Goal: Task Accomplishment & Management: Manage account settings

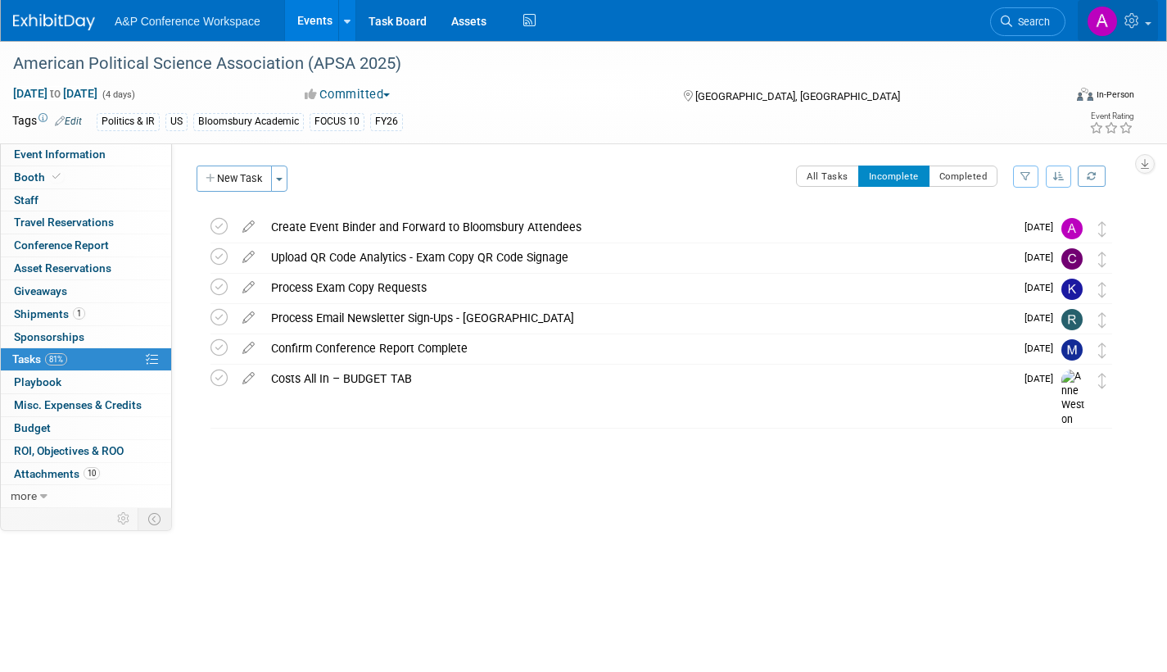
click at [1150, 25] on link at bounding box center [1118, 20] width 80 height 41
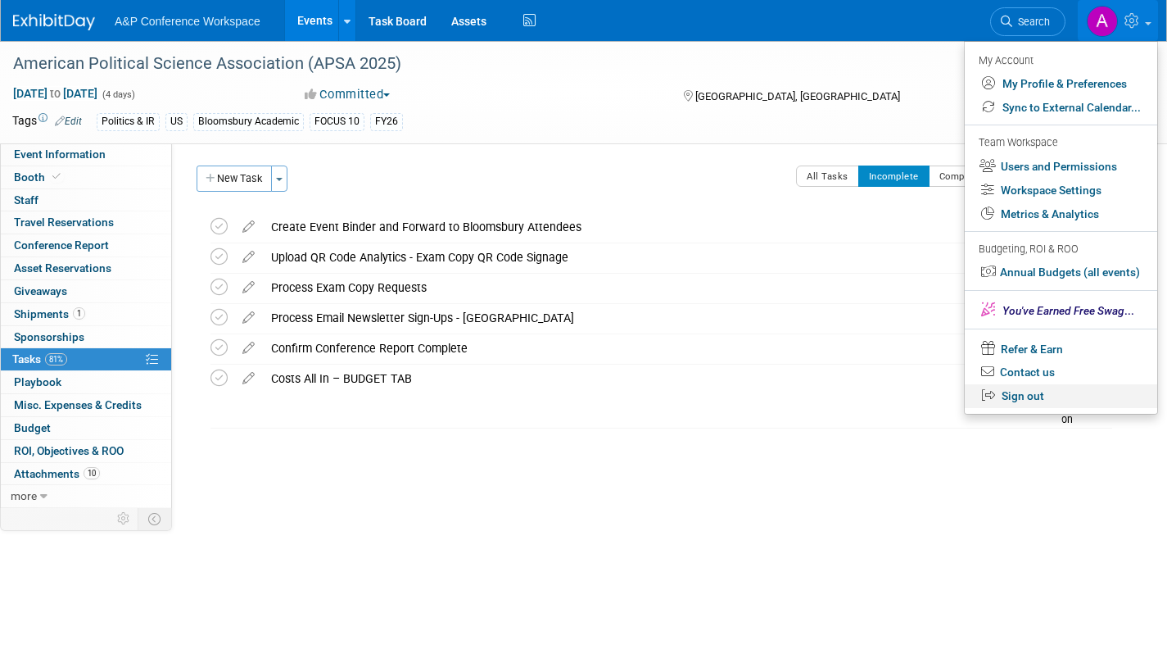
click at [1017, 394] on link "Sign out" at bounding box center [1061, 396] width 192 height 24
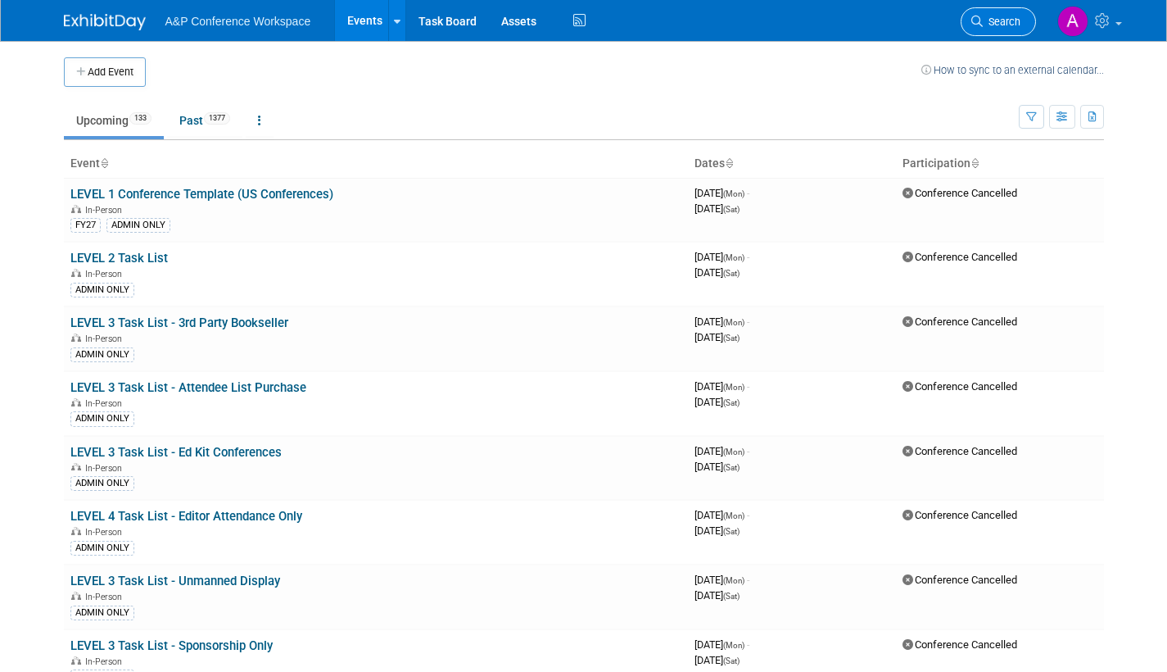
click at [1002, 22] on span "Search" at bounding box center [1002, 22] width 38 height 12
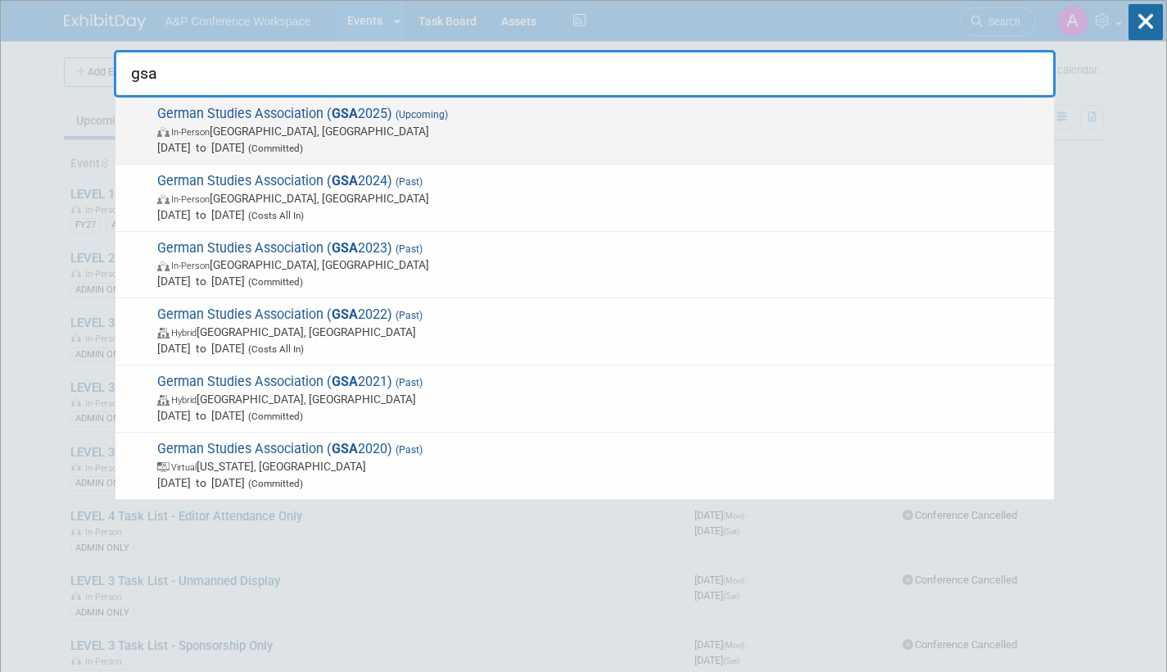
type input "gsa"
click at [393, 137] on span "In-Person Arlington, VA" at bounding box center [601, 131] width 889 height 16
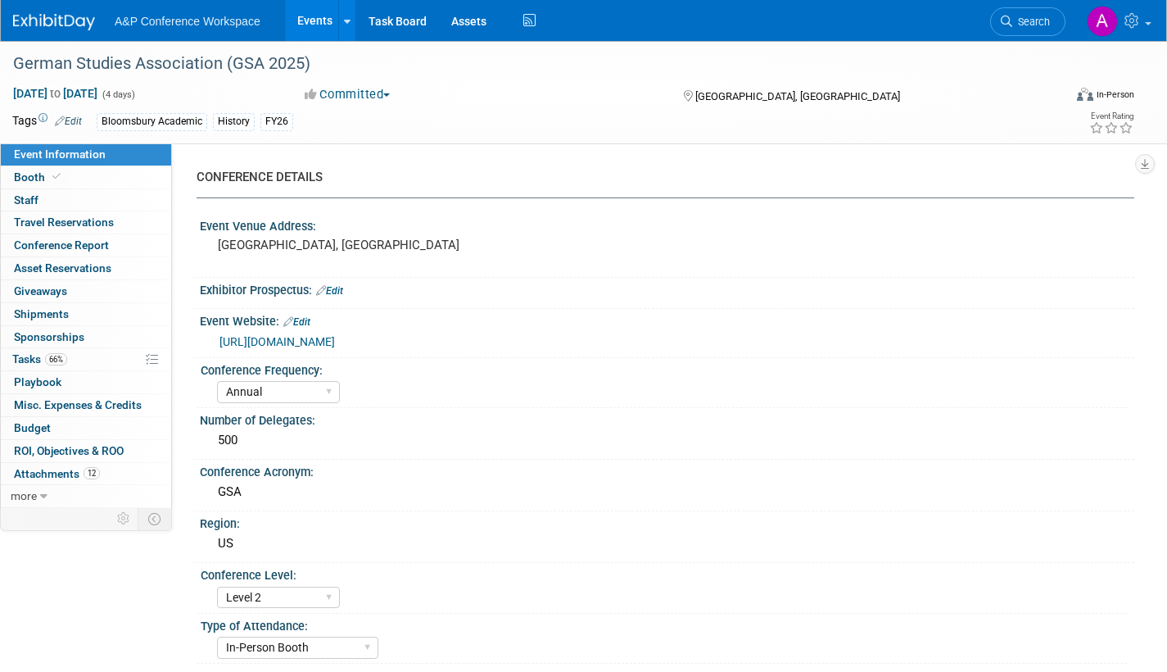
select select "Annual"
select select "Level 2"
select select "In-Person Booth"
select select "History"
select select "Bloomsbury Academic"
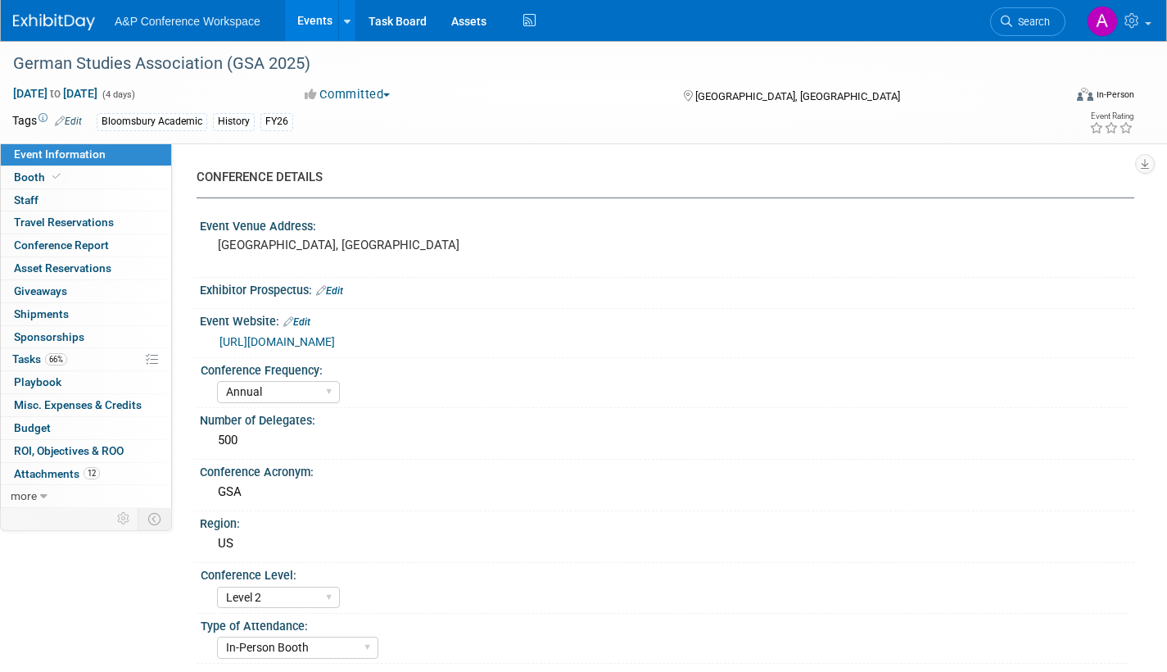
select select "[PERSON_NAME]"
select select "Brand/Subject Presence​"
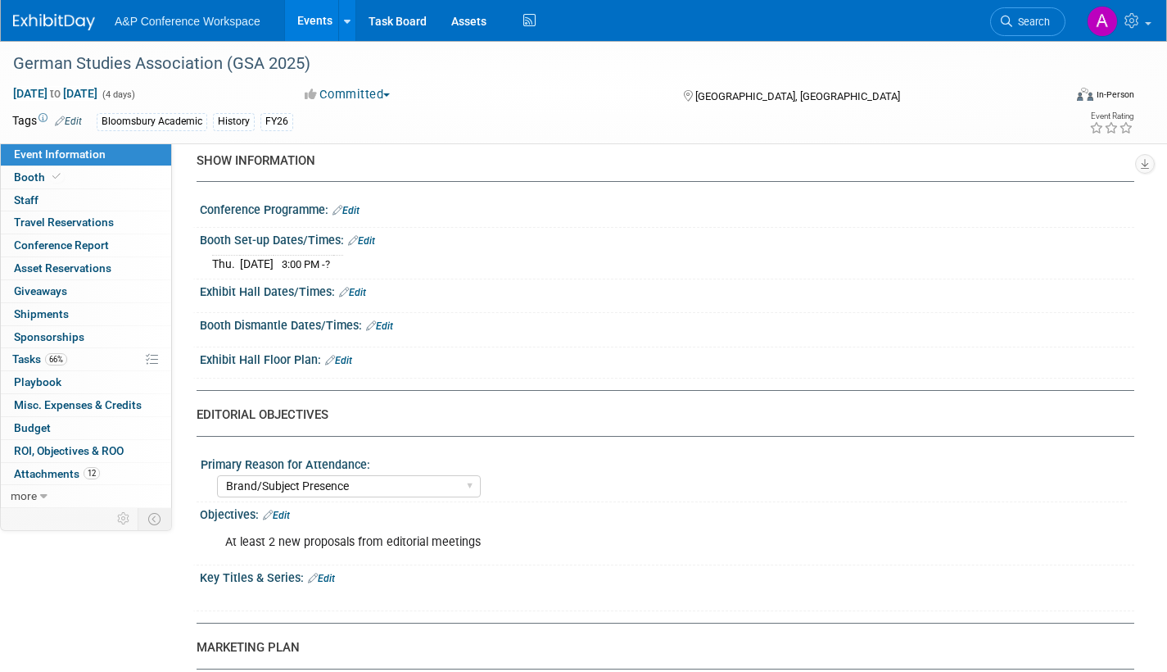
scroll to position [1229, 0]
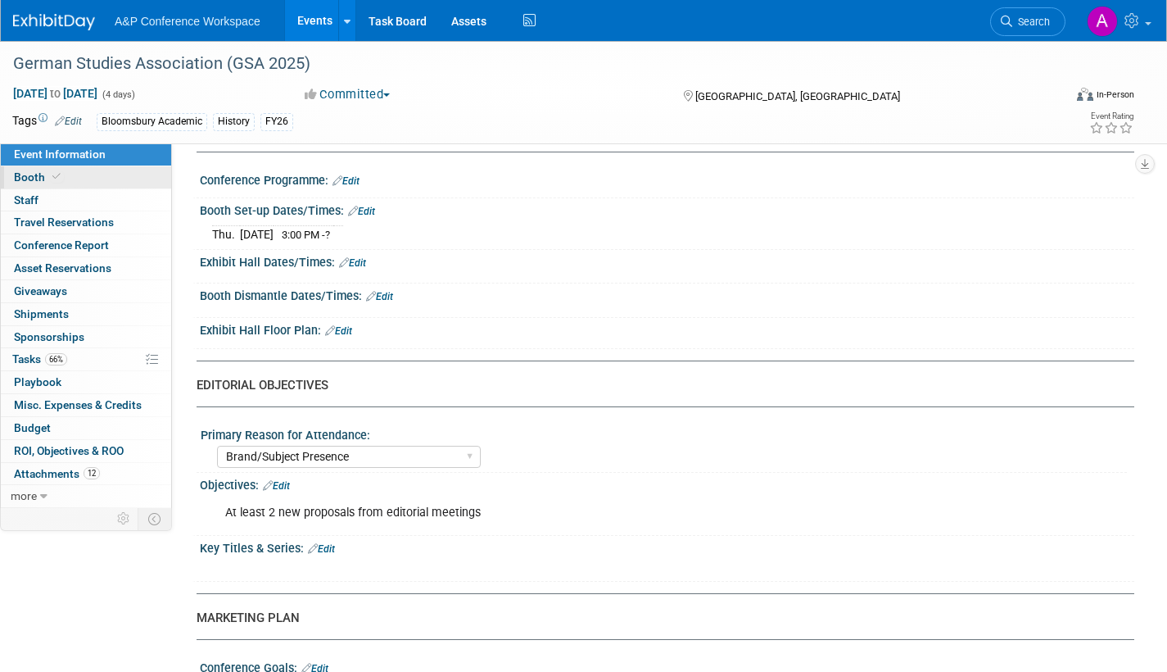
click at [37, 174] on span "Booth" at bounding box center [39, 176] width 50 height 13
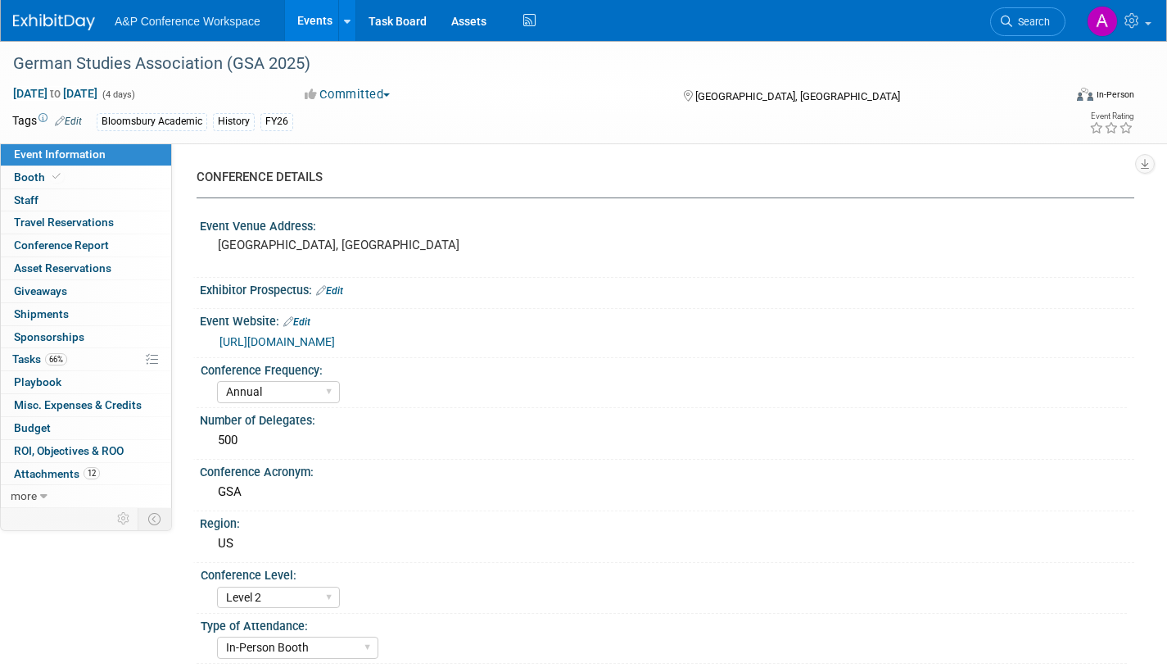
select select "CUAP"
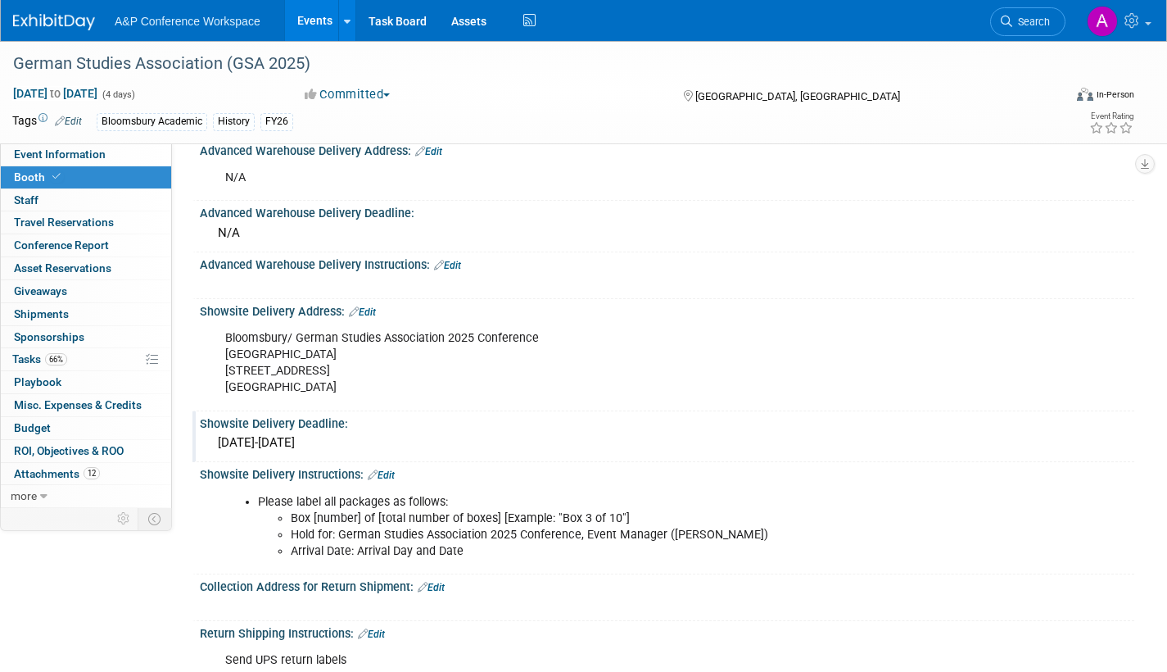
scroll to position [819, 0]
click at [62, 473] on span "Attachments 12" at bounding box center [57, 473] width 86 height 13
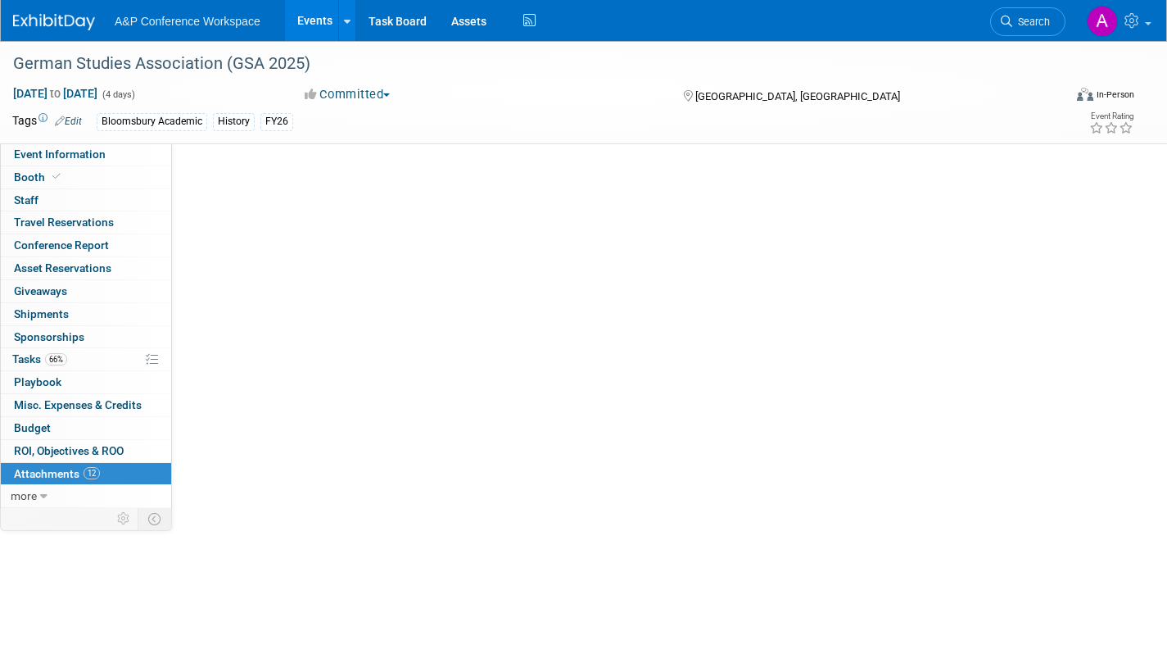
scroll to position [0, 0]
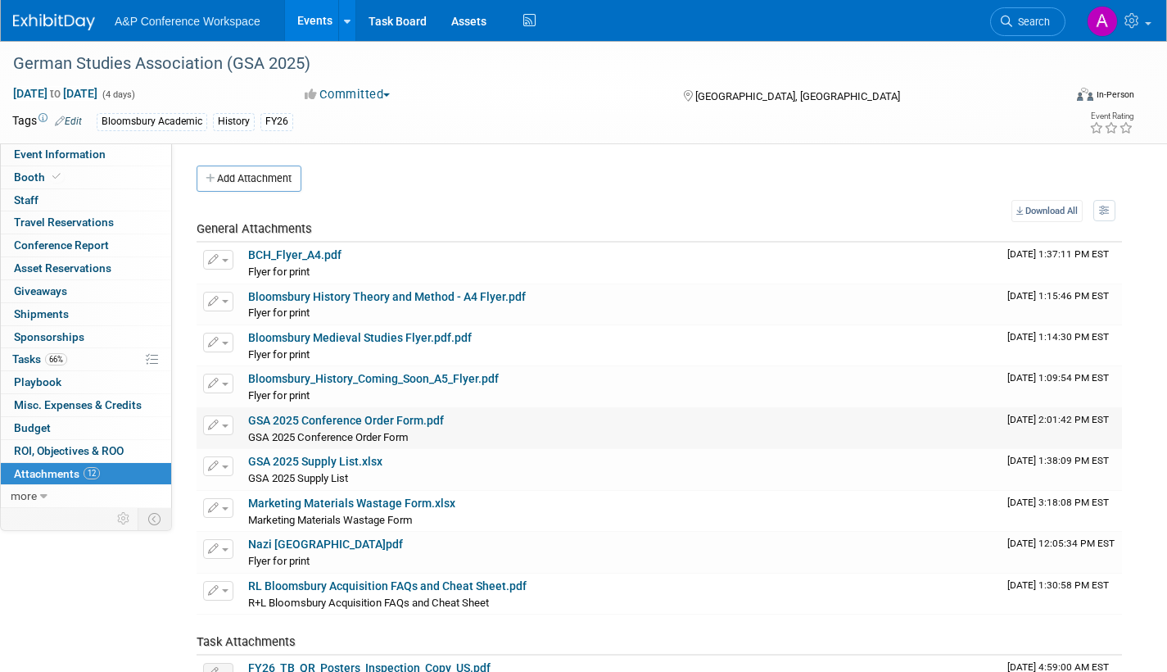
click at [415, 419] on link "GSA 2025 Conference Order Form.pdf" at bounding box center [346, 420] width 196 height 13
click at [23, 359] on span "Tasks 66%" at bounding box center [39, 358] width 55 height 13
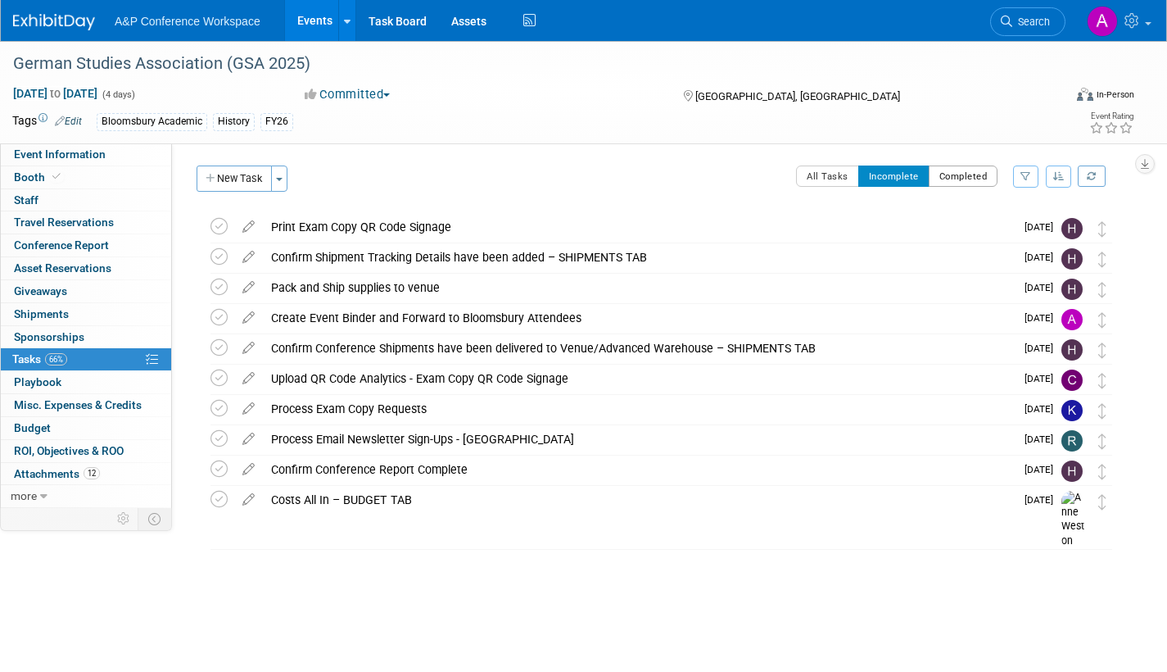
click at [960, 181] on button "Completed" at bounding box center [964, 175] width 70 height 21
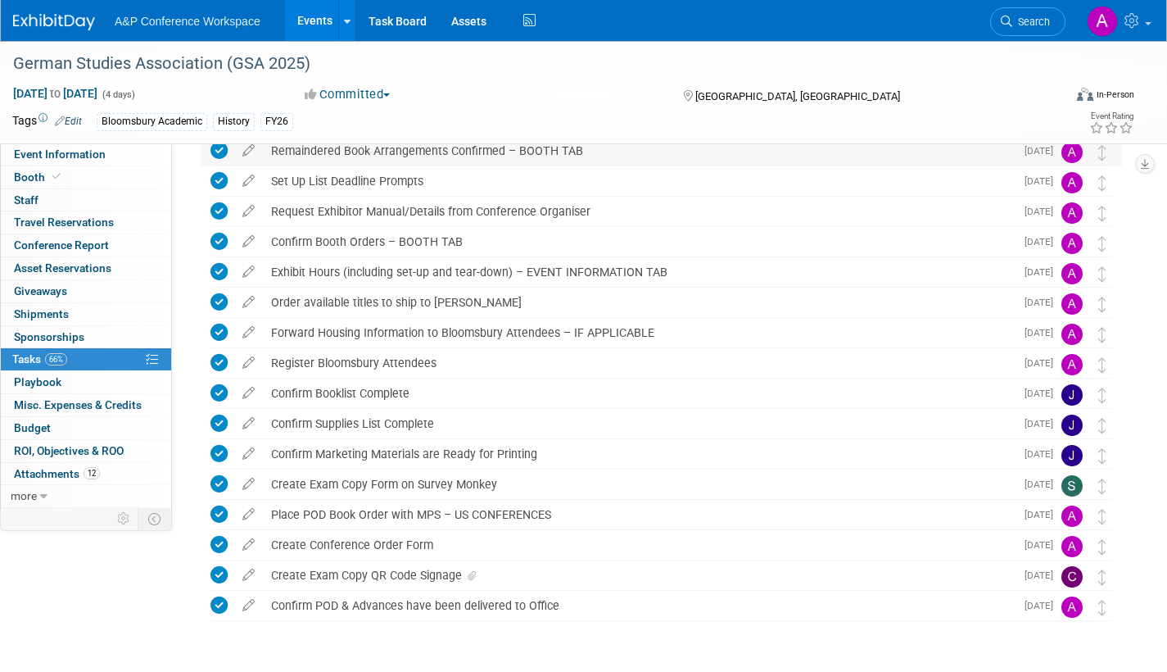
scroll to position [164, 0]
click at [469, 573] on icon at bounding box center [472, 575] width 8 height 10
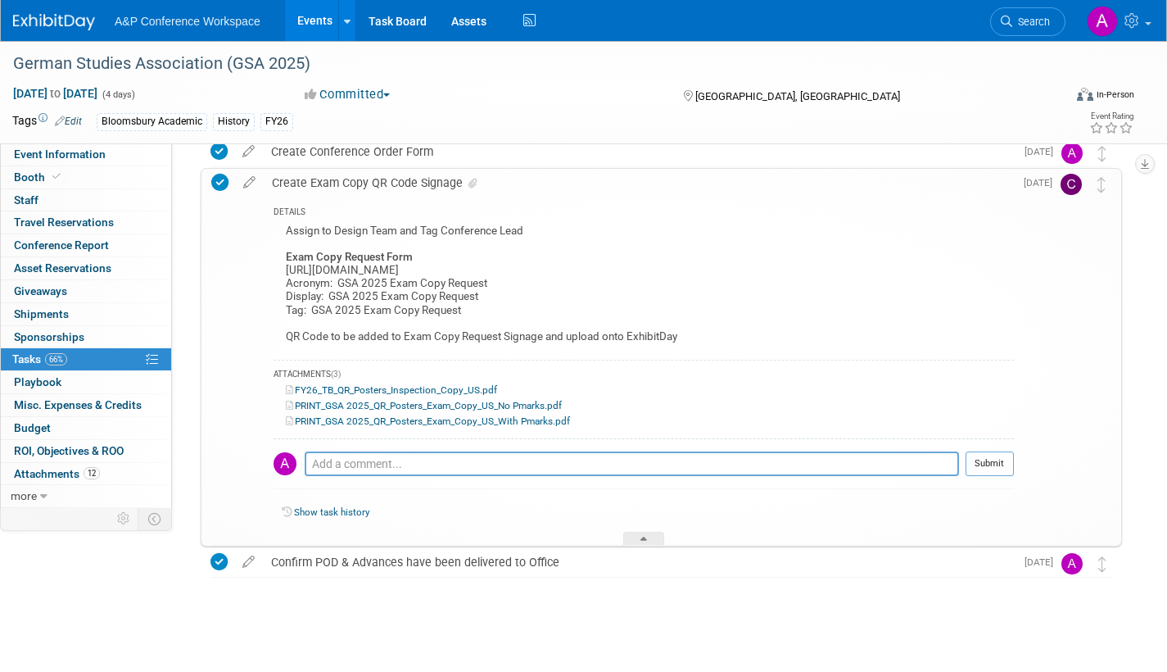
scroll to position [563, 0]
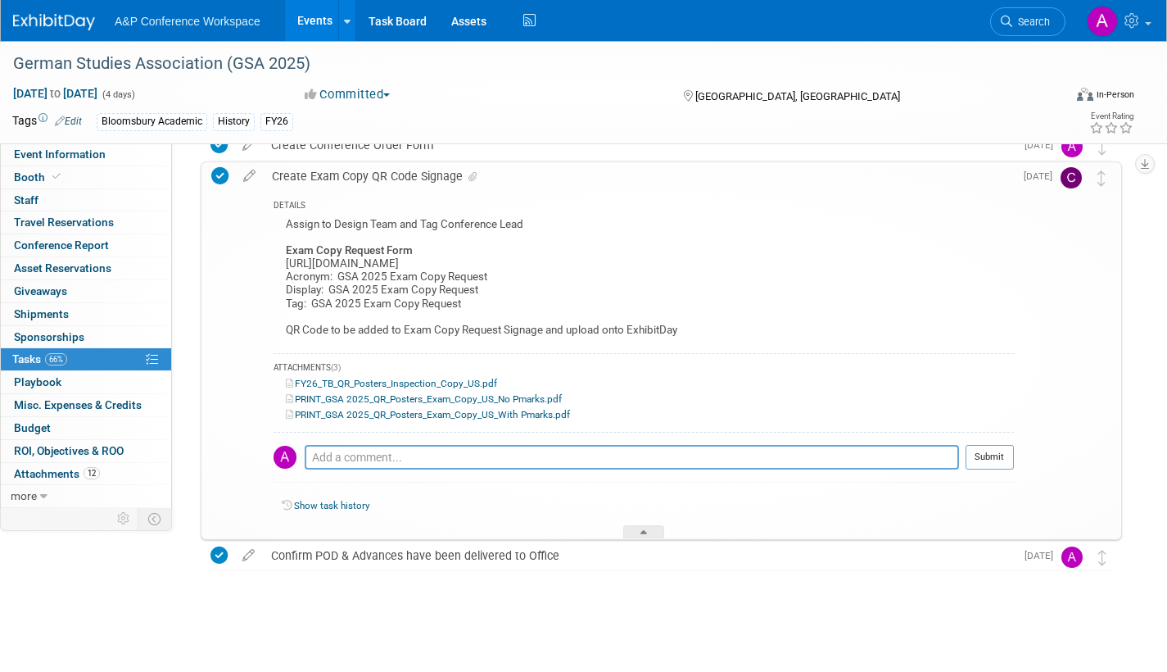
click at [637, 530] on div at bounding box center [643, 532] width 41 height 14
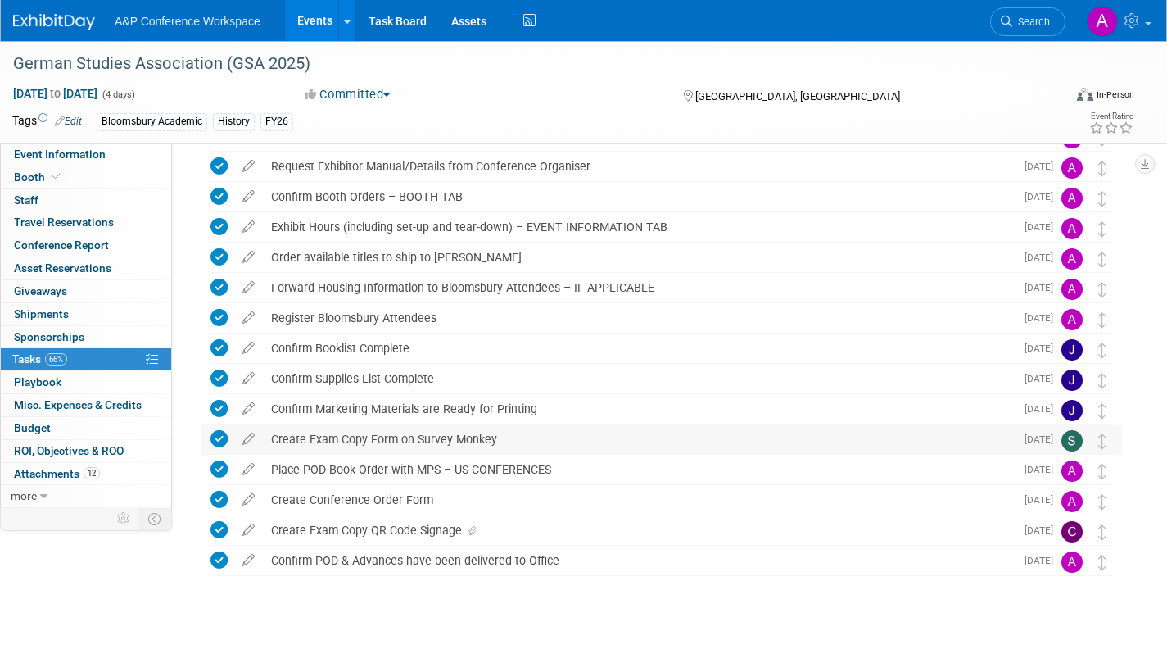
scroll to position [0, 0]
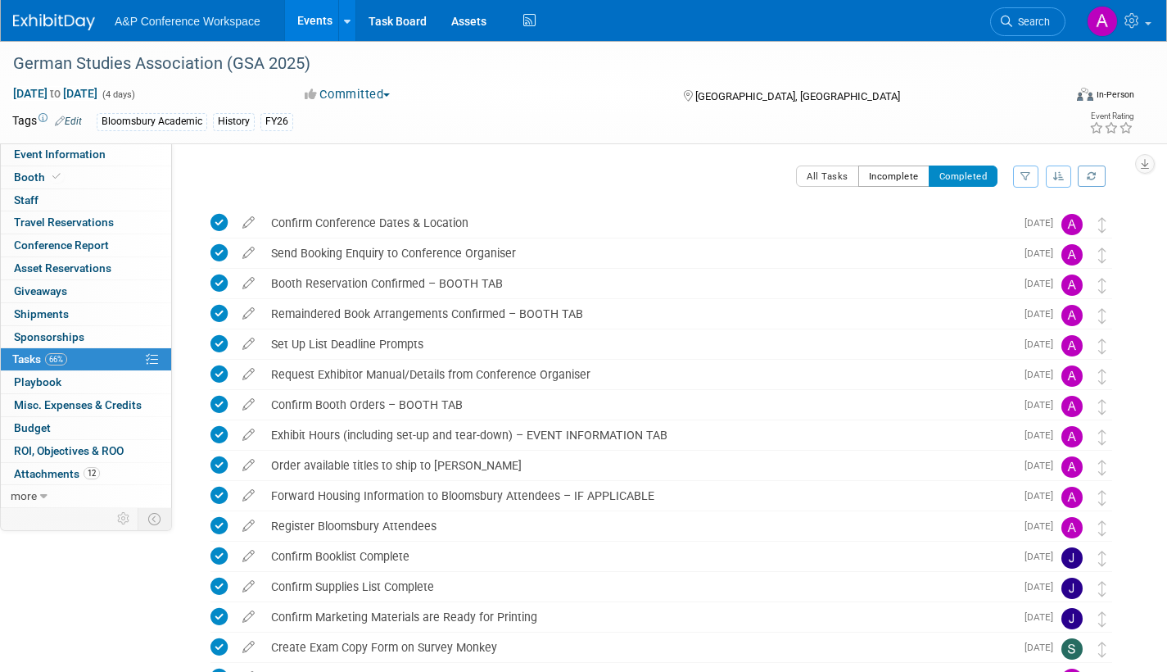
click at [881, 178] on button "Incomplete" at bounding box center [893, 175] width 71 height 21
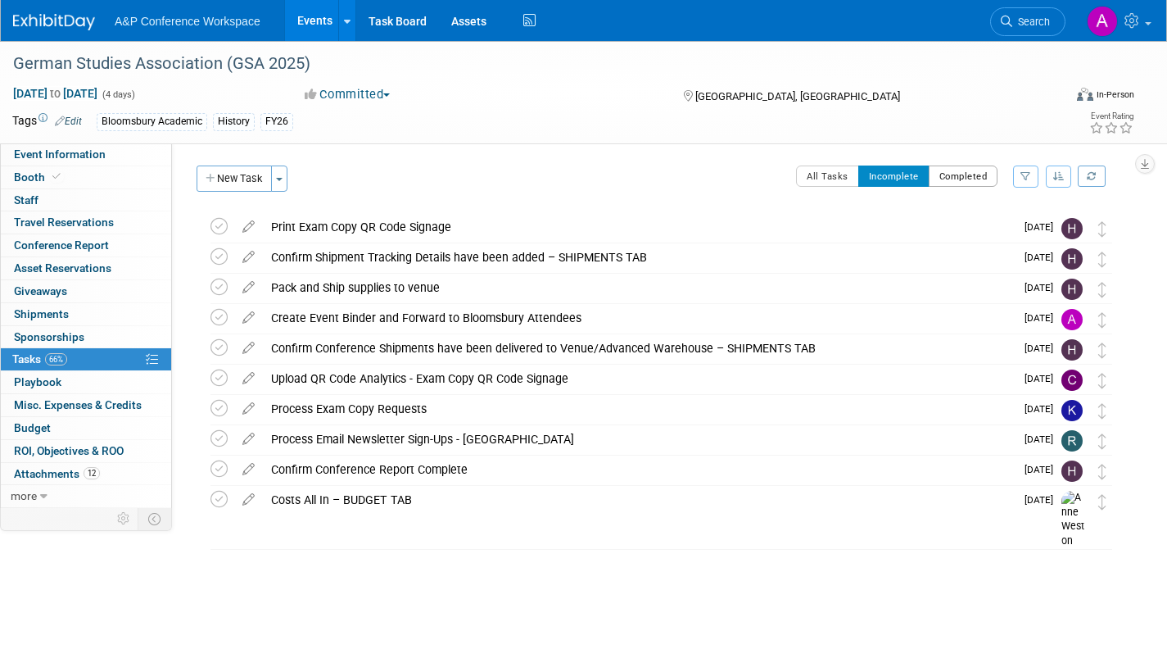
click at [956, 174] on button "Completed" at bounding box center [964, 175] width 70 height 21
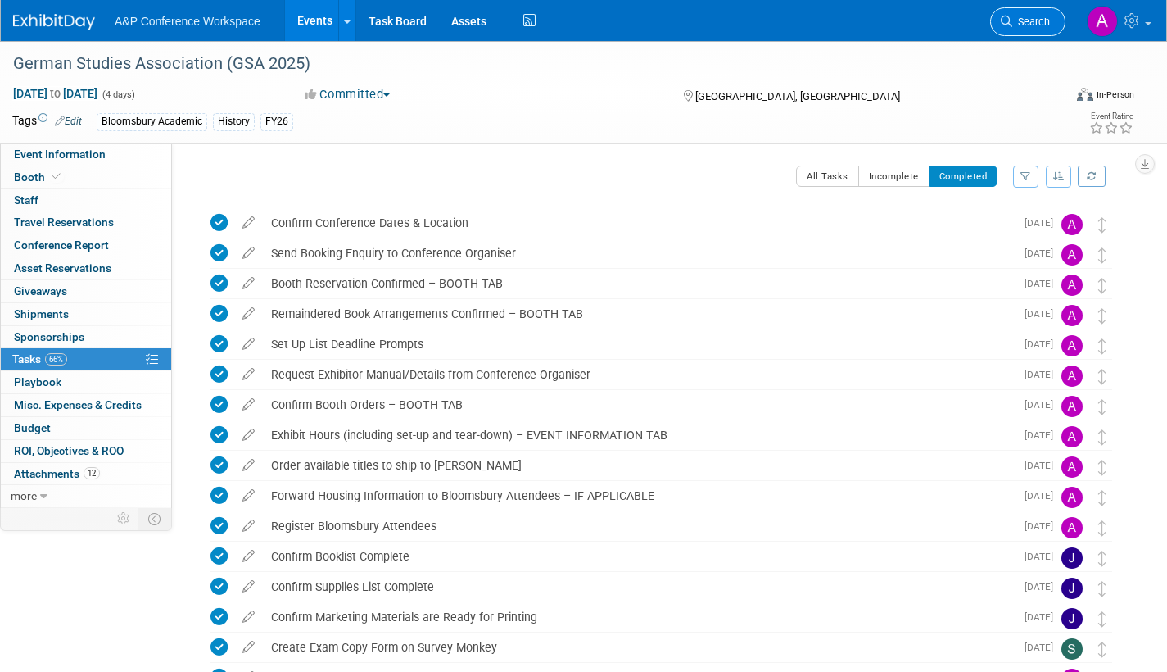
click at [1024, 25] on span "Search" at bounding box center [1031, 22] width 38 height 12
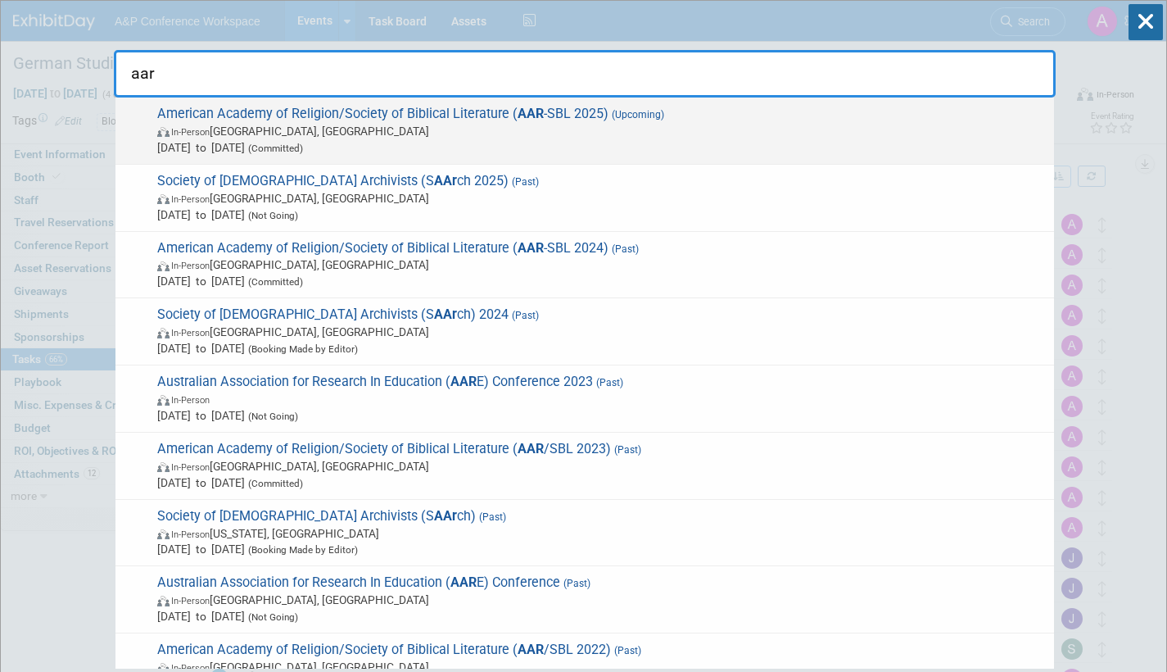
type input "aar"
click at [686, 132] on span "In-Person Boston, MA" at bounding box center [601, 131] width 889 height 16
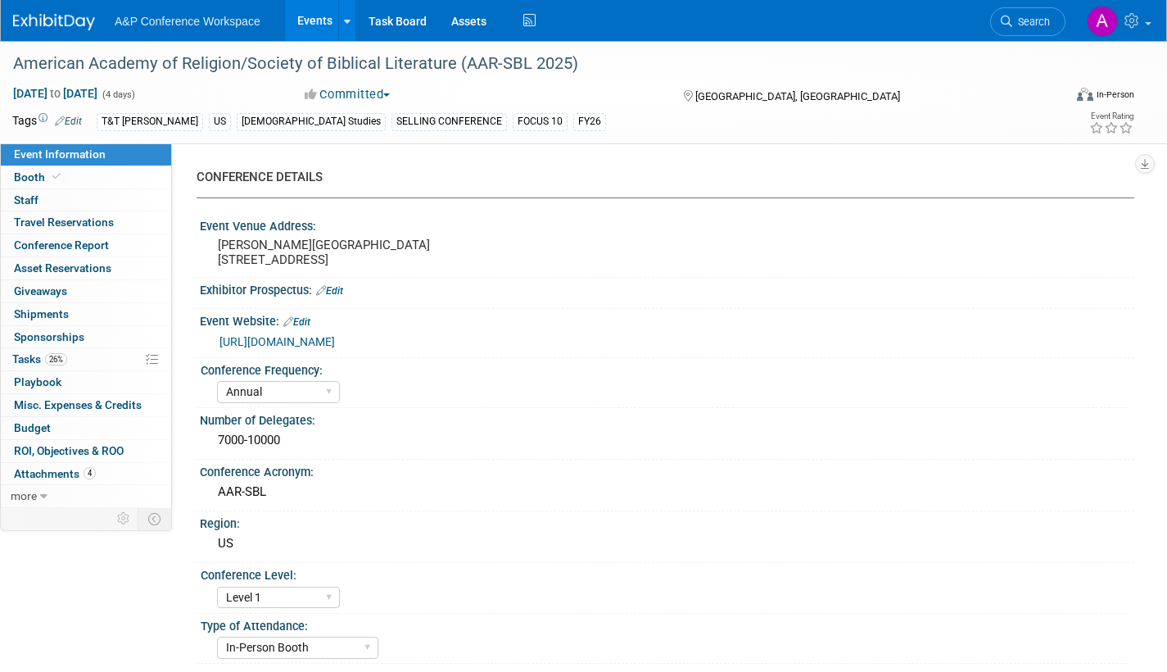
select select "Annual"
select select "Level 1"
select select "In-Person Booth"
select select "[DEMOGRAPHIC_DATA] Studies"
select select "T&T [PERSON_NAME]"
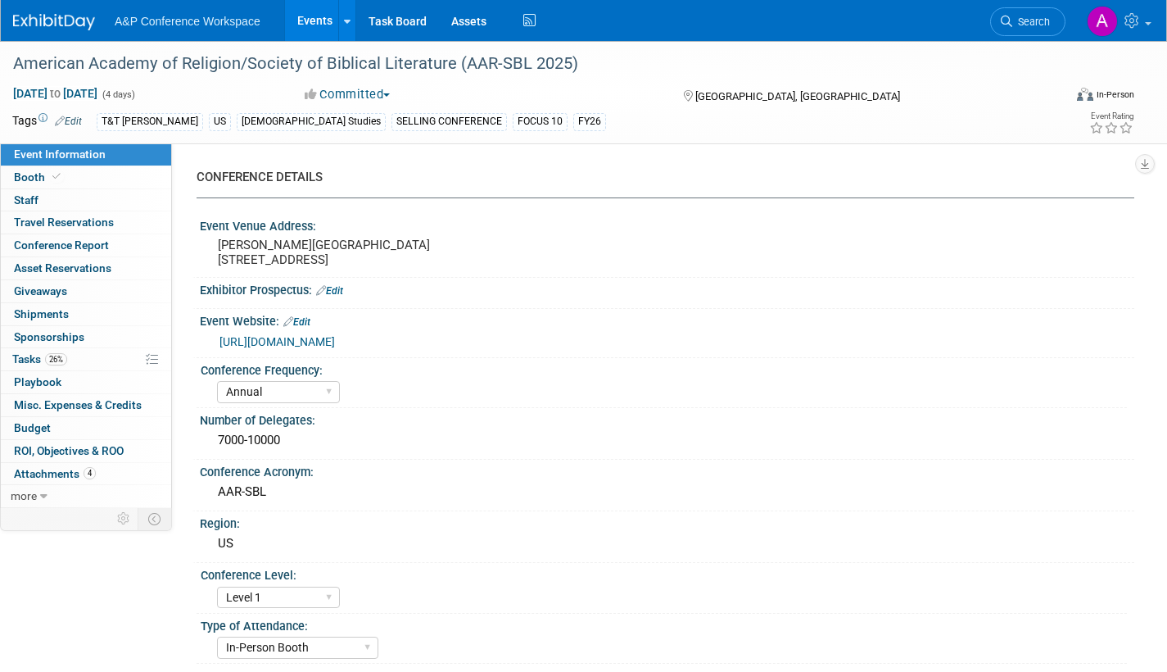
select select "[PERSON_NAME]"
select select "Networking/Commissioning"
click at [25, 358] on span "Tasks 26%" at bounding box center [39, 358] width 55 height 13
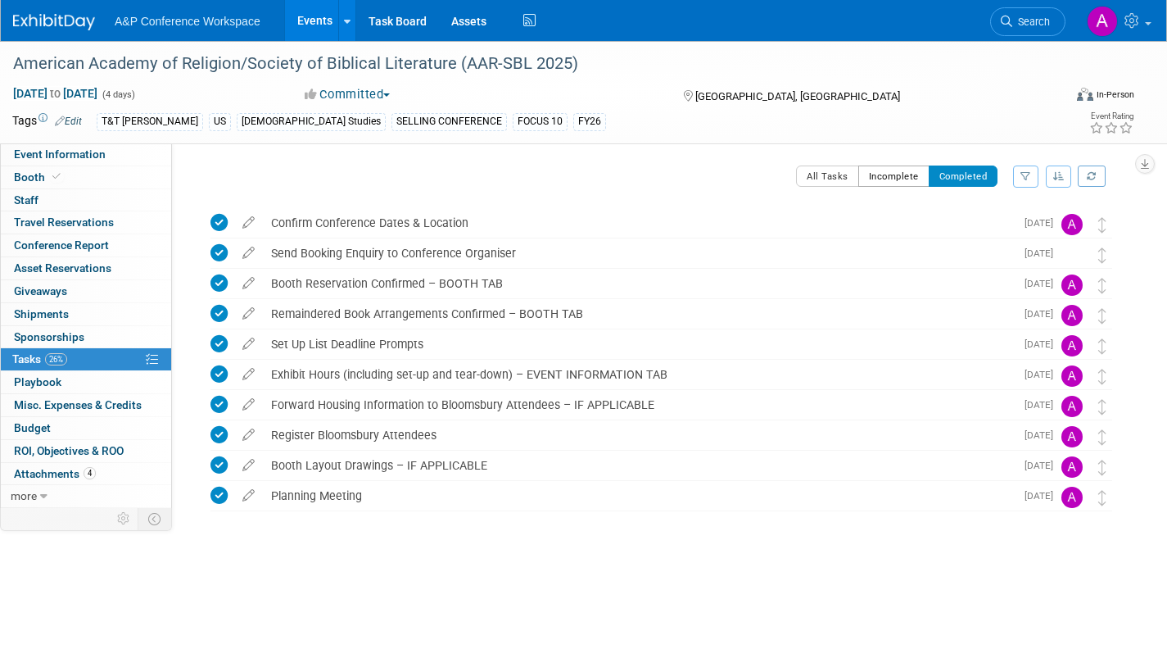
click at [878, 174] on button "Incomplete" at bounding box center [893, 175] width 71 height 21
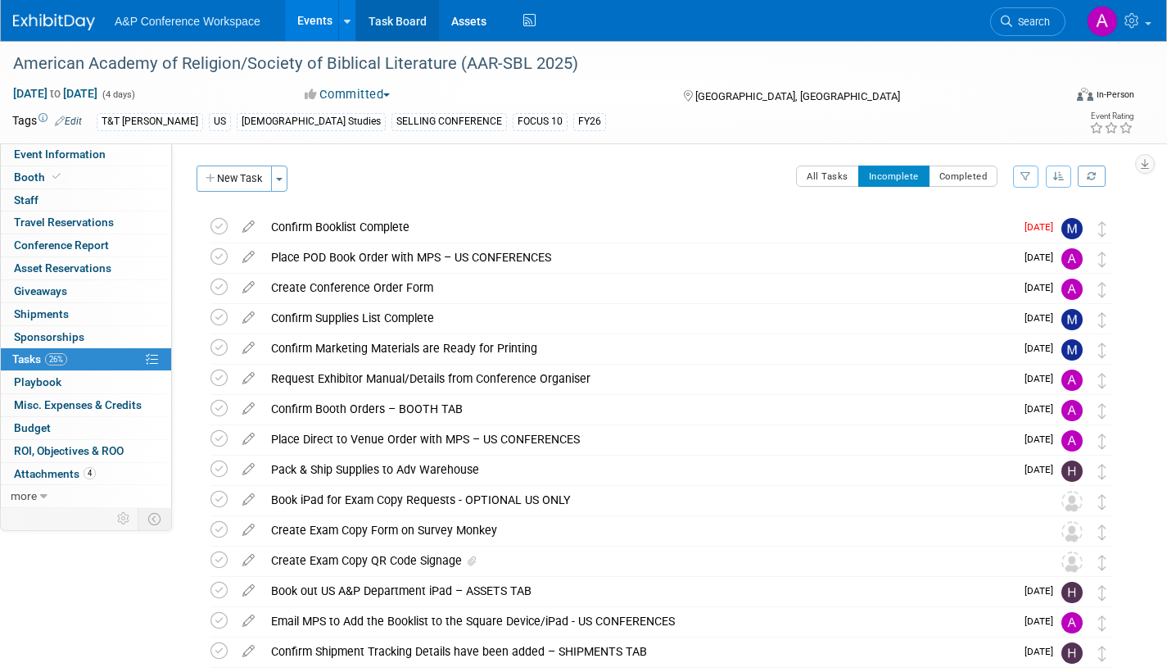
click at [412, 22] on link "Task Board" at bounding box center [397, 20] width 83 height 41
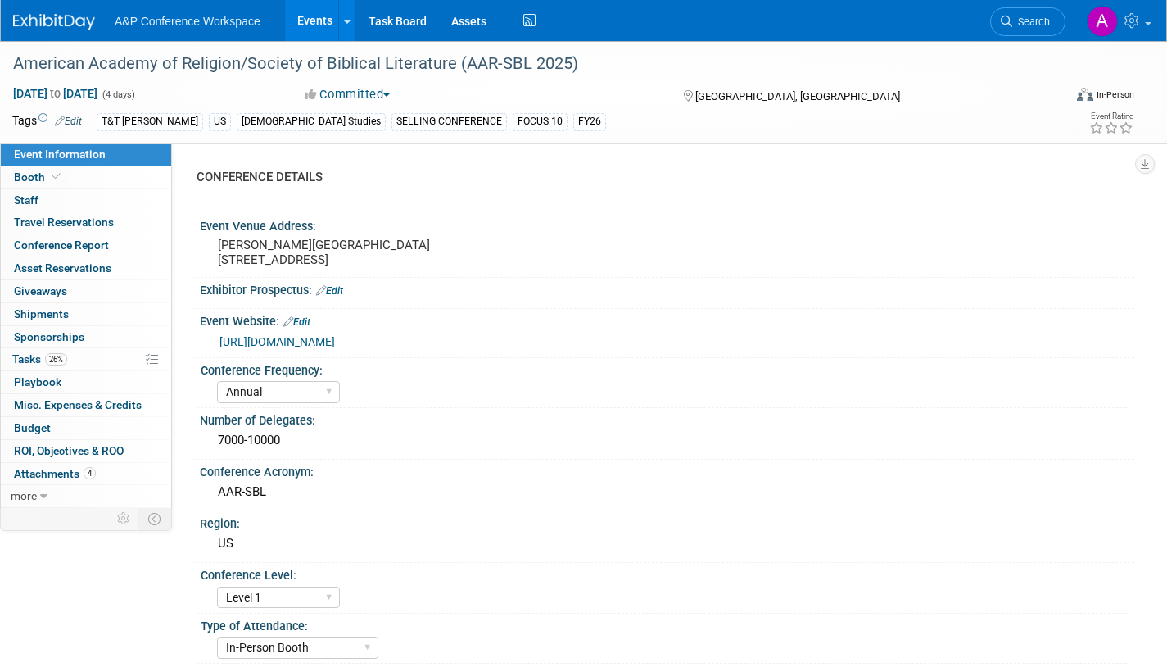
select select "Annual"
select select "Level 1"
select select "In-Person Booth"
select select "[DEMOGRAPHIC_DATA] Studies"
select select "T&T [PERSON_NAME]"
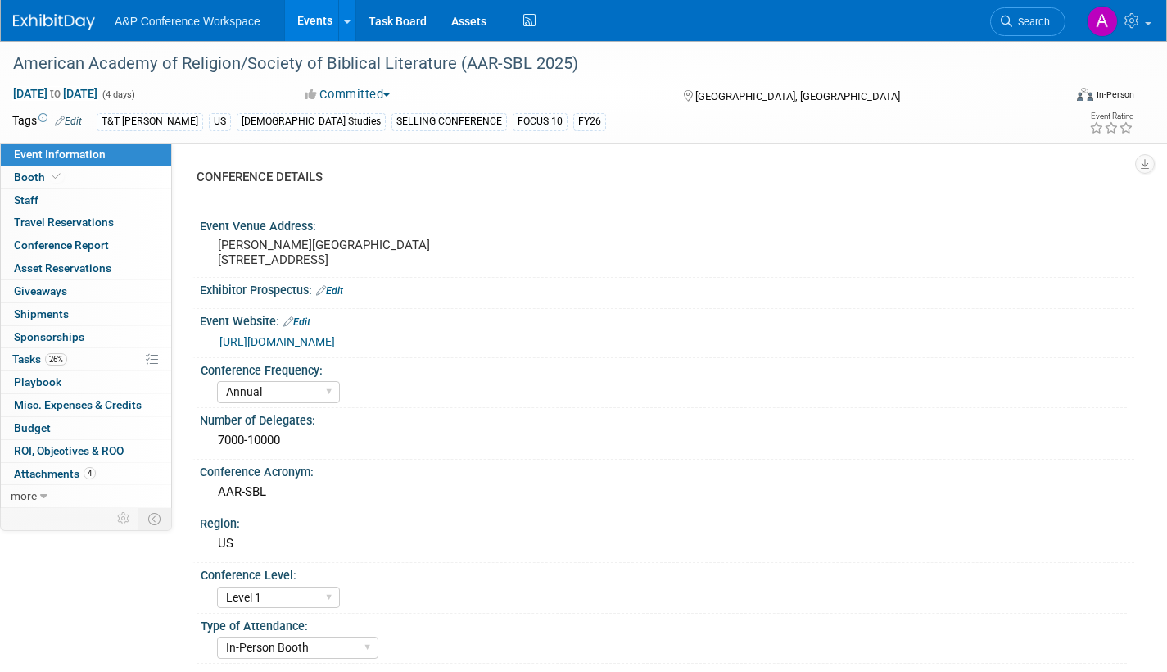
select select "[PERSON_NAME]"
select select "Networking/Commissioning"
click at [29, 355] on span "Tasks 26%" at bounding box center [39, 358] width 55 height 13
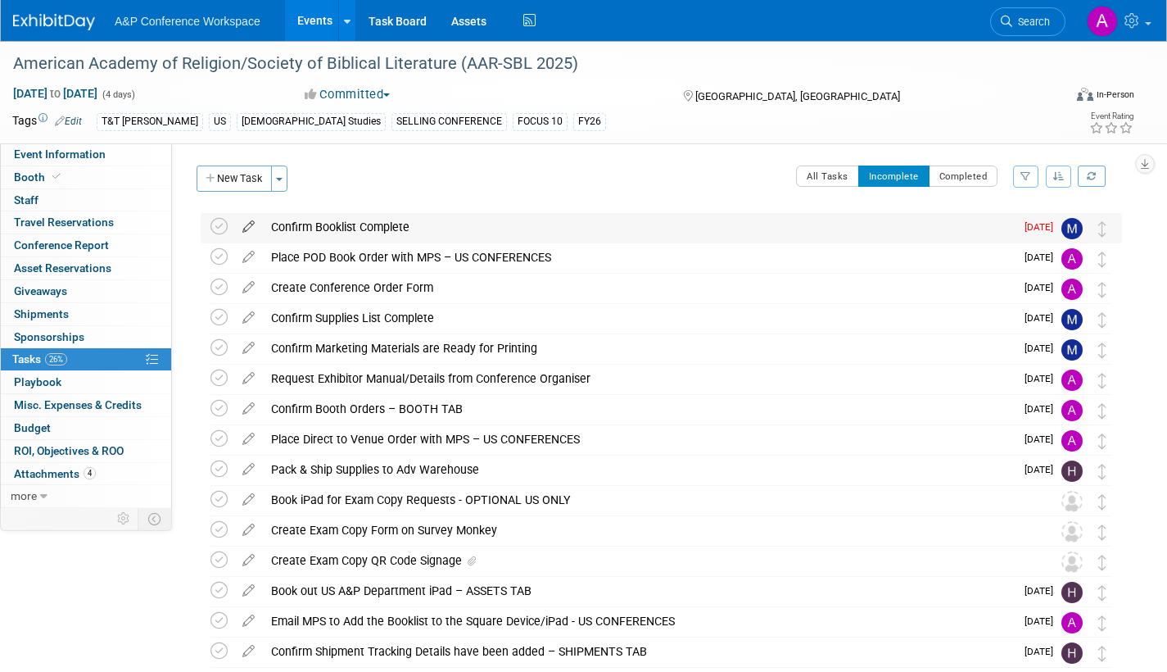
click at [247, 221] on icon at bounding box center [248, 223] width 29 height 20
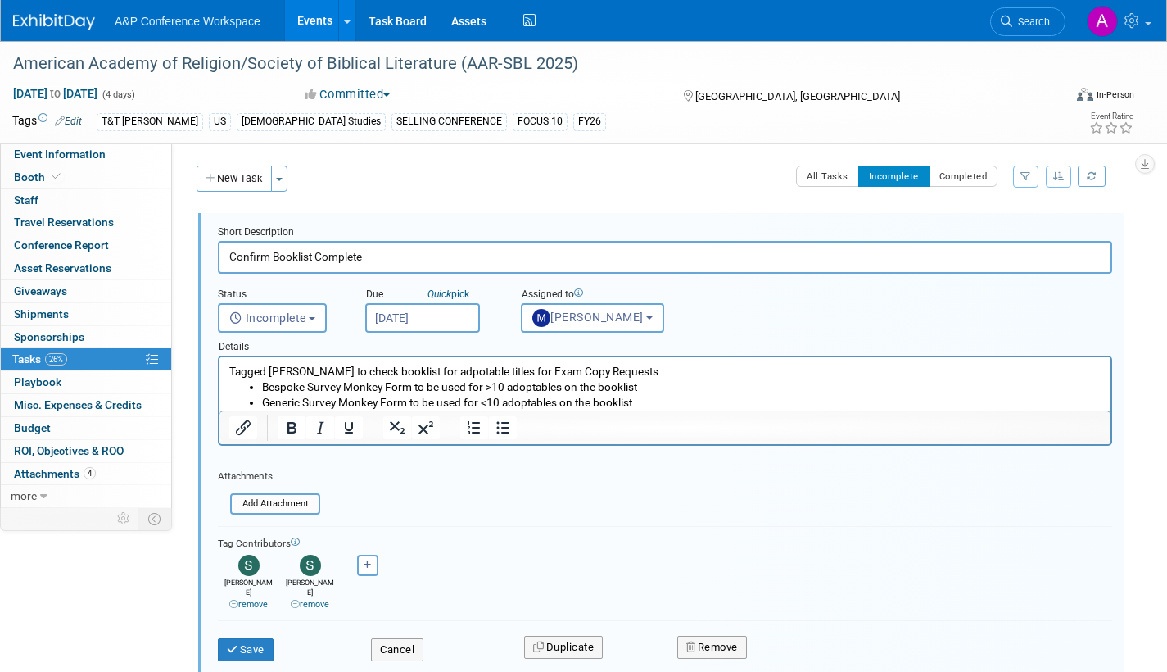
click at [458, 318] on input "Sep 3, 2025" at bounding box center [422, 317] width 115 height 29
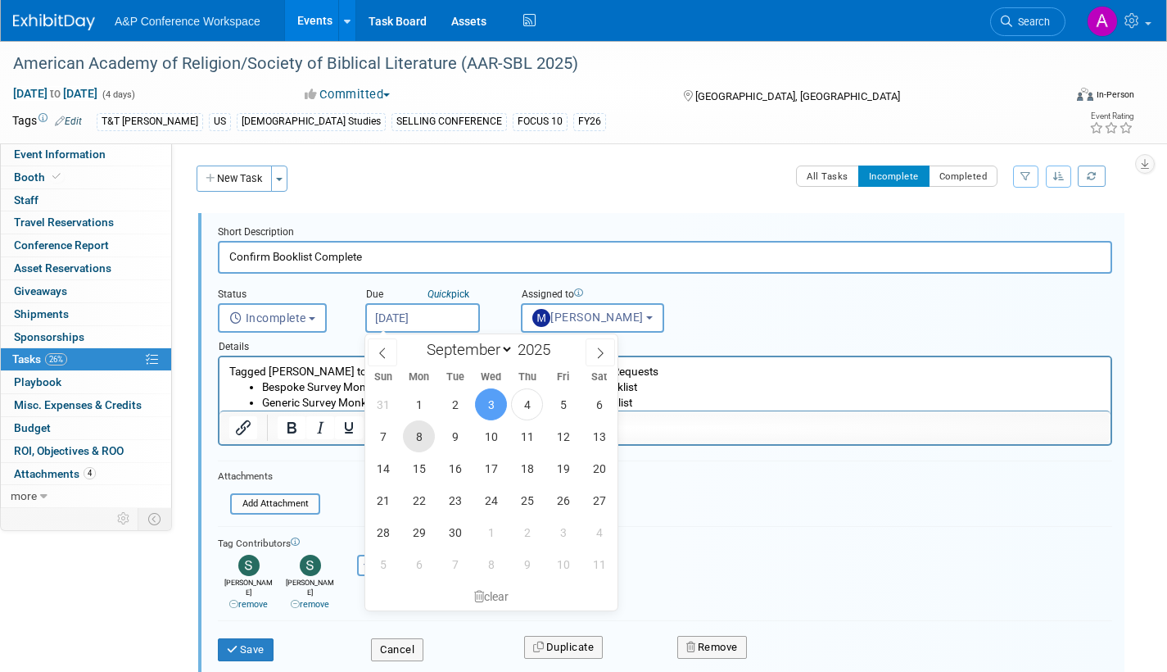
click at [419, 433] on span "8" at bounding box center [419, 436] width 32 height 32
type input "Sep 8, 2025"
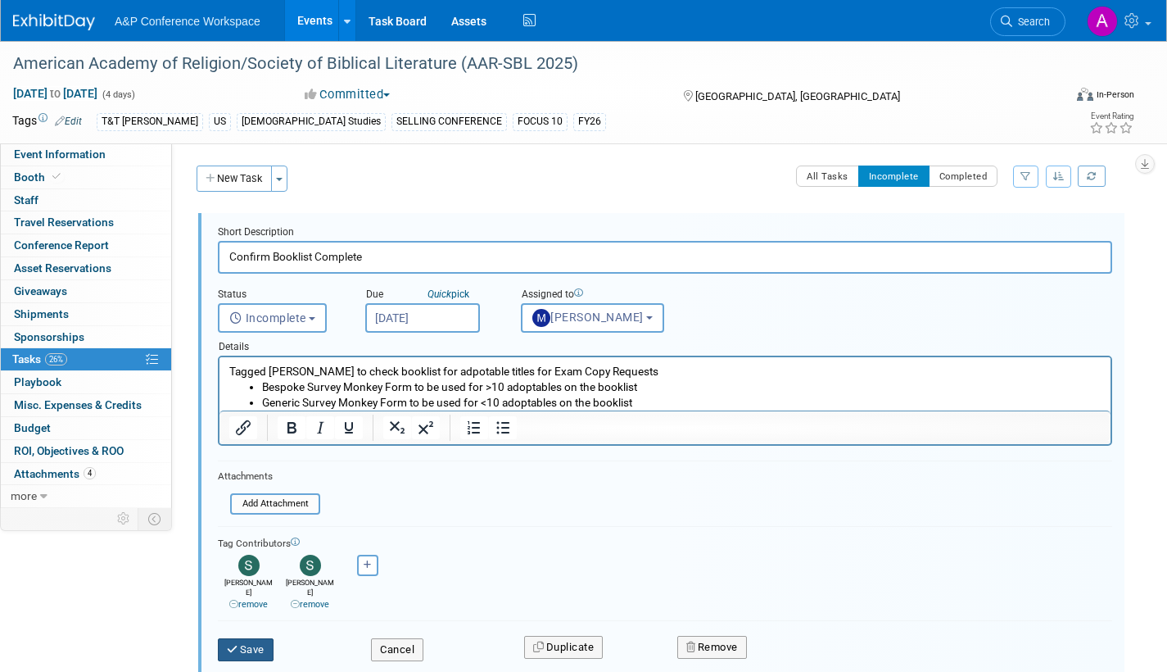
click at [243, 638] on button "Save" at bounding box center [246, 649] width 56 height 23
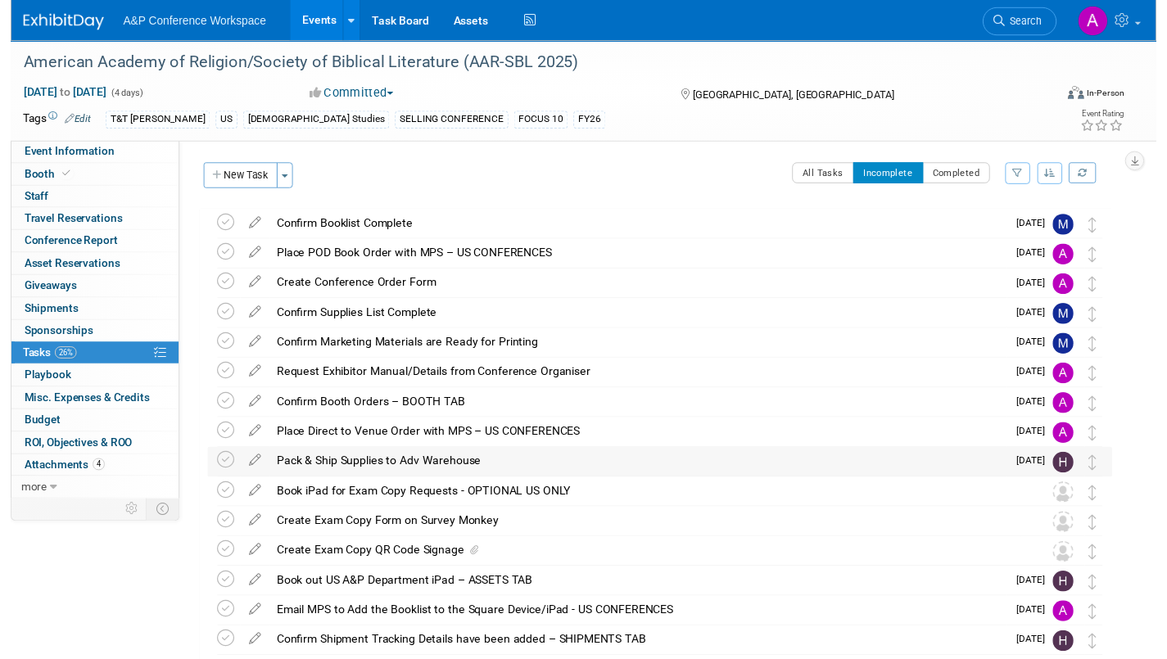
scroll to position [82, 0]
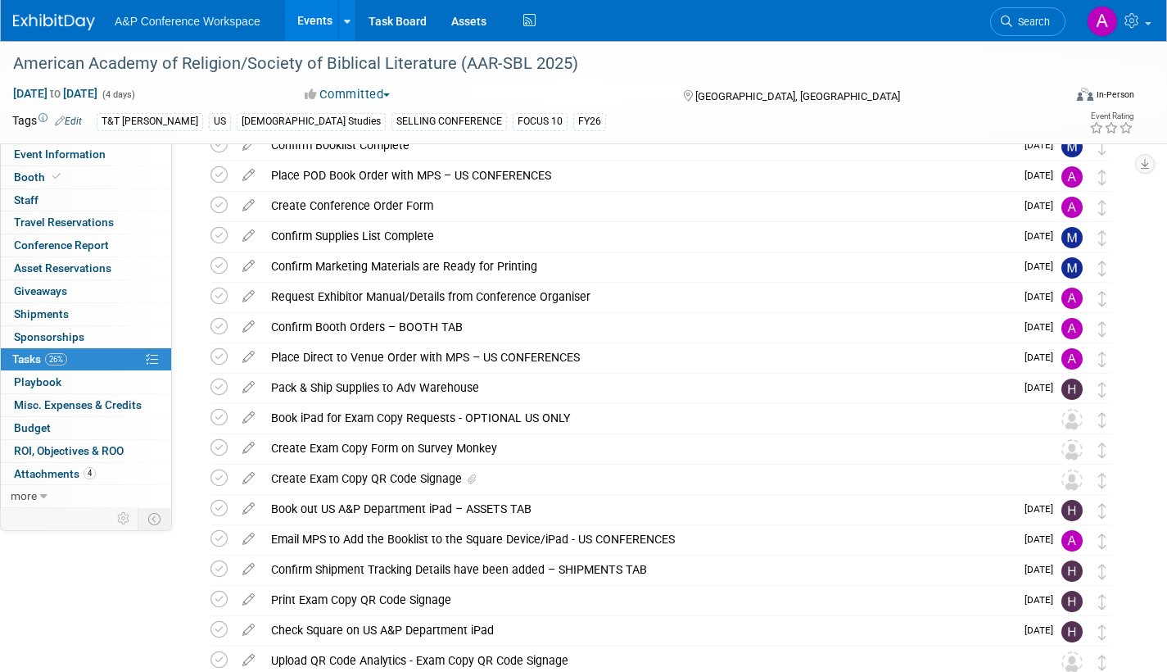
click at [251, 473] on icon at bounding box center [248, 474] width 29 height 20
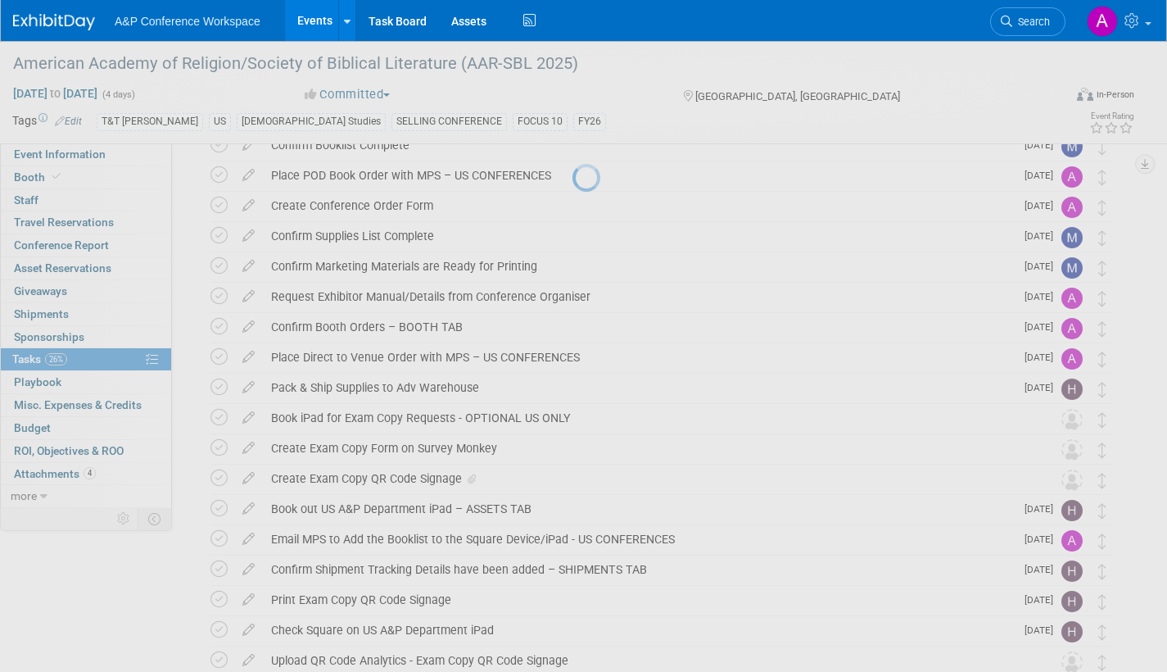
select select "70502f5a-e233-48a7-af51-1db25fd93eb2"
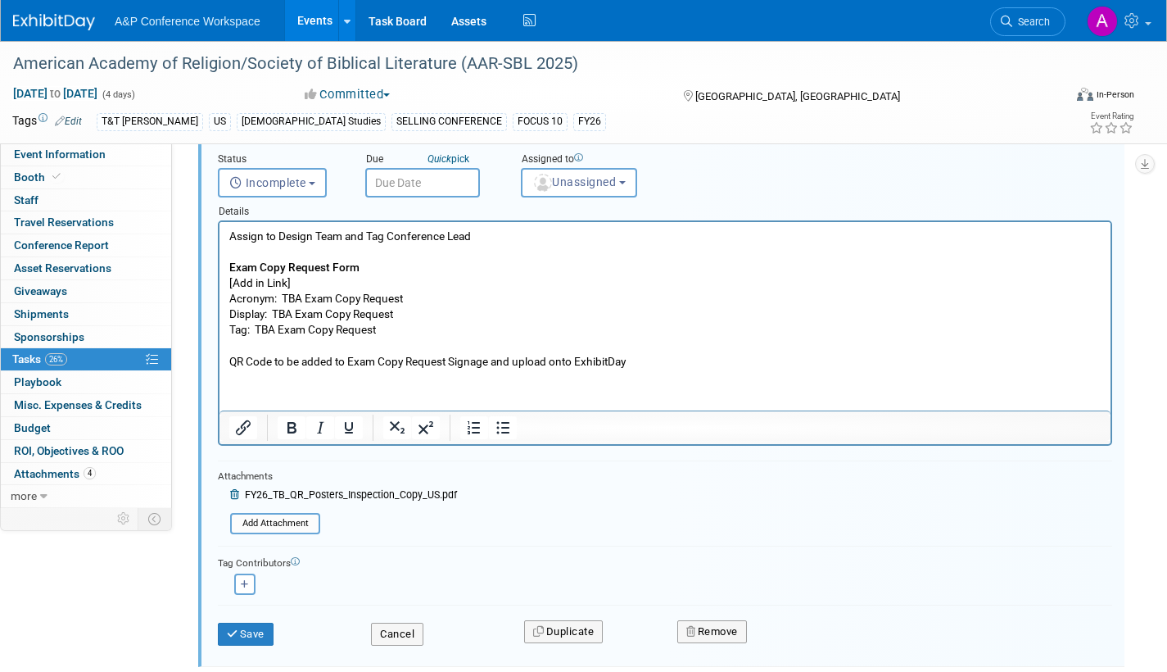
scroll to position [470, 0]
click at [245, 579] on icon "button" at bounding box center [245, 582] width 8 height 9
select select
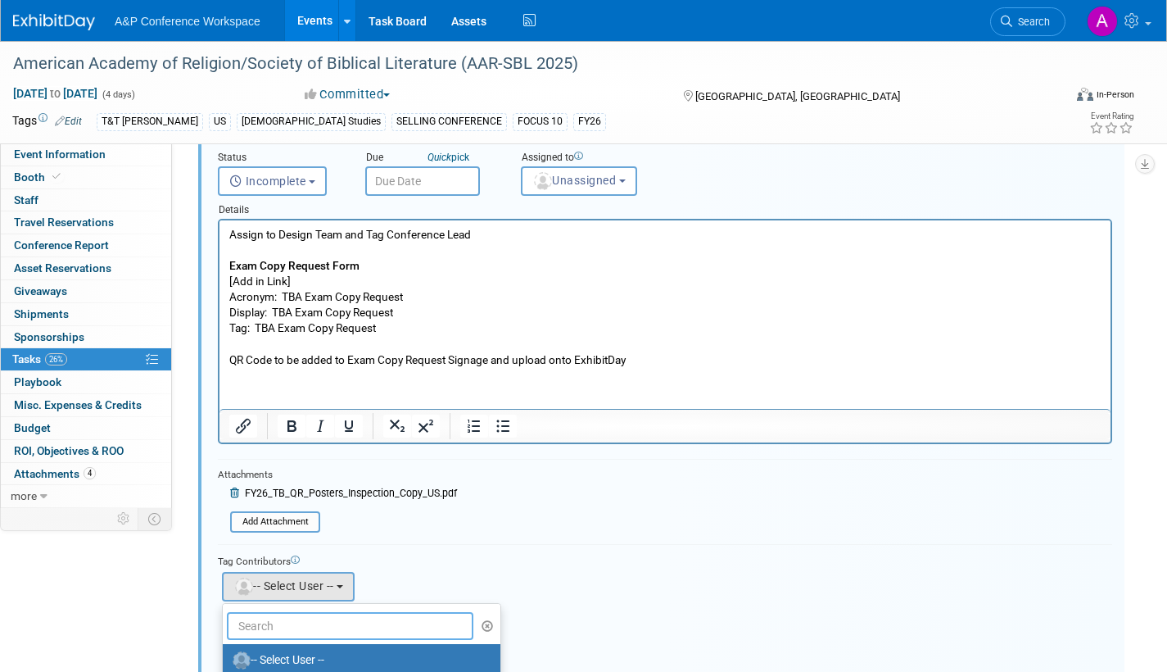
click at [303, 627] on input "text" at bounding box center [350, 626] width 247 height 28
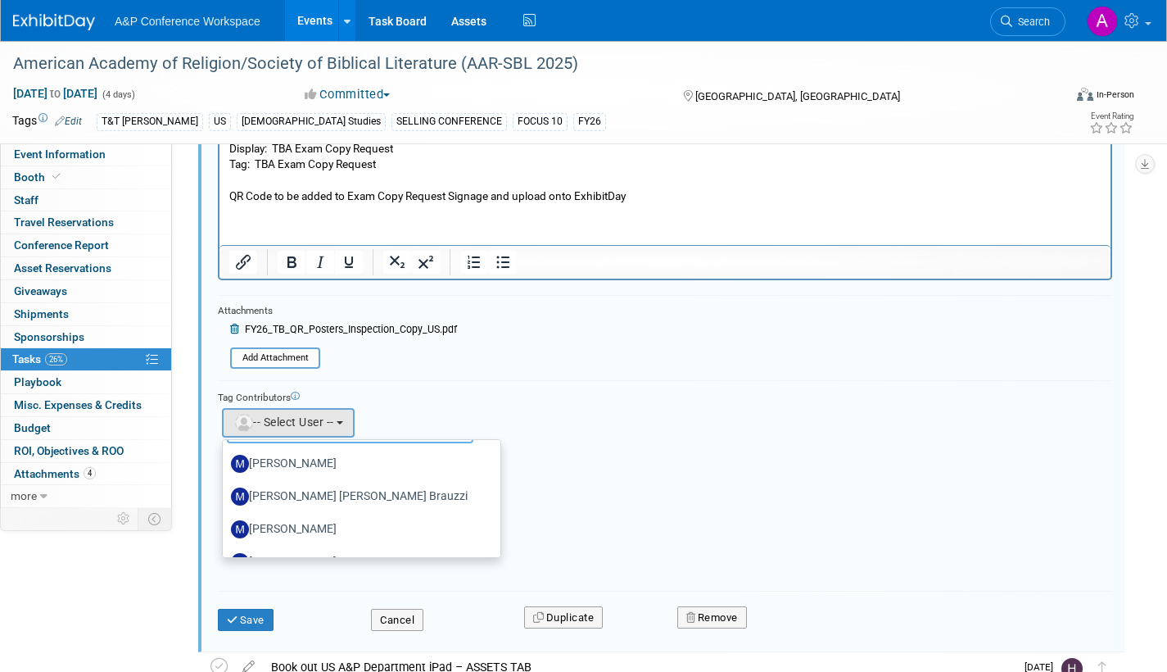
scroll to position [58, 0]
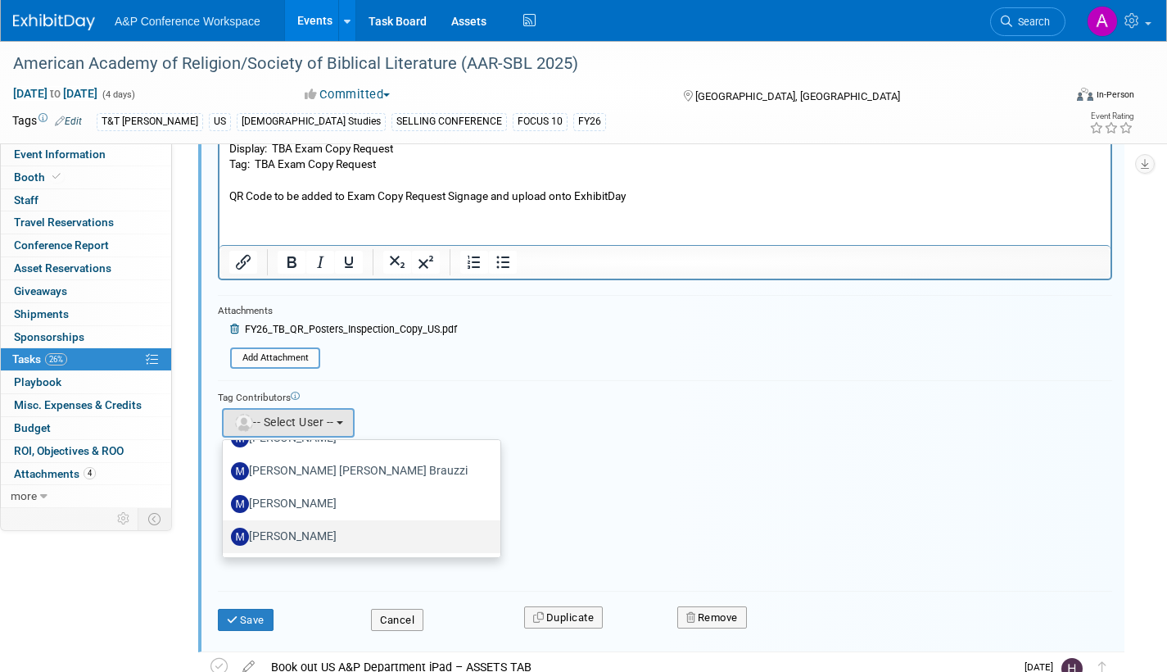
type input "maria"
click at [377, 536] on label "[PERSON_NAME]" at bounding box center [357, 536] width 253 height 26
click at [225, 536] on input "[PERSON_NAME]" at bounding box center [220, 534] width 11 height 11
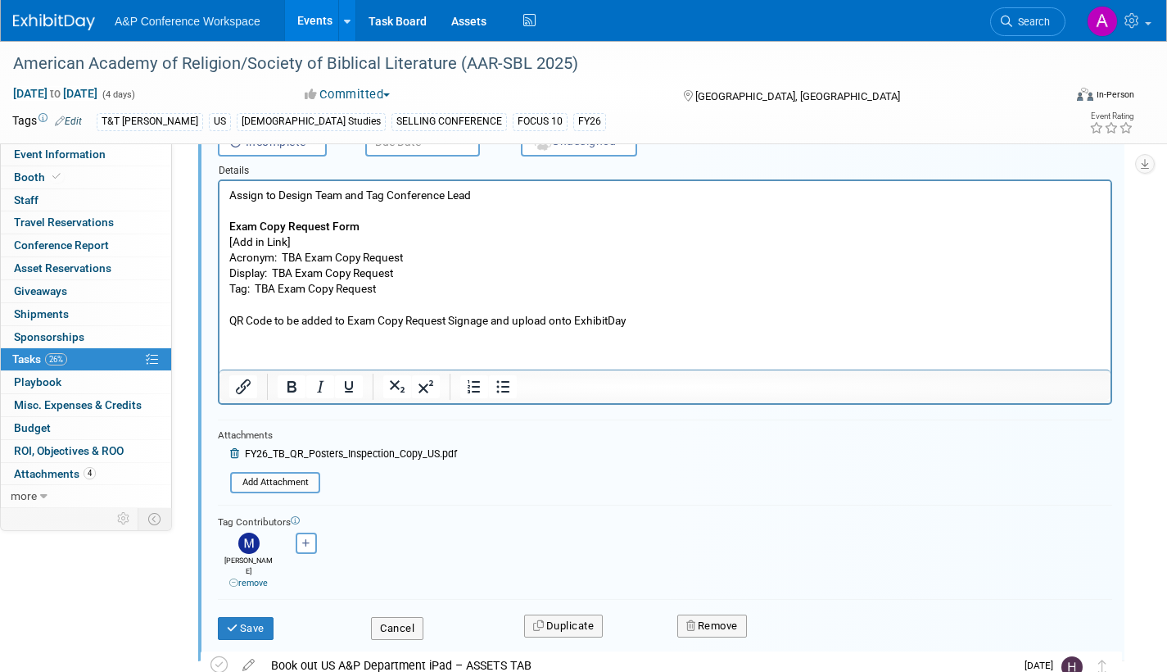
scroll to position [470, 0]
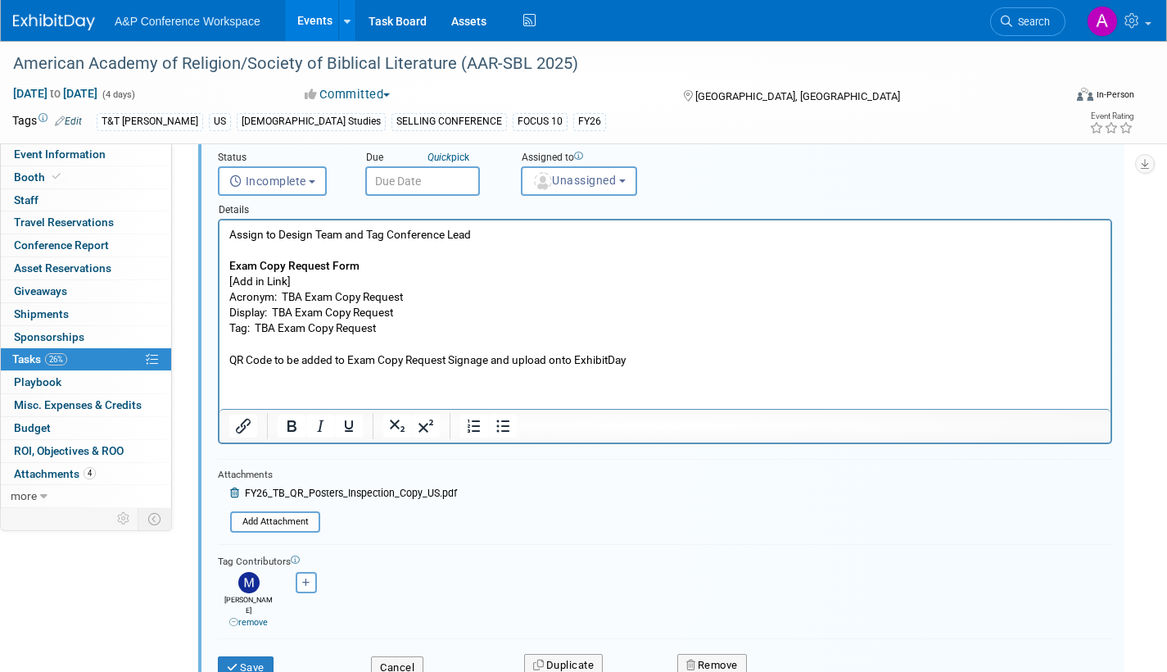
click at [459, 181] on input "text" at bounding box center [422, 180] width 115 height 29
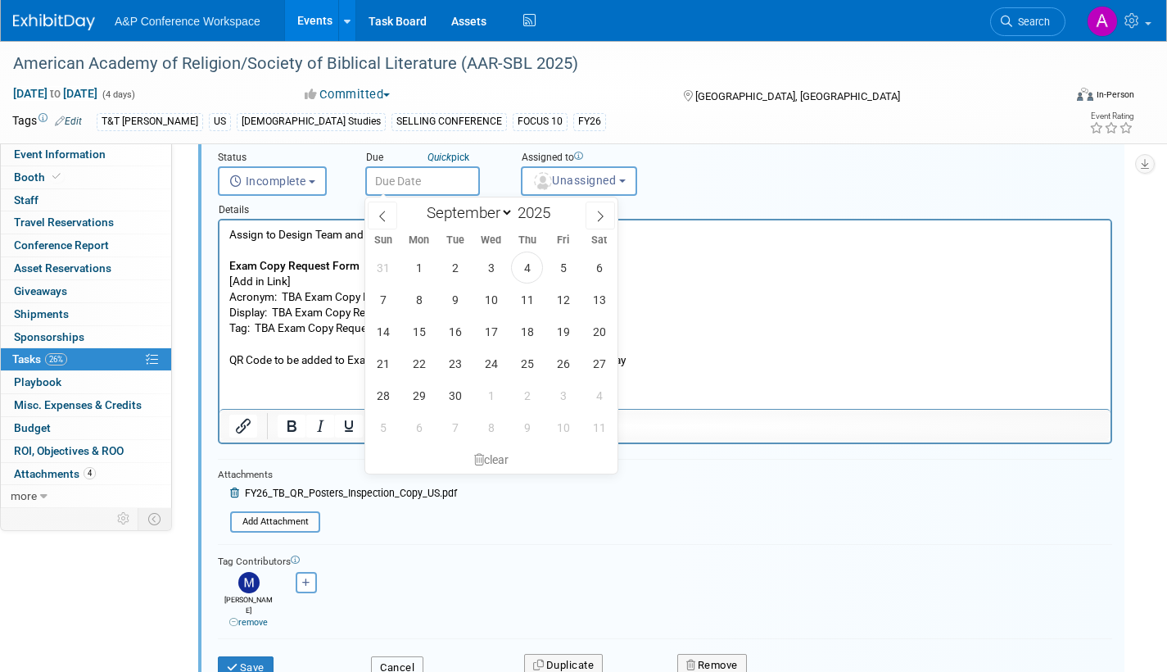
drag, startPoint x: 402, startPoint y: 656, endPoint x: 437, endPoint y: 647, distance: 35.6
click at [402, 656] on button "Cancel" at bounding box center [397, 667] width 52 height 23
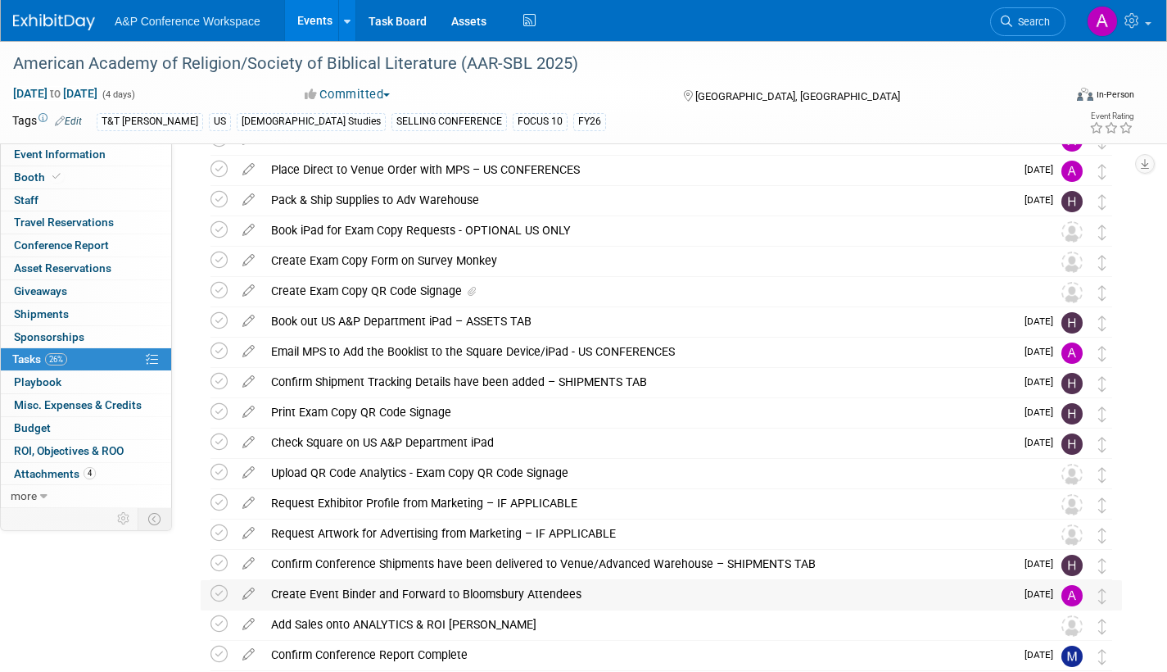
scroll to position [0, 0]
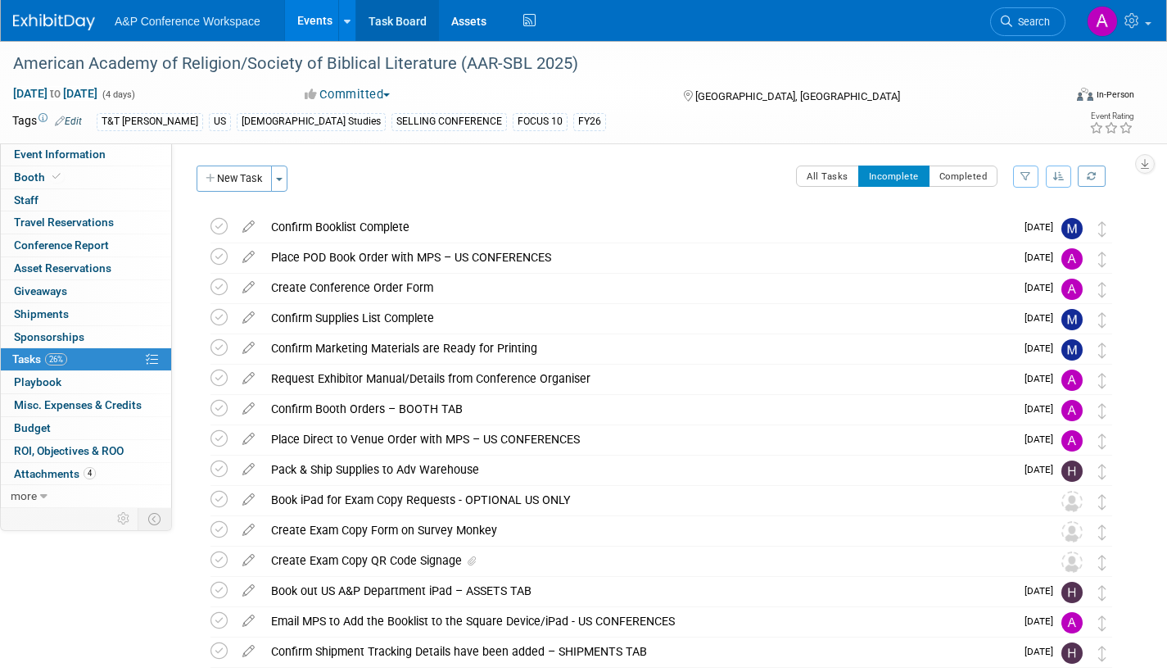
click at [401, 25] on link "Task Board" at bounding box center [397, 20] width 83 height 41
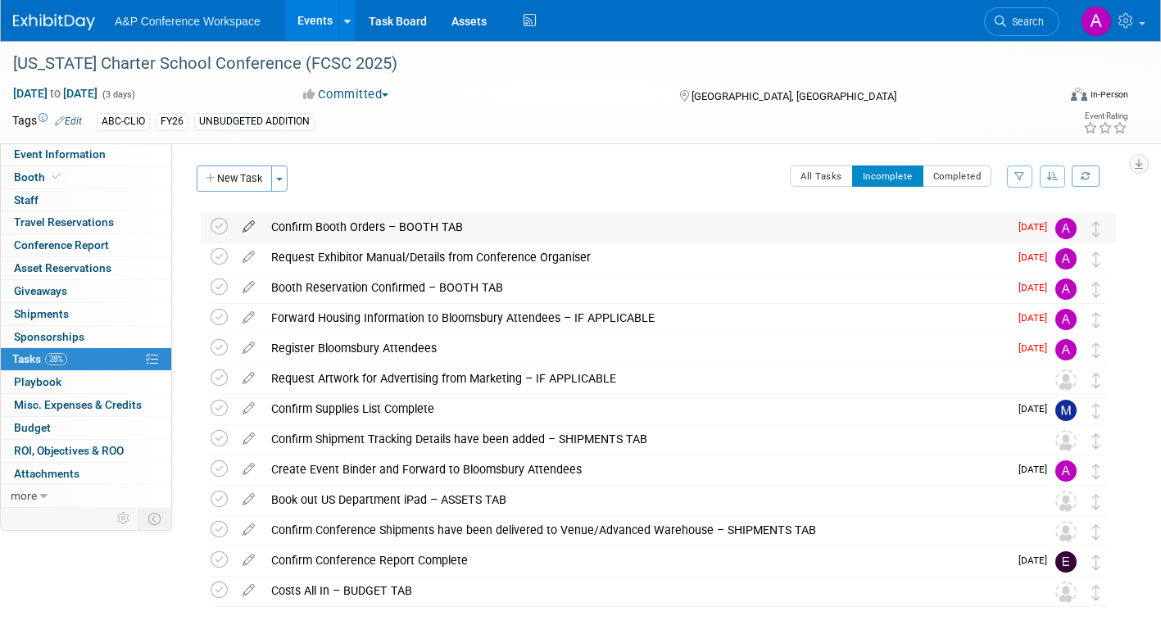
click at [247, 223] on icon at bounding box center [248, 223] width 29 height 20
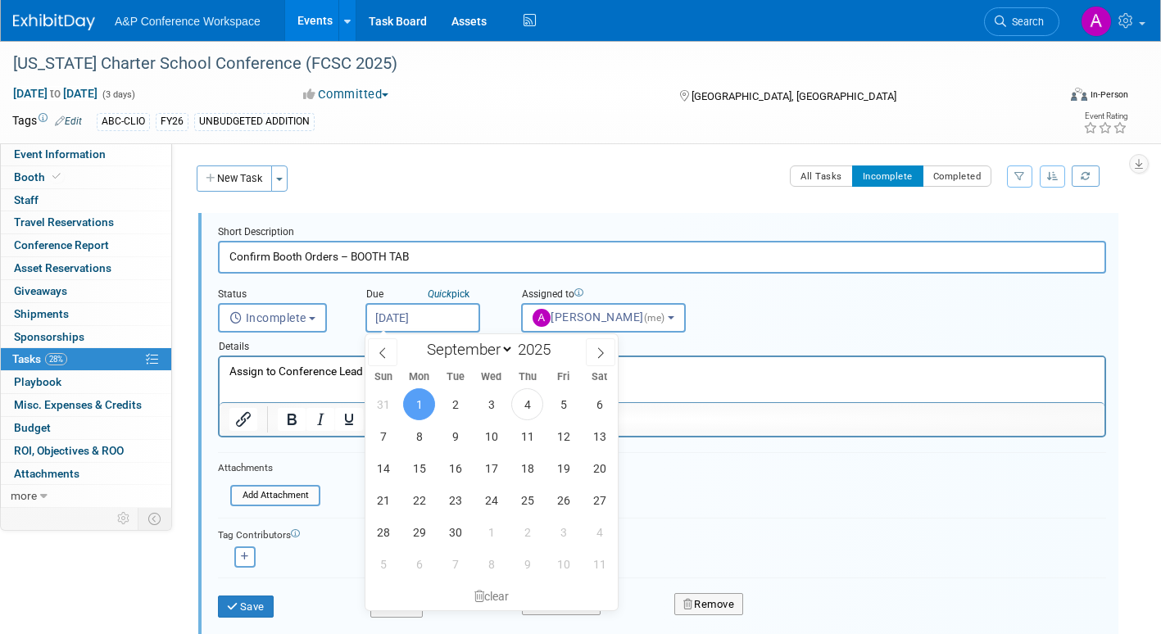
click at [466, 315] on input "Sep 1, 2025" at bounding box center [422, 317] width 115 height 29
click at [490, 435] on span "10" at bounding box center [491, 436] width 32 height 32
type input "Sep 10, 2025"
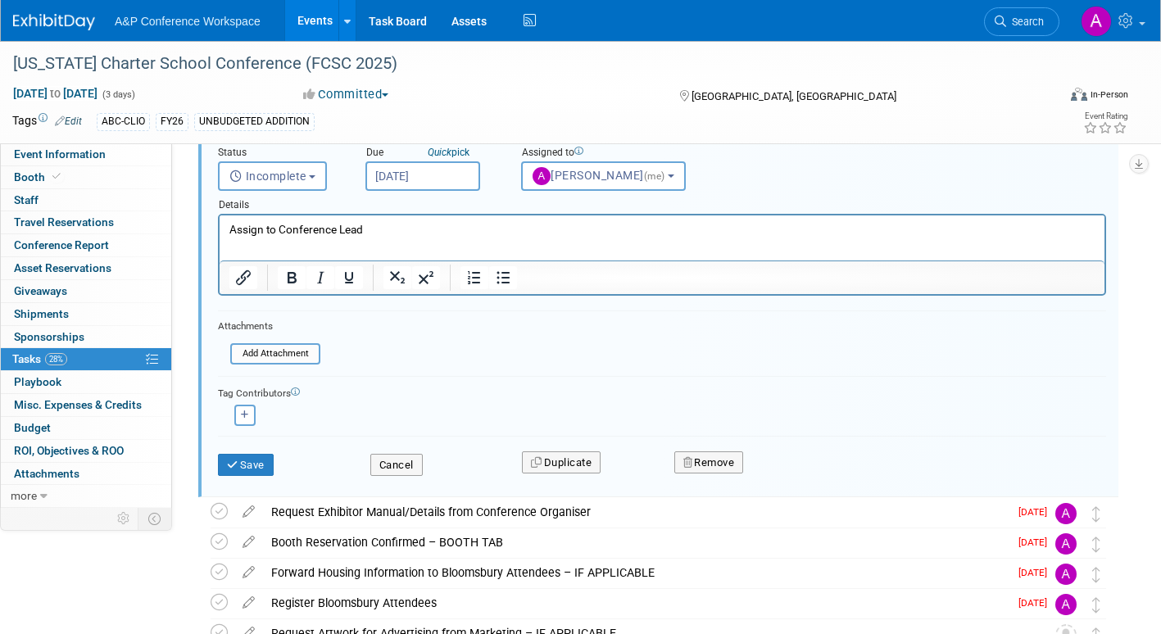
scroll to position [164, 0]
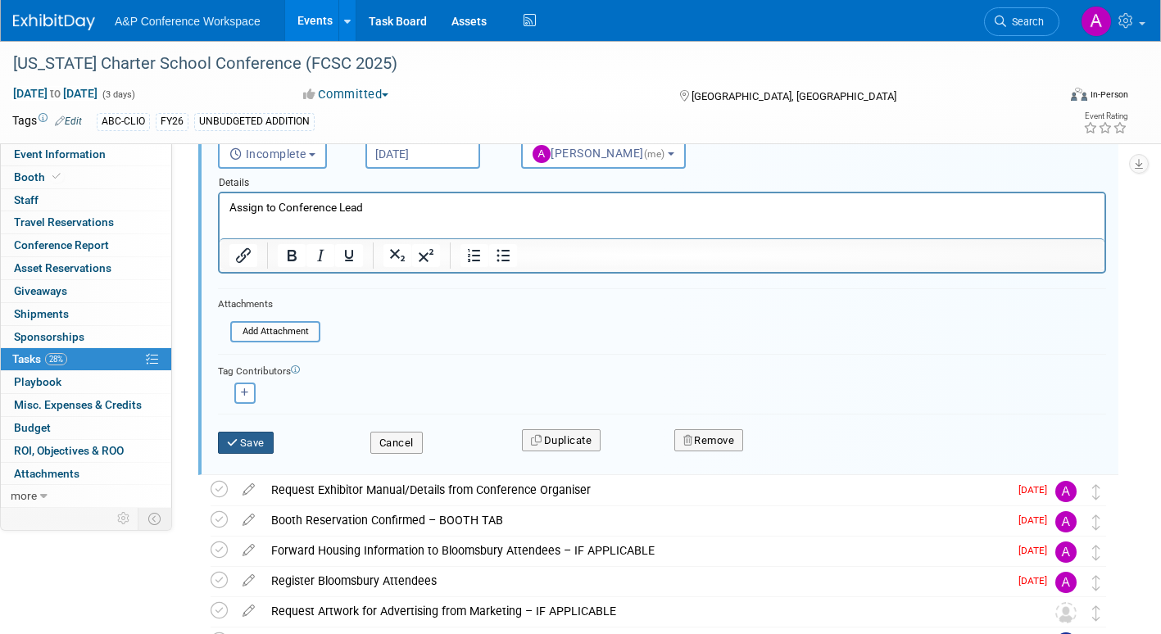
click at [260, 446] on button "Save" at bounding box center [246, 443] width 56 height 23
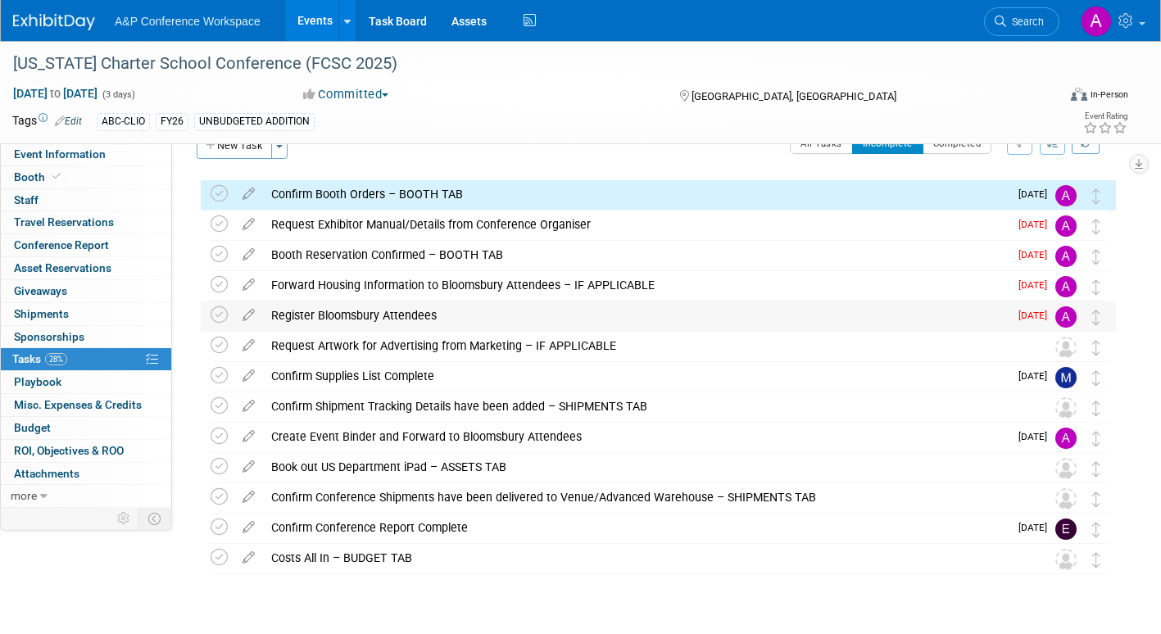
scroll to position [0, 0]
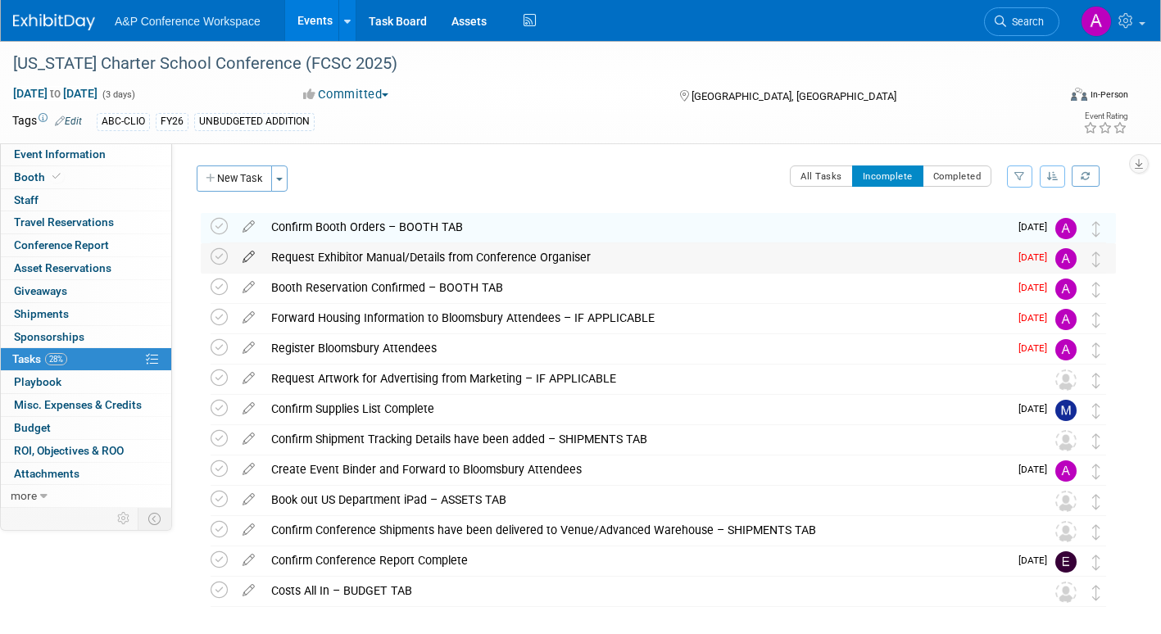
click at [247, 254] on icon at bounding box center [248, 253] width 29 height 20
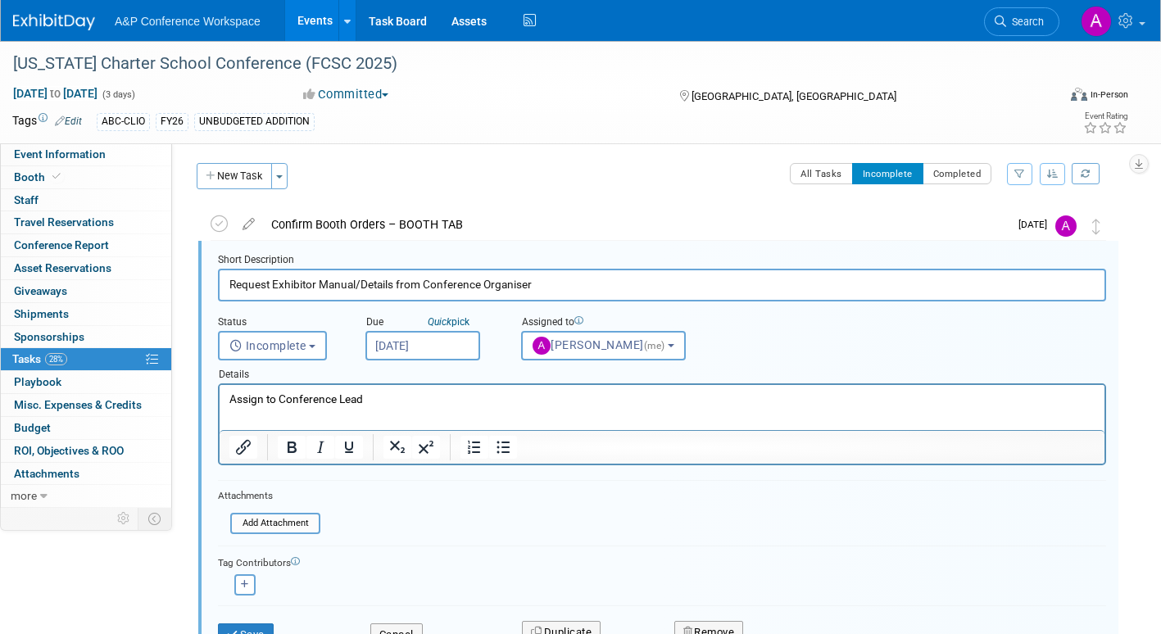
scroll to position [3, 0]
click at [454, 338] on input "Sep 1, 2025" at bounding box center [422, 344] width 115 height 29
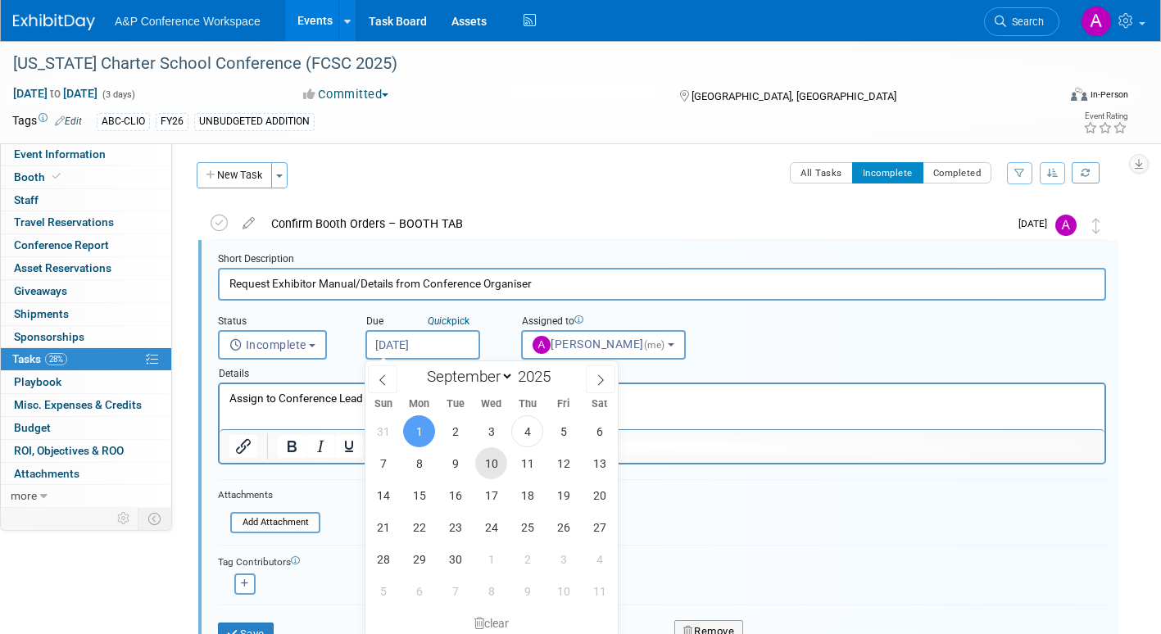
click at [496, 462] on span "10" at bounding box center [491, 463] width 32 height 32
type input "Sep 10, 2025"
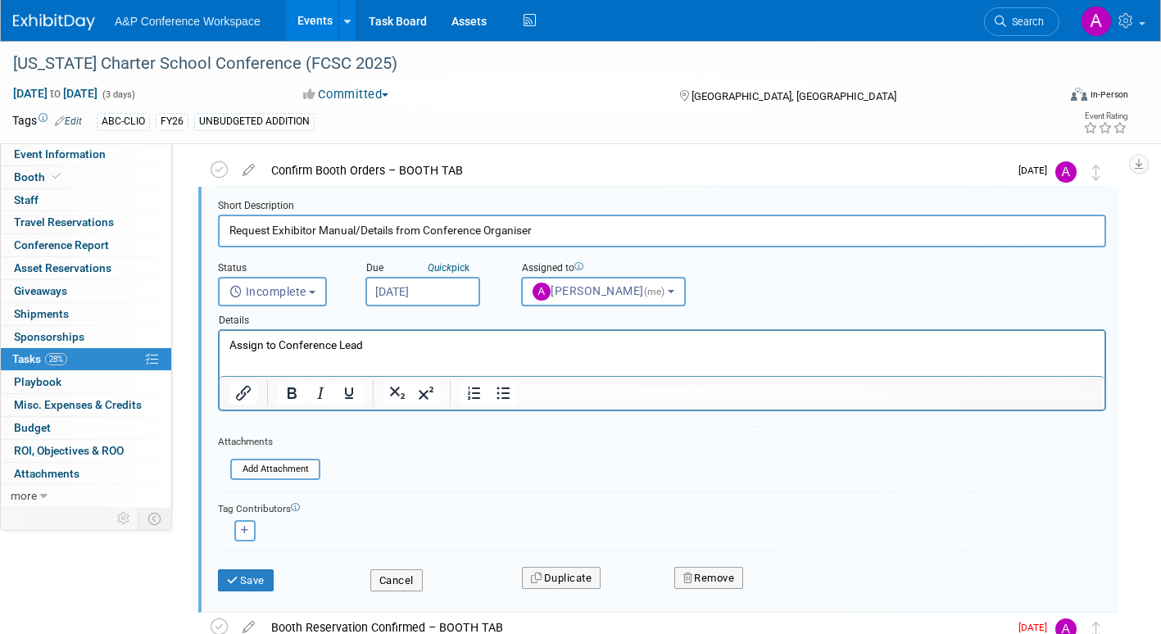
scroll to position [85, 0]
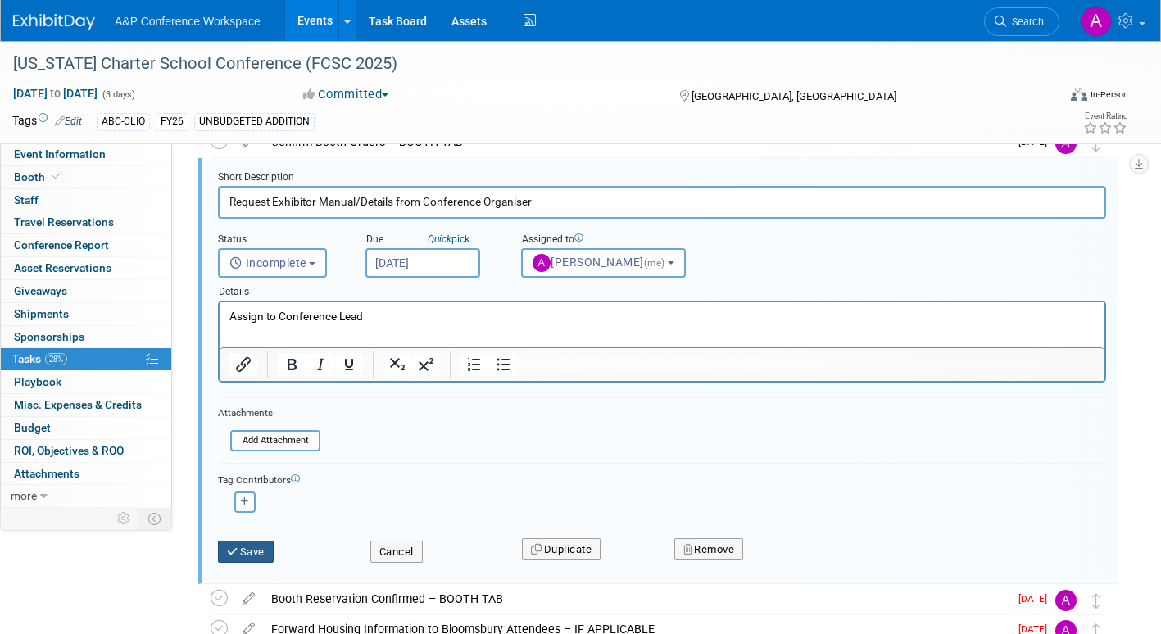
click at [260, 550] on button "Save" at bounding box center [246, 552] width 56 height 23
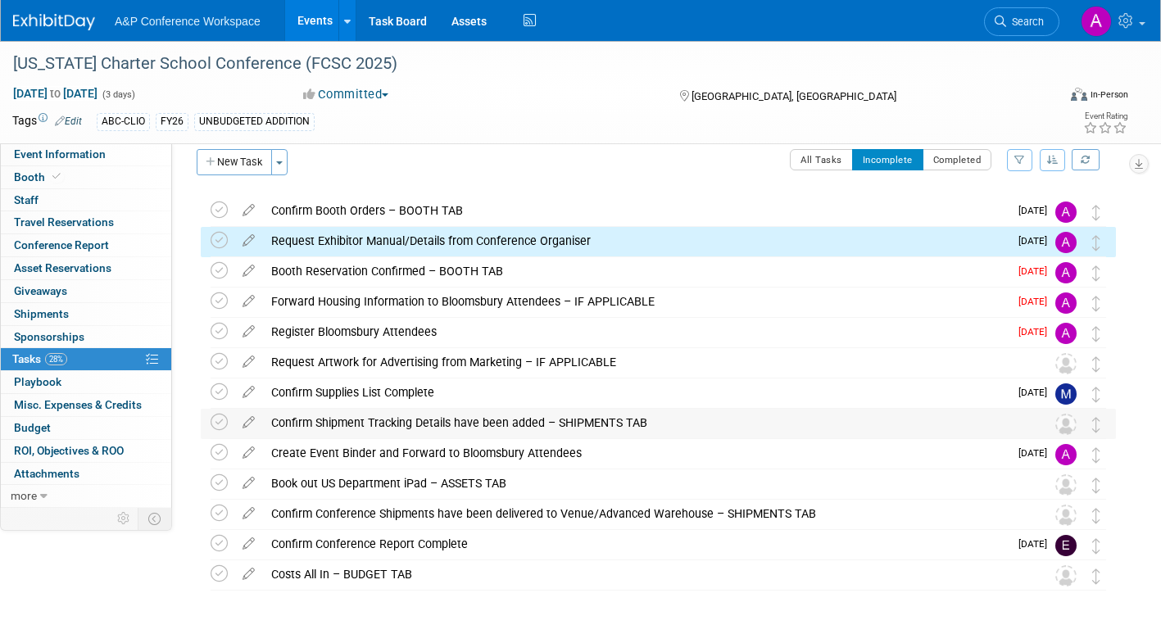
scroll to position [0, 0]
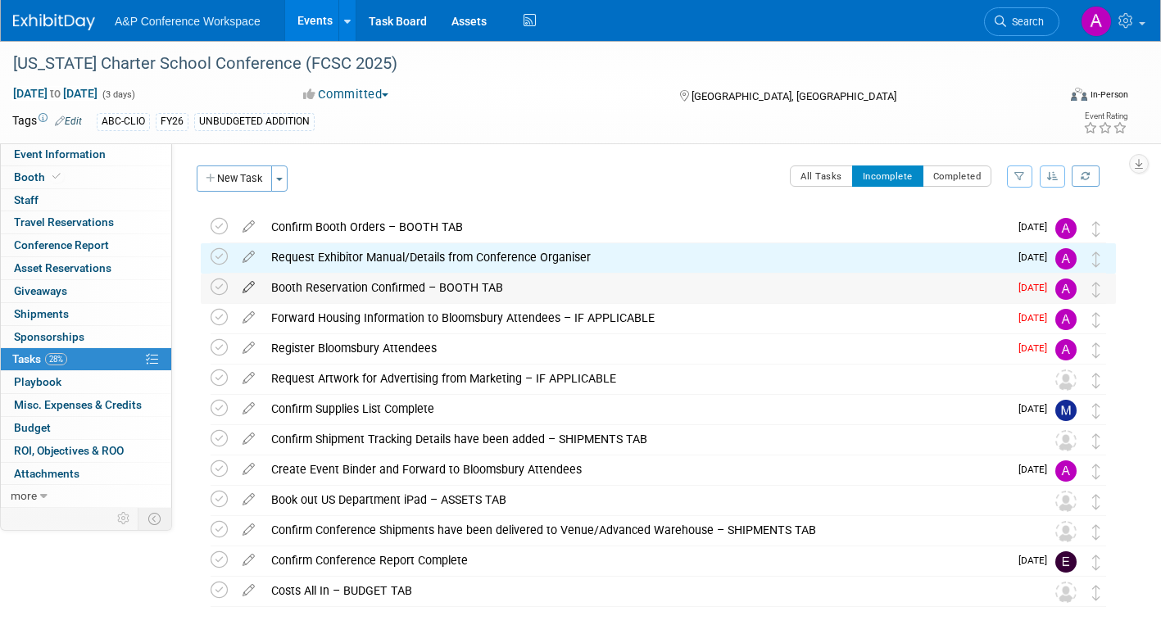
click at [247, 288] on icon at bounding box center [248, 284] width 29 height 20
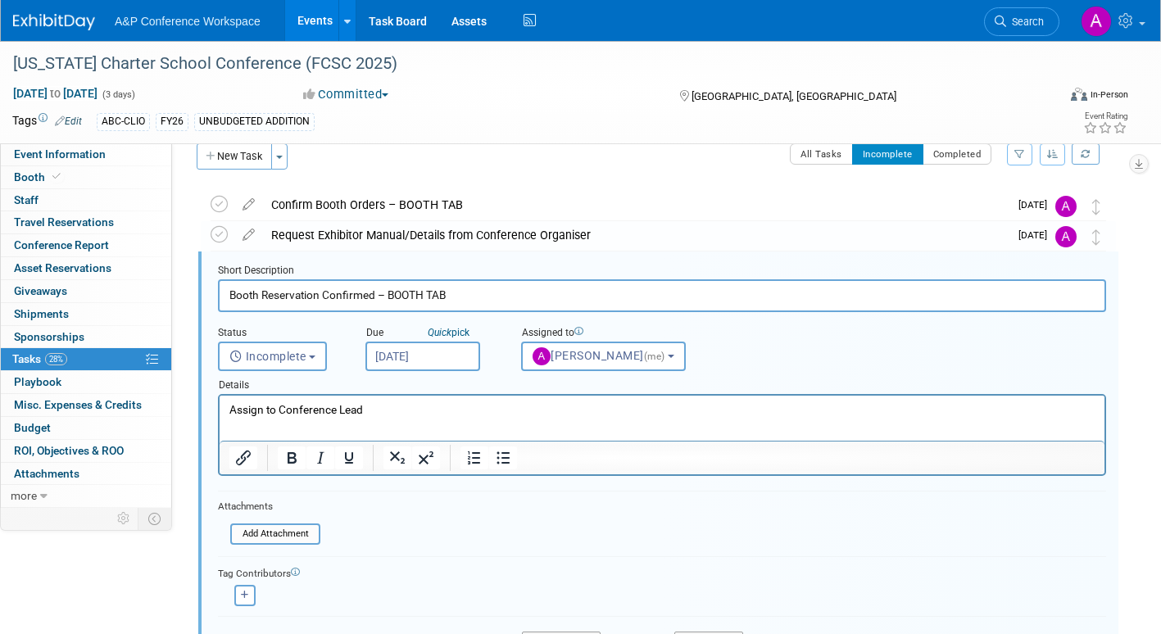
scroll to position [34, 0]
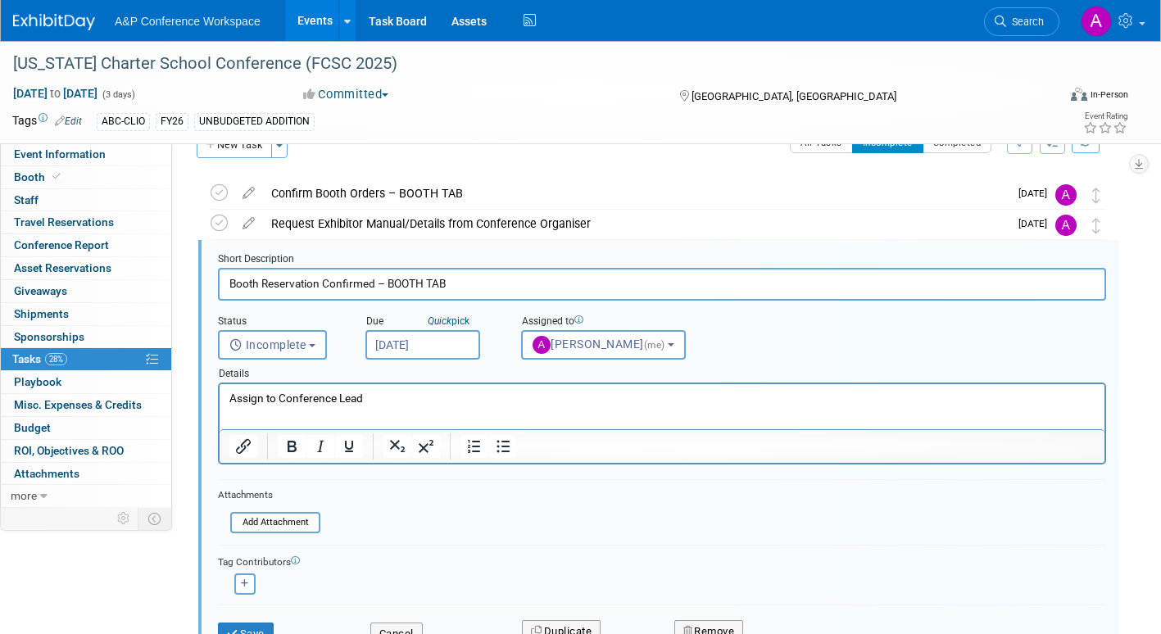
click at [455, 350] on input "Sep 3, 2025" at bounding box center [422, 344] width 115 height 29
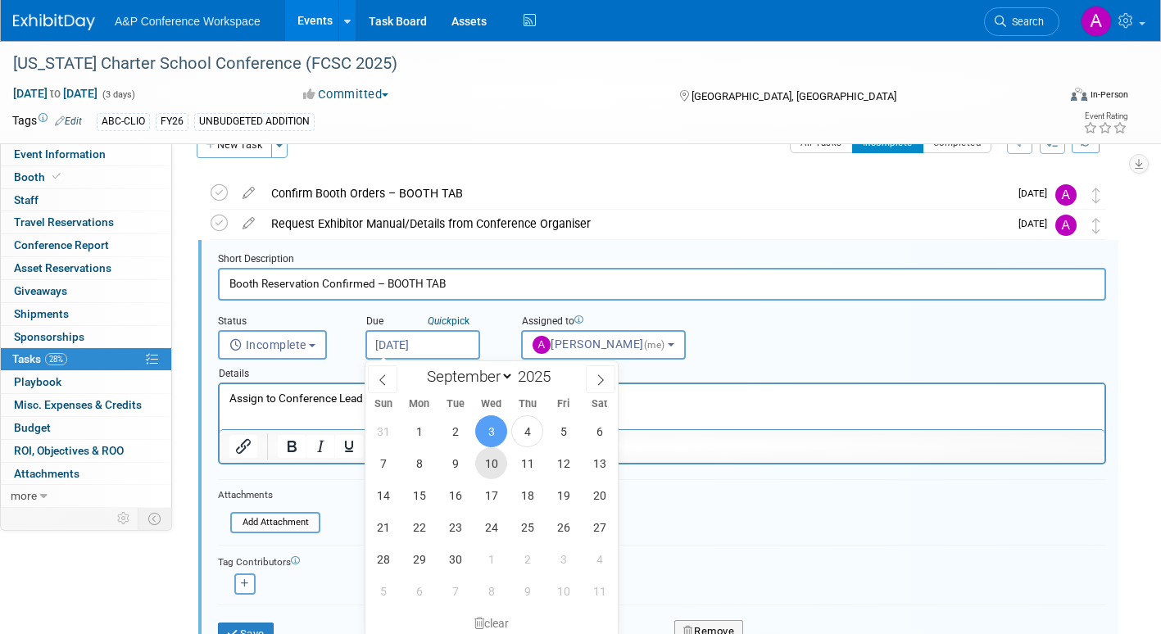
click at [491, 463] on span "10" at bounding box center [491, 463] width 32 height 32
type input "Sep 10, 2025"
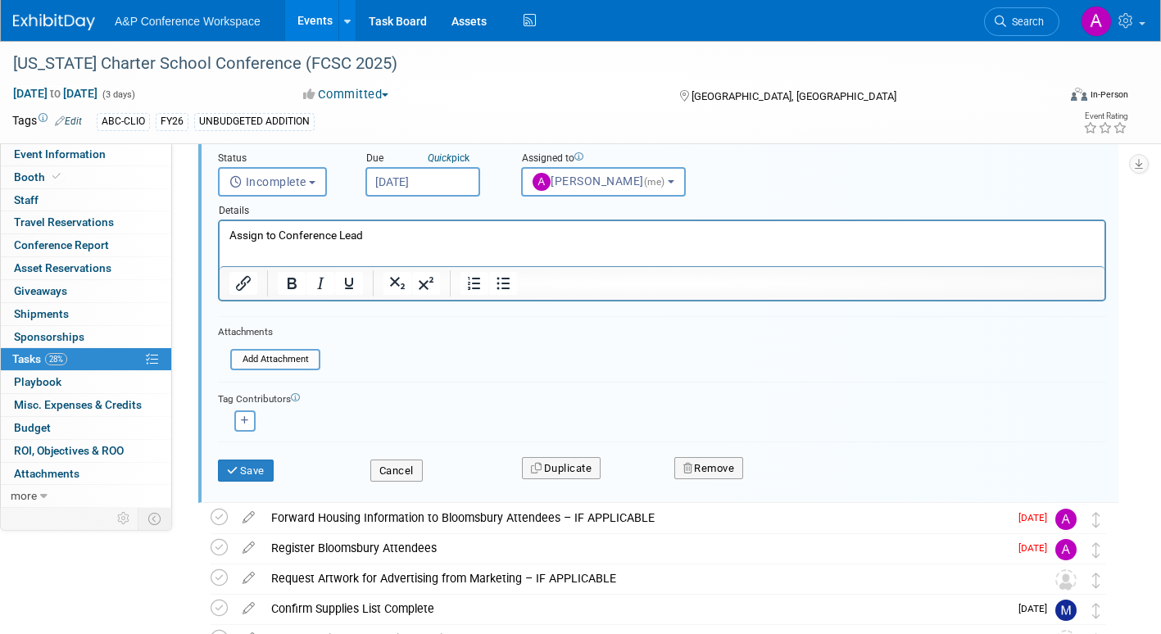
scroll to position [197, 0]
click at [265, 467] on button "Save" at bounding box center [246, 470] width 56 height 23
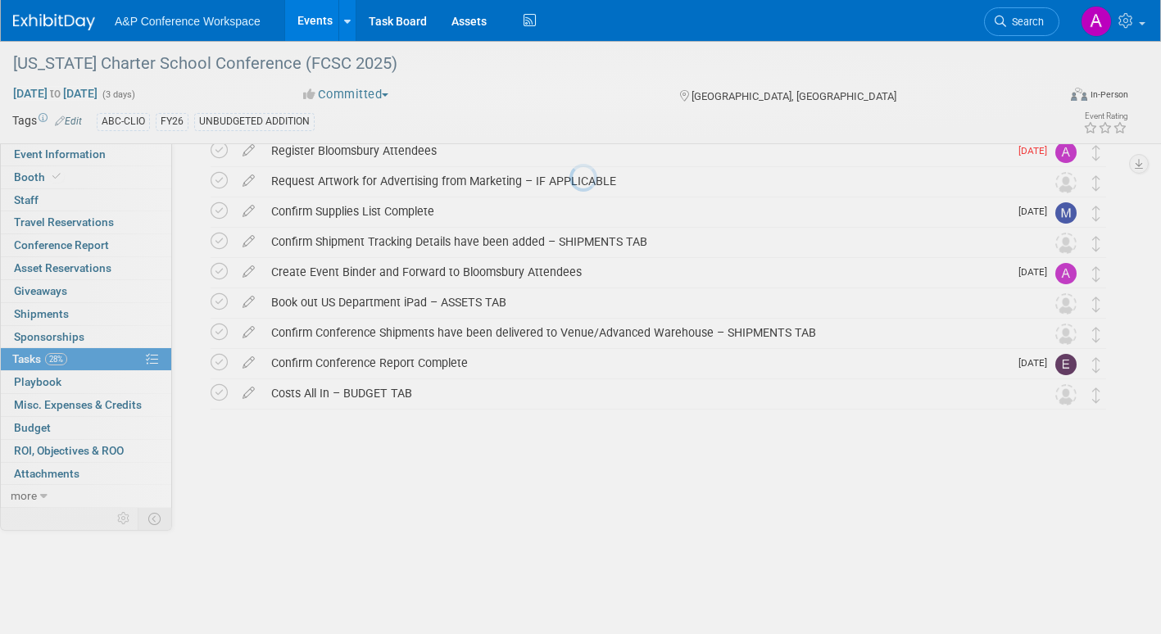
scroll to position [73, 0]
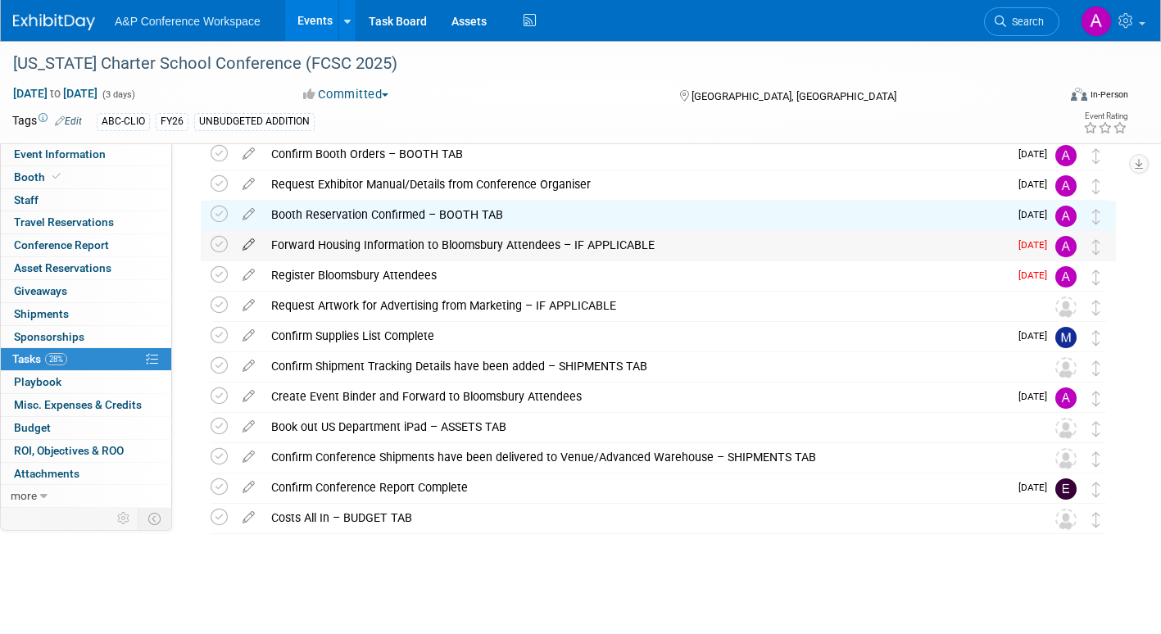
click at [247, 239] on icon at bounding box center [248, 241] width 29 height 20
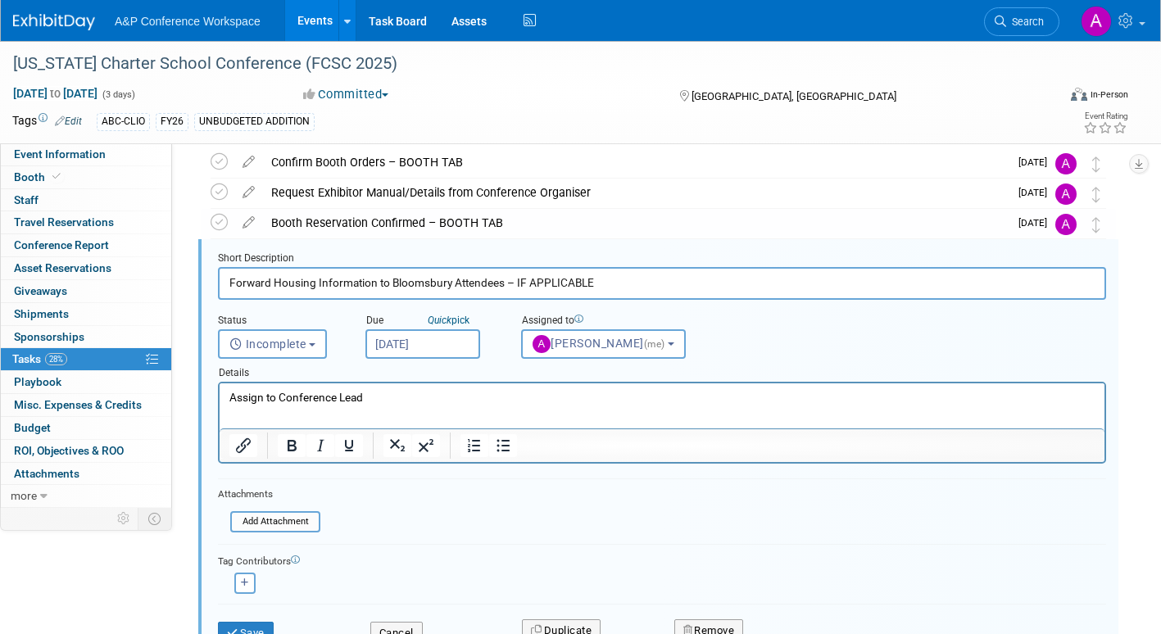
scroll to position [64, 0]
click at [434, 341] on input "Sep 3, 2025" at bounding box center [422, 344] width 115 height 29
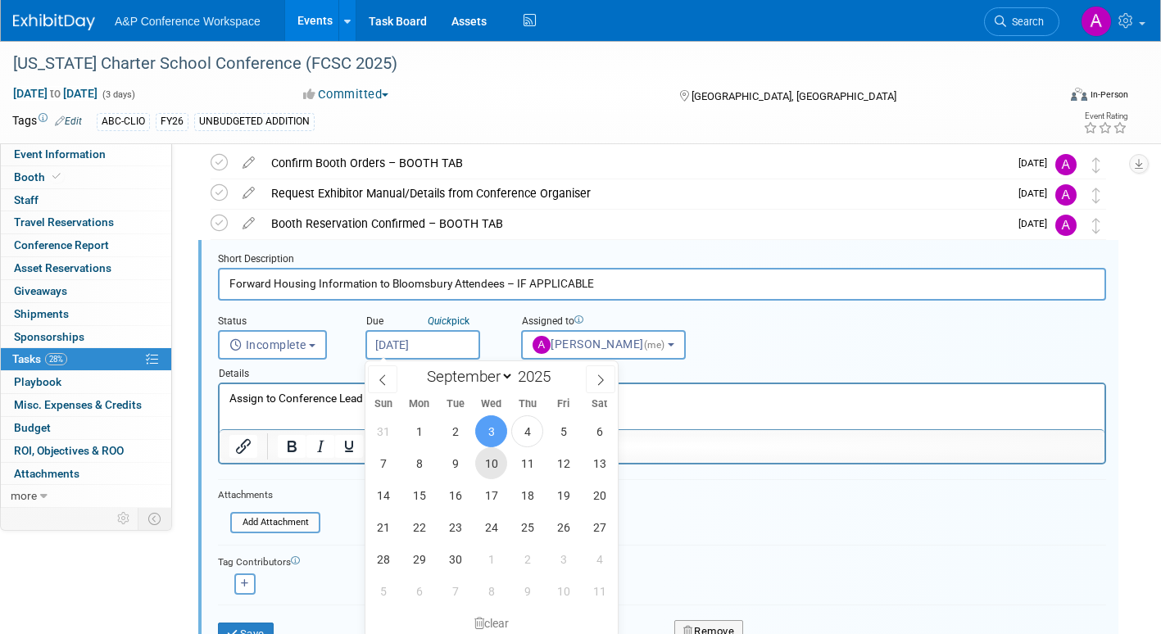
drag, startPoint x: 491, startPoint y: 460, endPoint x: 480, endPoint y: 472, distance: 16.2
click at [491, 461] on span "10" at bounding box center [491, 463] width 32 height 32
type input "[DATE]"
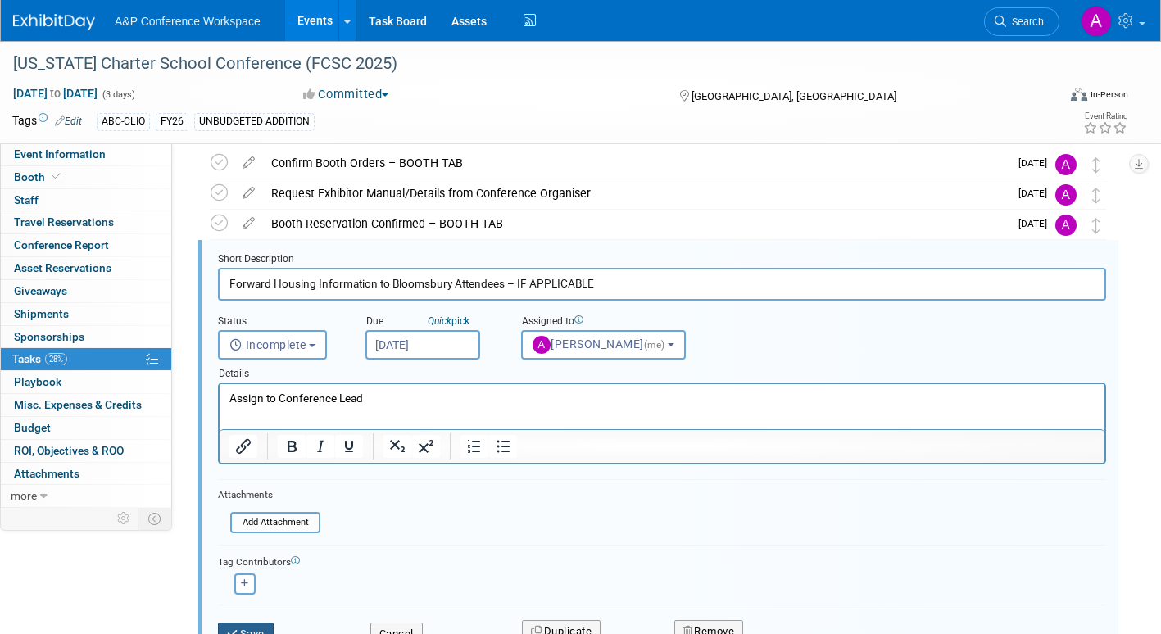
click at [265, 627] on button "Save" at bounding box center [246, 633] width 56 height 23
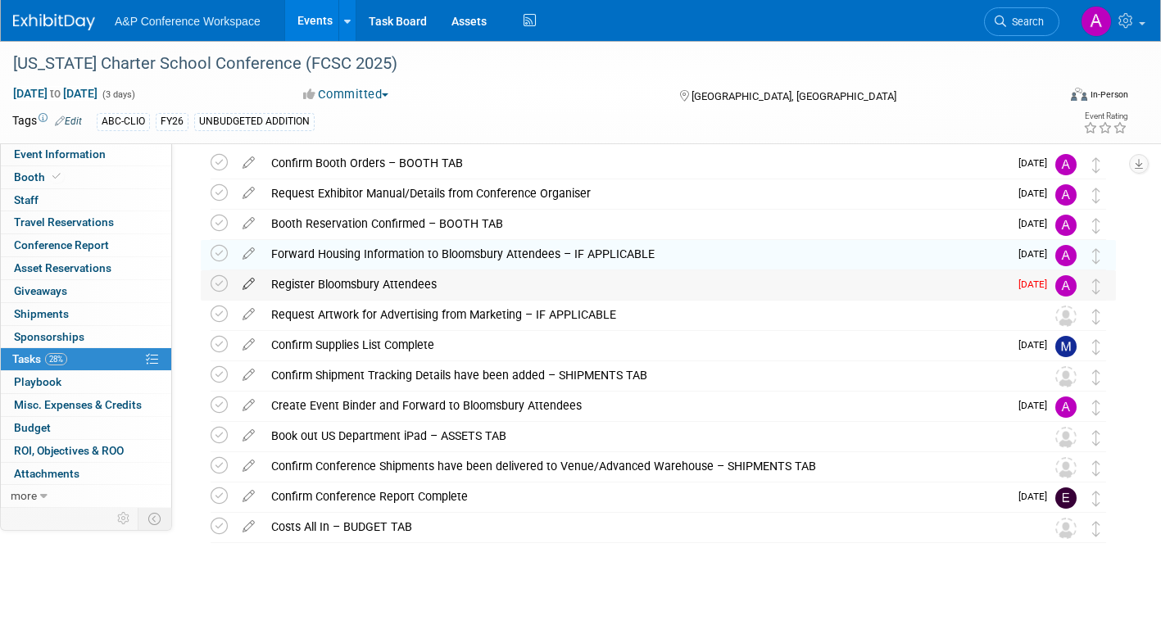
click at [247, 278] on icon at bounding box center [248, 280] width 29 height 20
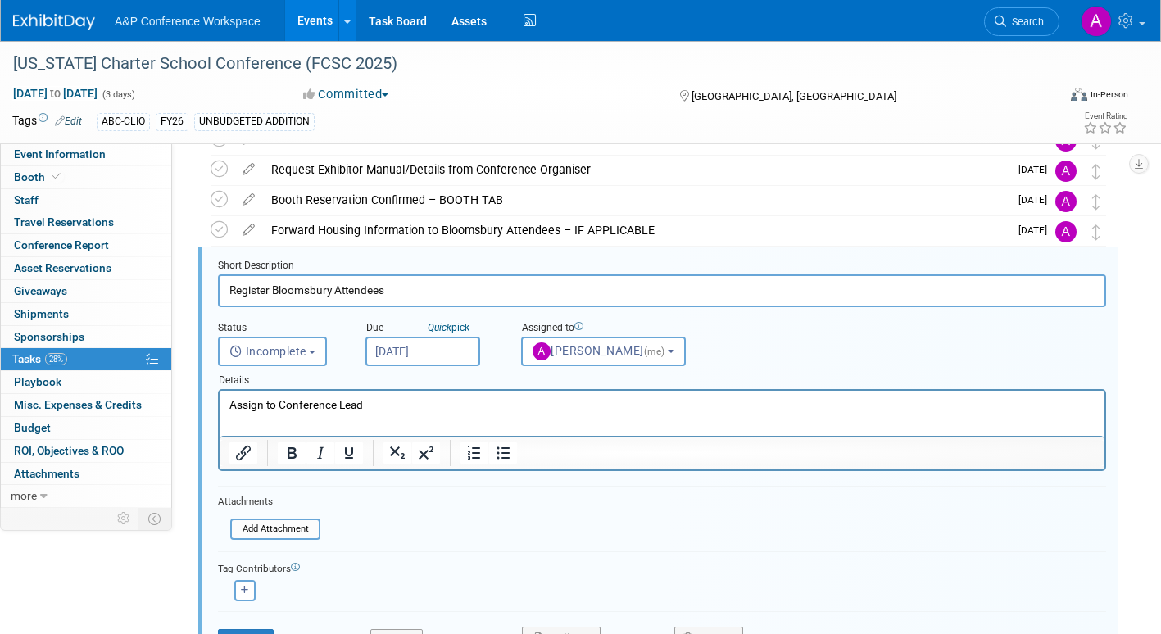
scroll to position [94, 0]
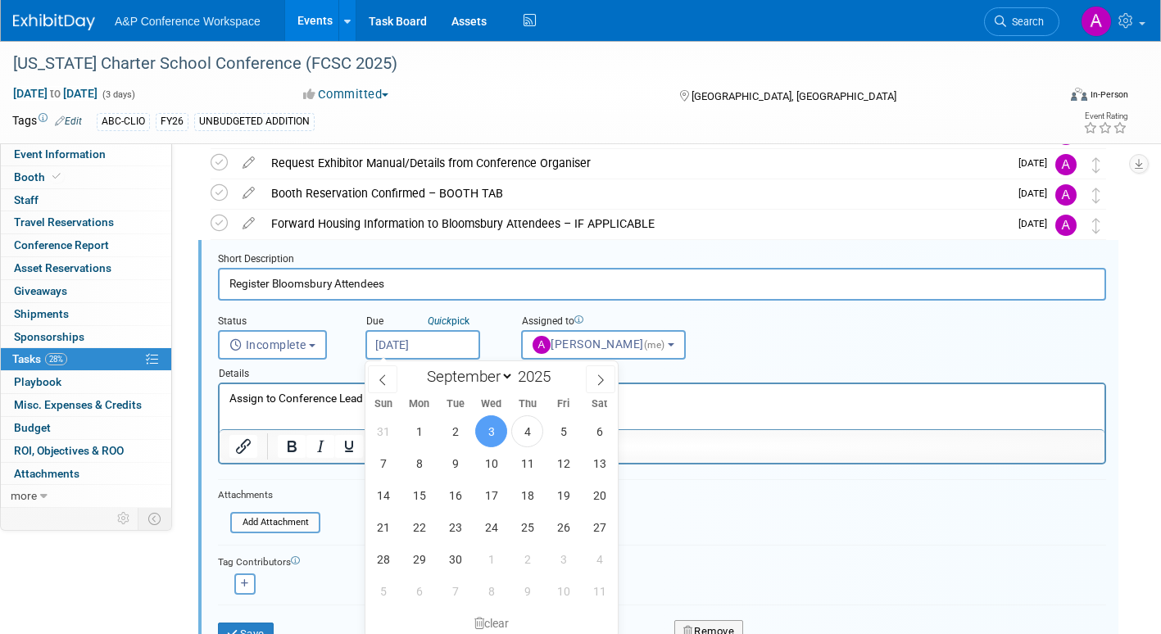
click at [448, 349] on input "Sep 3, 2025" at bounding box center [422, 344] width 115 height 29
click at [490, 466] on span "10" at bounding box center [491, 463] width 32 height 32
type input "[DATE]"
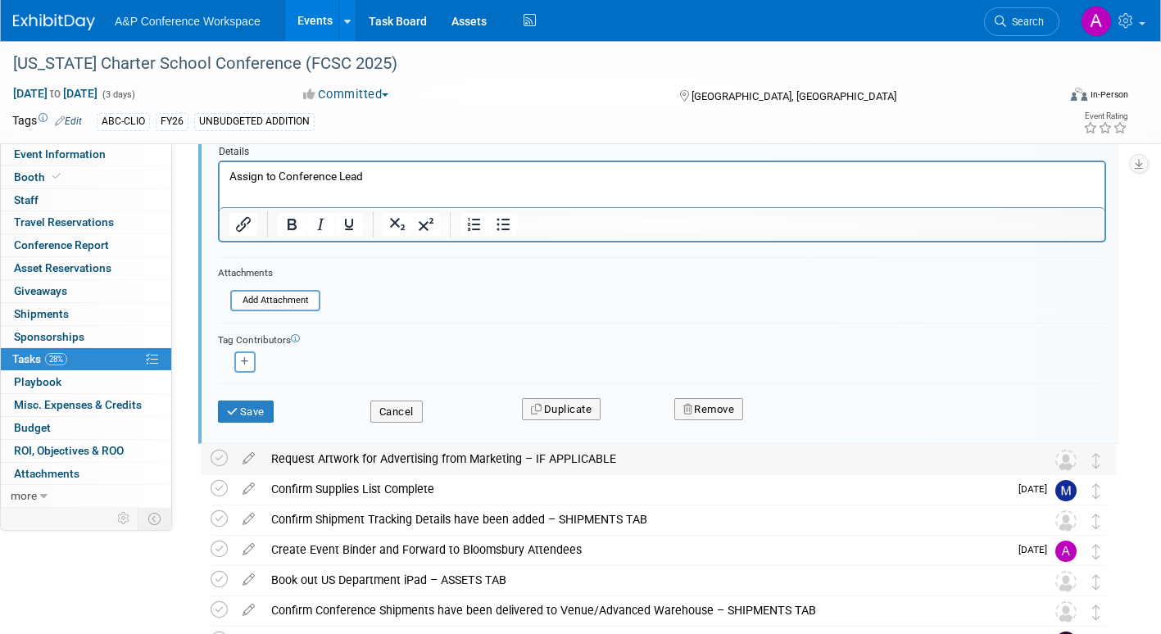
scroll to position [340, 0]
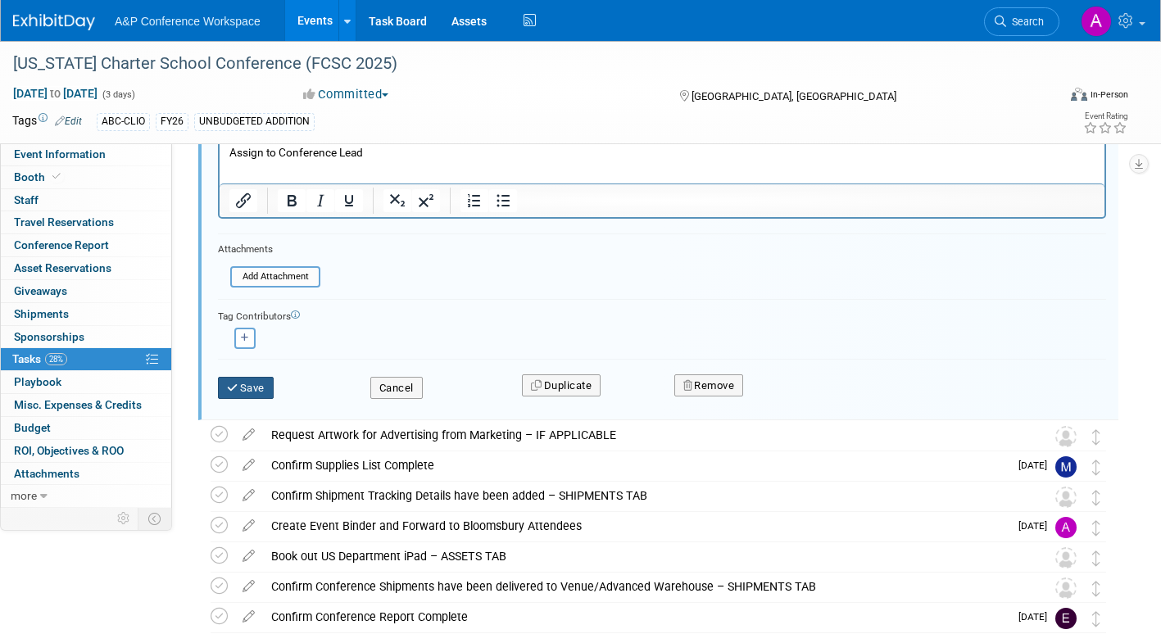
click at [263, 389] on button "Save" at bounding box center [246, 388] width 56 height 23
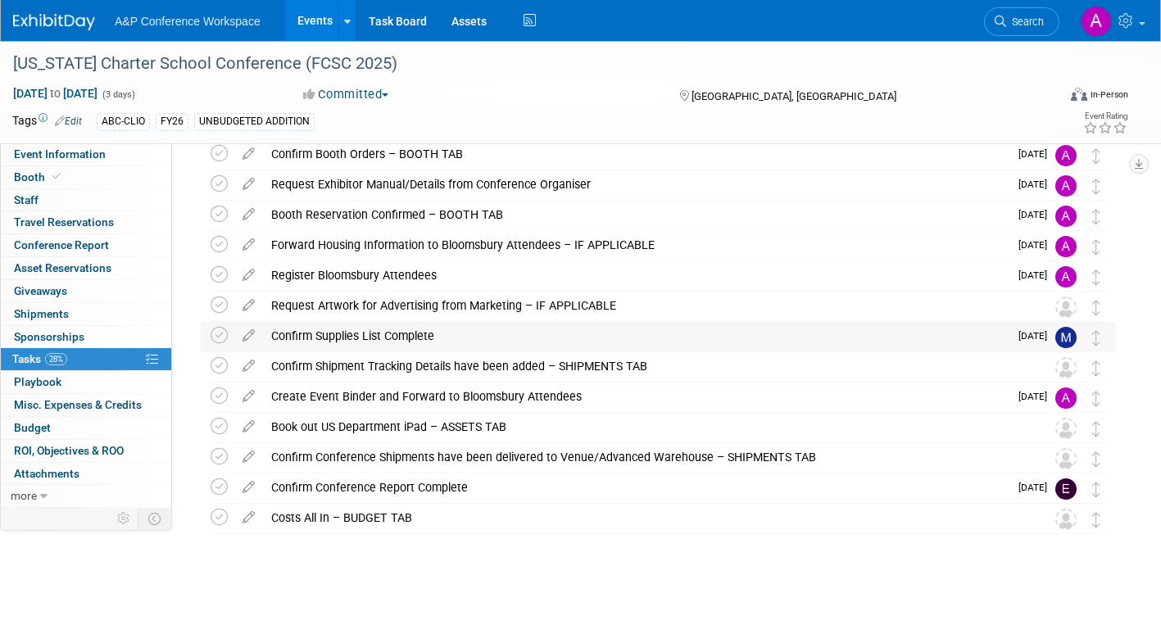
scroll to position [0, 0]
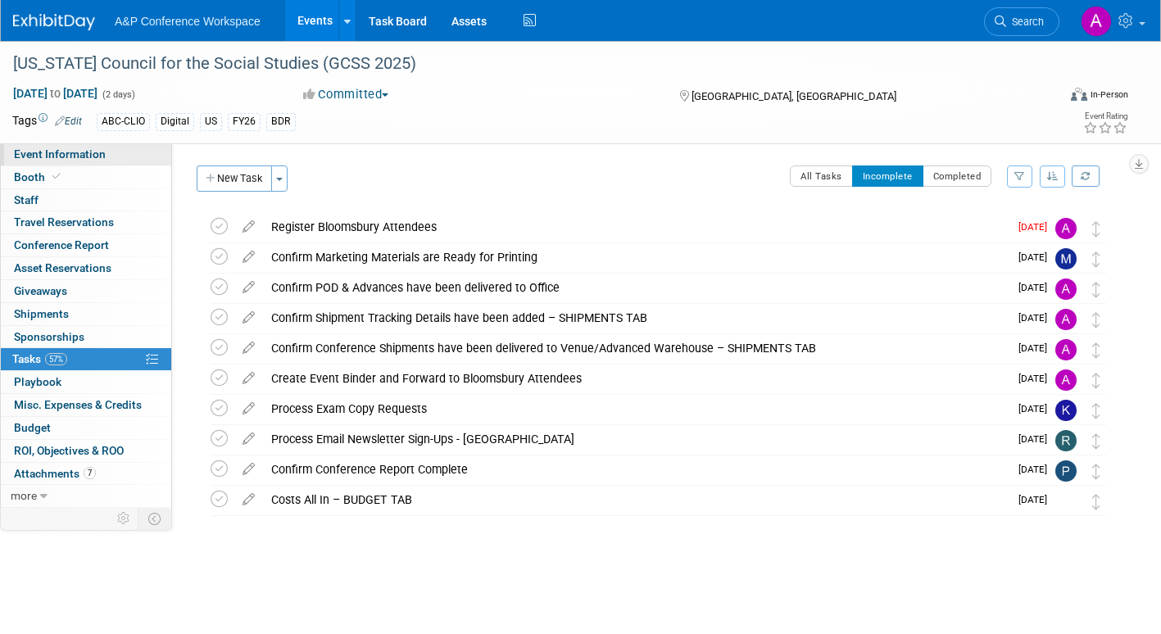
click at [102, 155] on span "Event Information" at bounding box center [60, 153] width 92 height 13
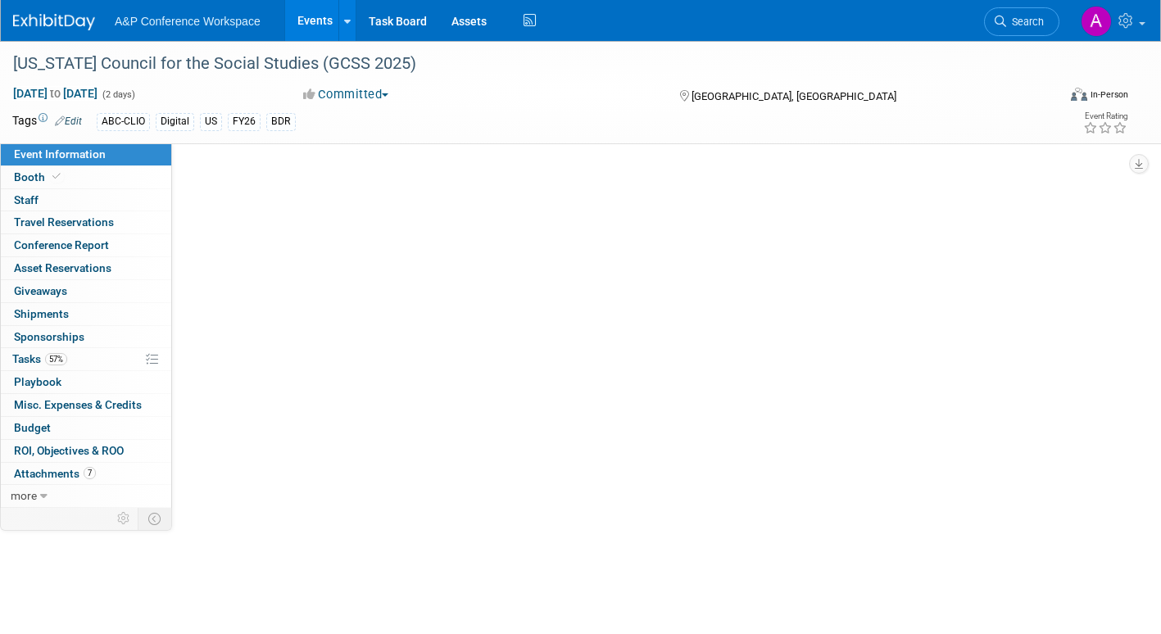
select select "Annual"
select select "Level 2"
select select "In-Person Booth"
select select "Schools"
select select "Bloomsbury Digital Resources"
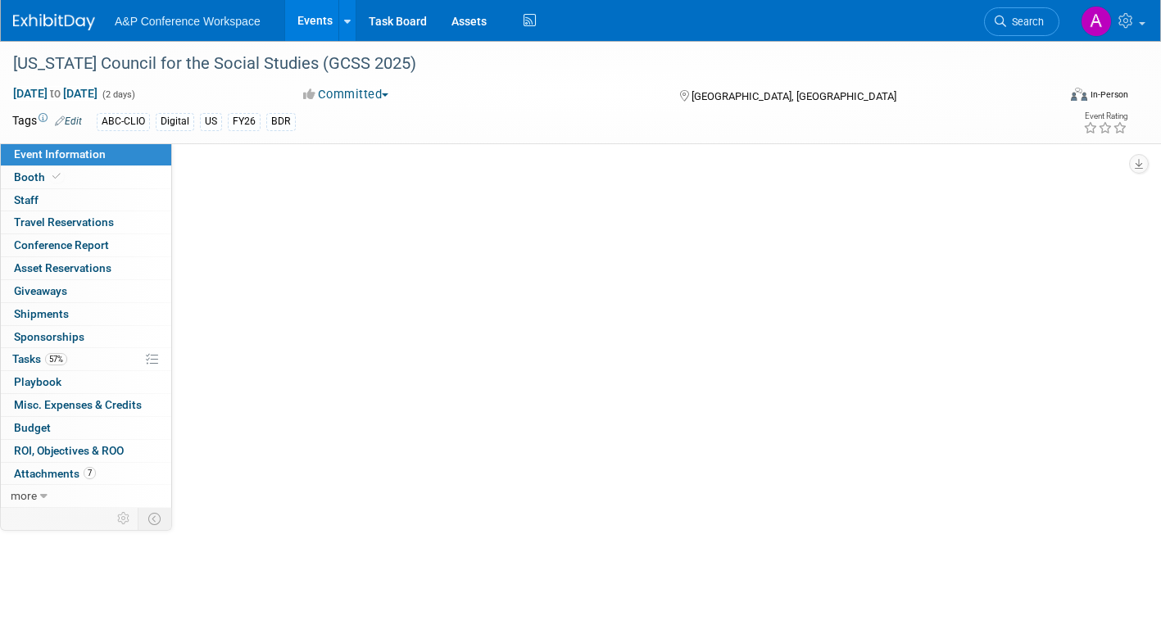
select select "[PERSON_NAME]"
select select "BDR Product Awareness and Trial Generation​"
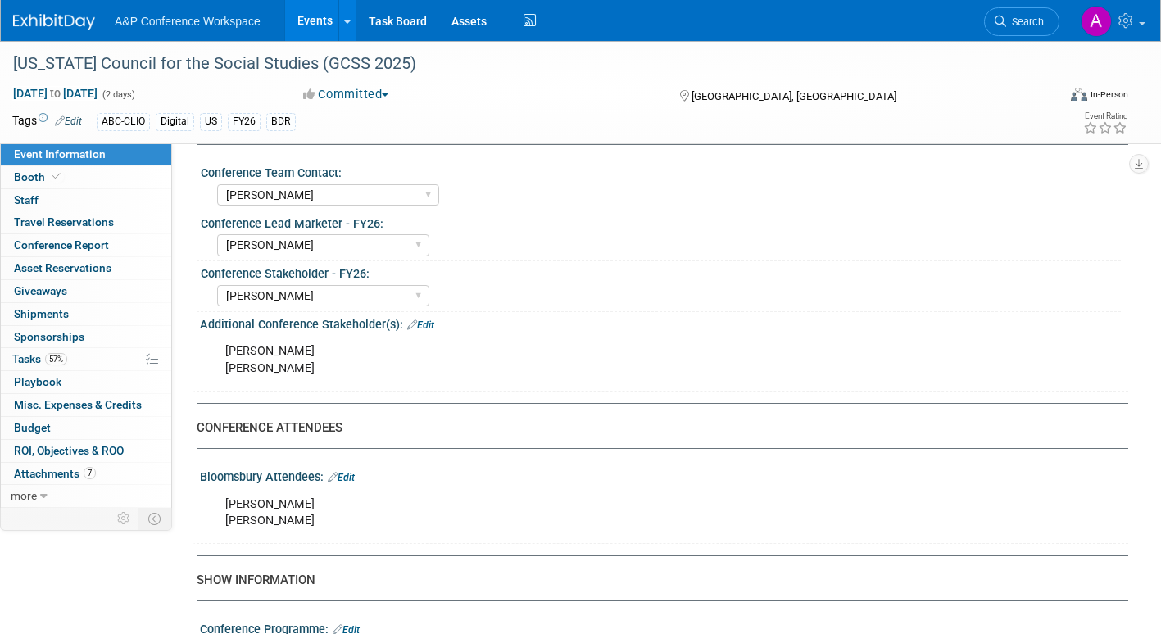
scroll to position [901, 0]
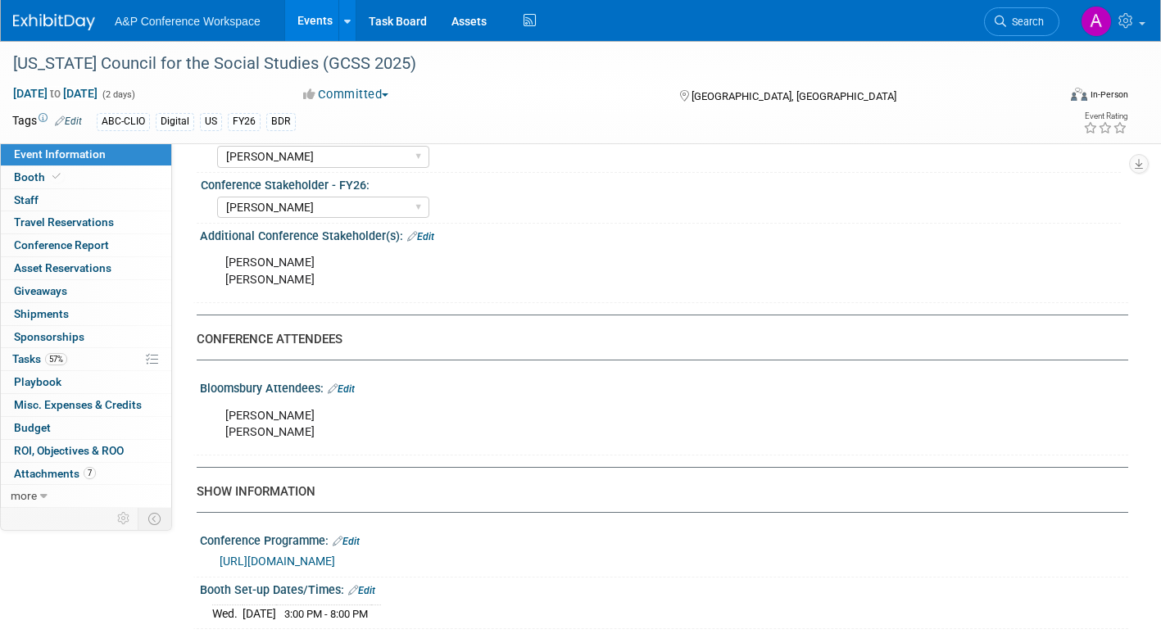
click at [299, 435] on div "[PERSON_NAME] [PERSON_NAME]" at bounding box center [581, 424] width 735 height 49
click at [352, 385] on link "Edit" at bounding box center [341, 388] width 27 height 11
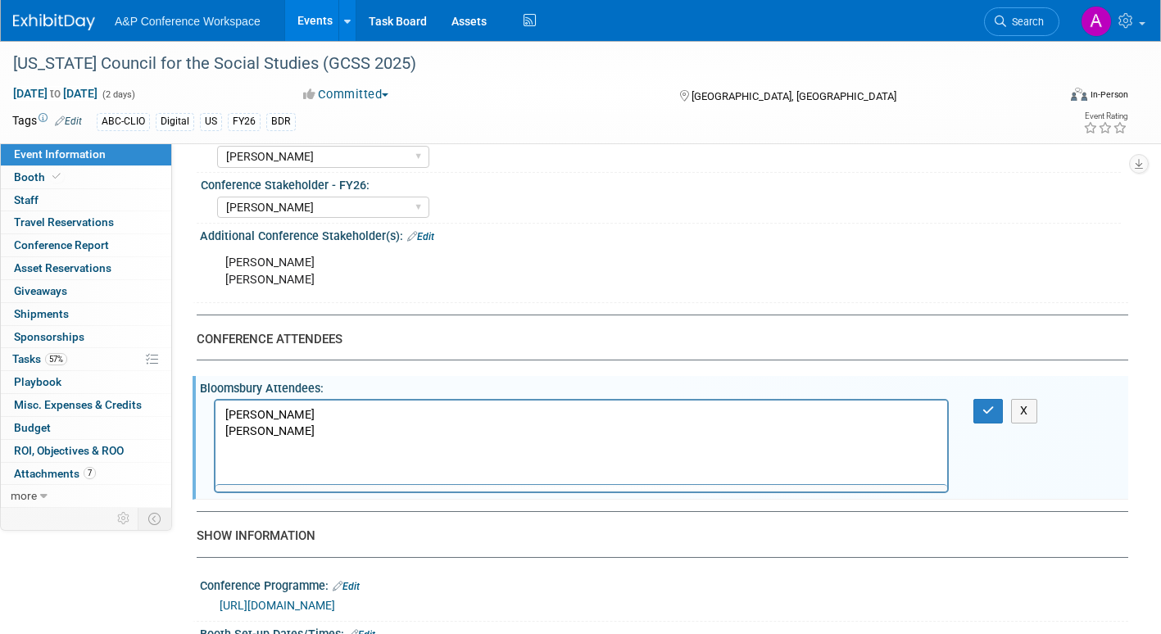
scroll to position [0, 0]
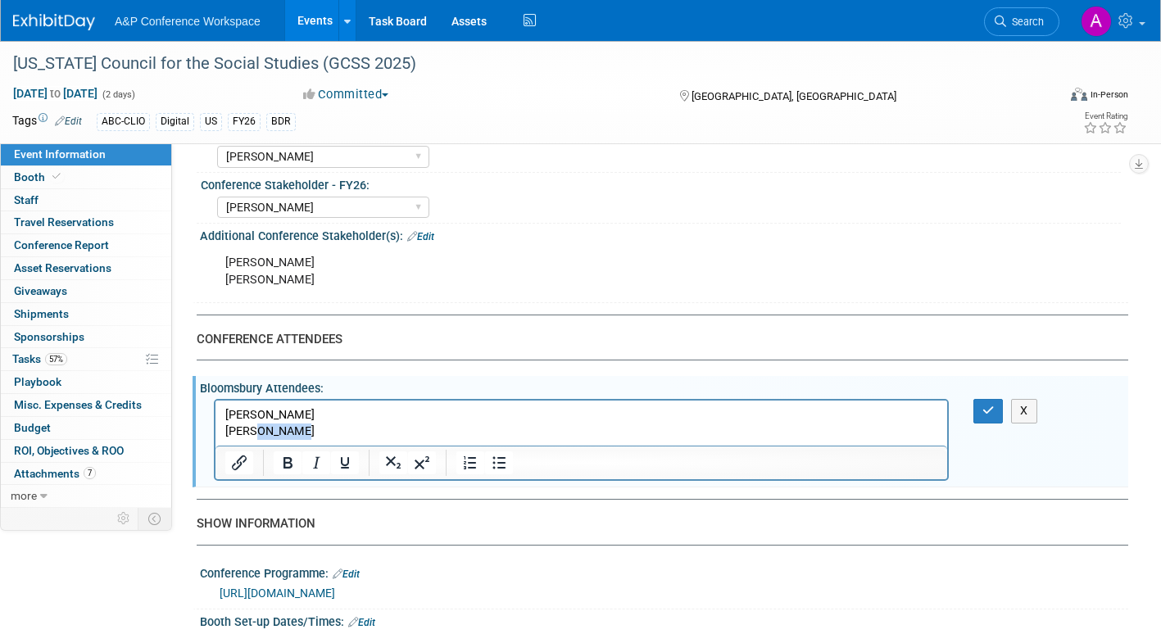
drag, startPoint x: 250, startPoint y: 430, endPoint x: 291, endPoint y: 429, distance: 41.0
click at [291, 429] on p "[PERSON_NAME] [PERSON_NAME]" at bounding box center [581, 423] width 713 height 33
copy p "[PERSON_NAME]"
click at [987, 408] on icon "button" at bounding box center [988, 410] width 12 height 11
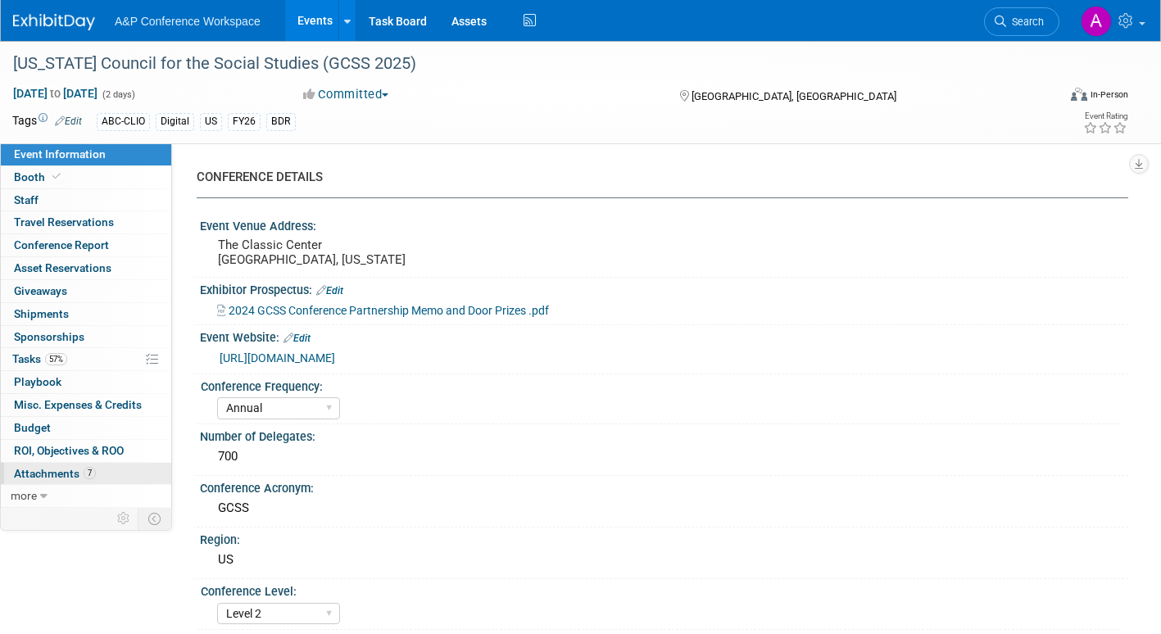
click at [38, 475] on span "Attachments 7" at bounding box center [55, 473] width 82 height 13
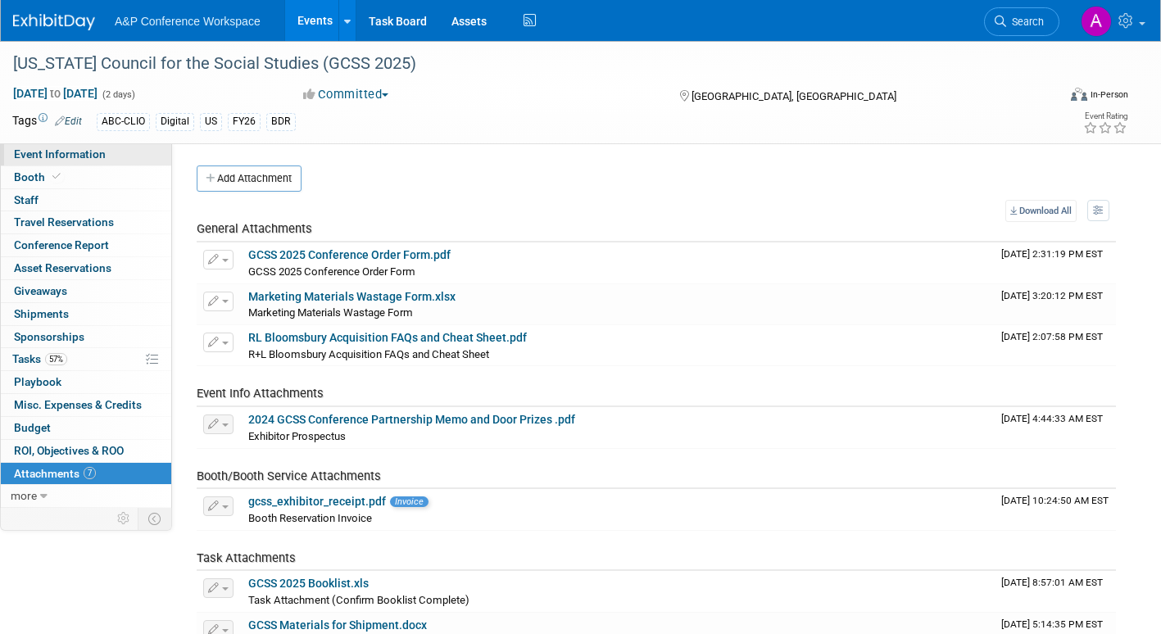
click at [88, 153] on span "Event Information" at bounding box center [60, 153] width 92 height 13
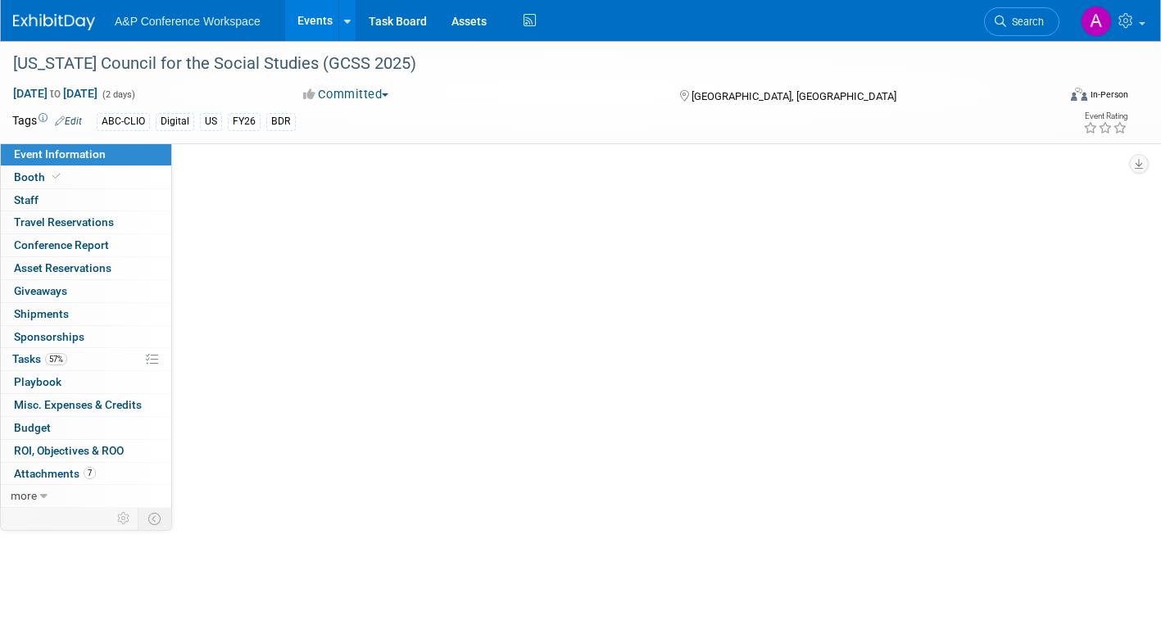
select select "Annual"
select select "Level 2"
select select "In-Person Booth"
select select "Schools"
select select "Bloomsbury Digital Resources"
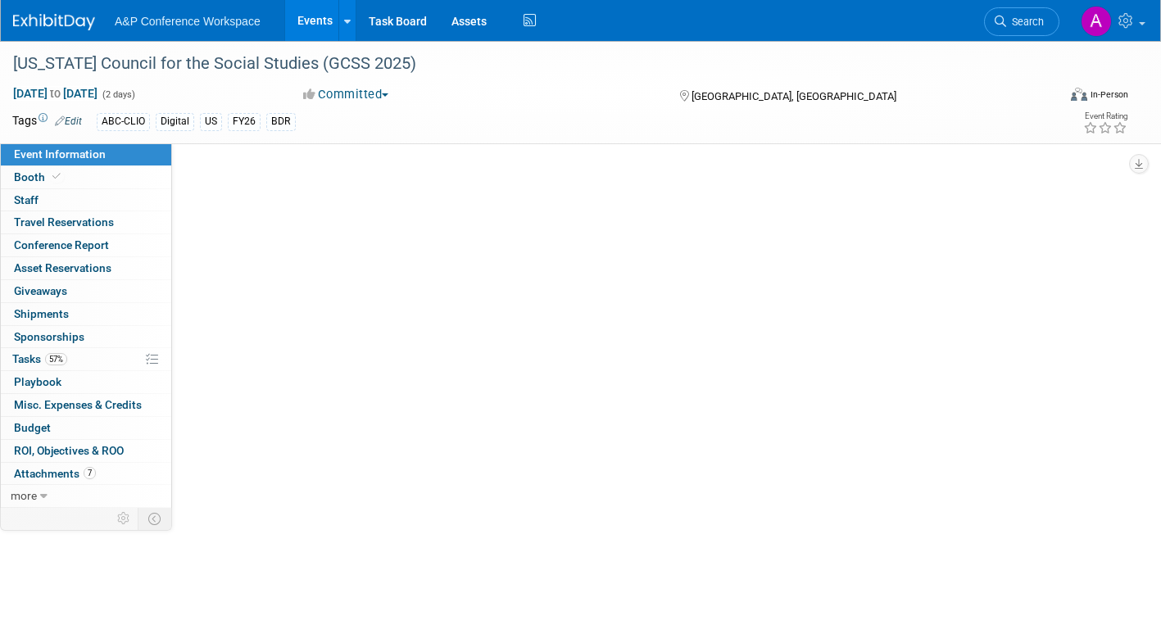
select select "[PERSON_NAME]"
select select "BDR Product Awareness and Trial Generation​"
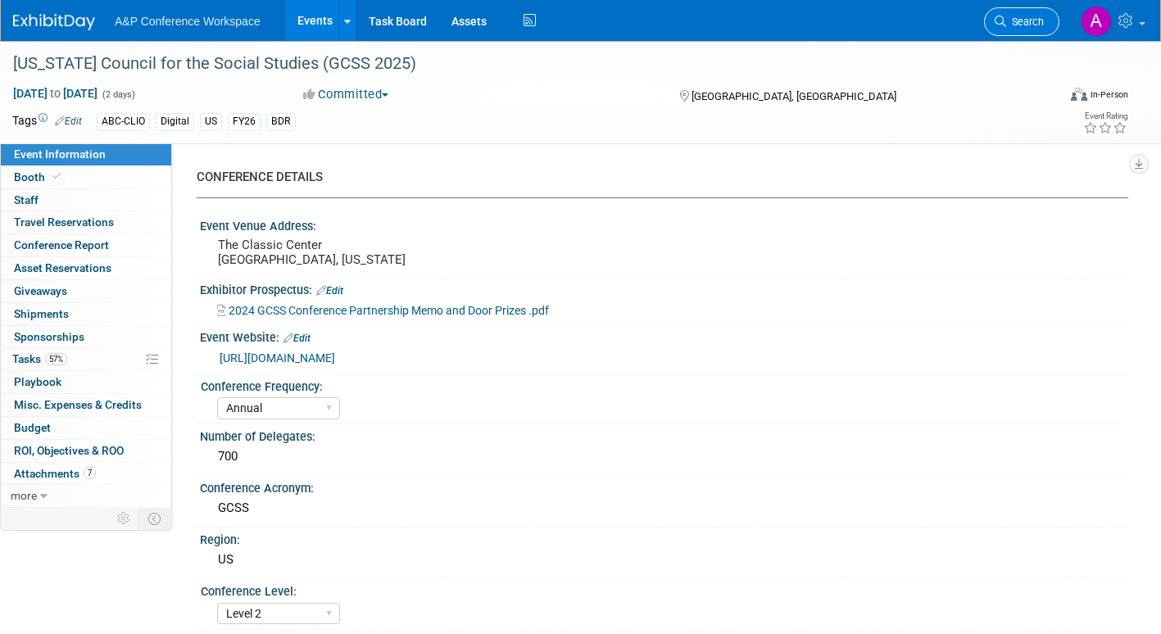
click at [998, 24] on icon at bounding box center [999, 21] width 11 height 11
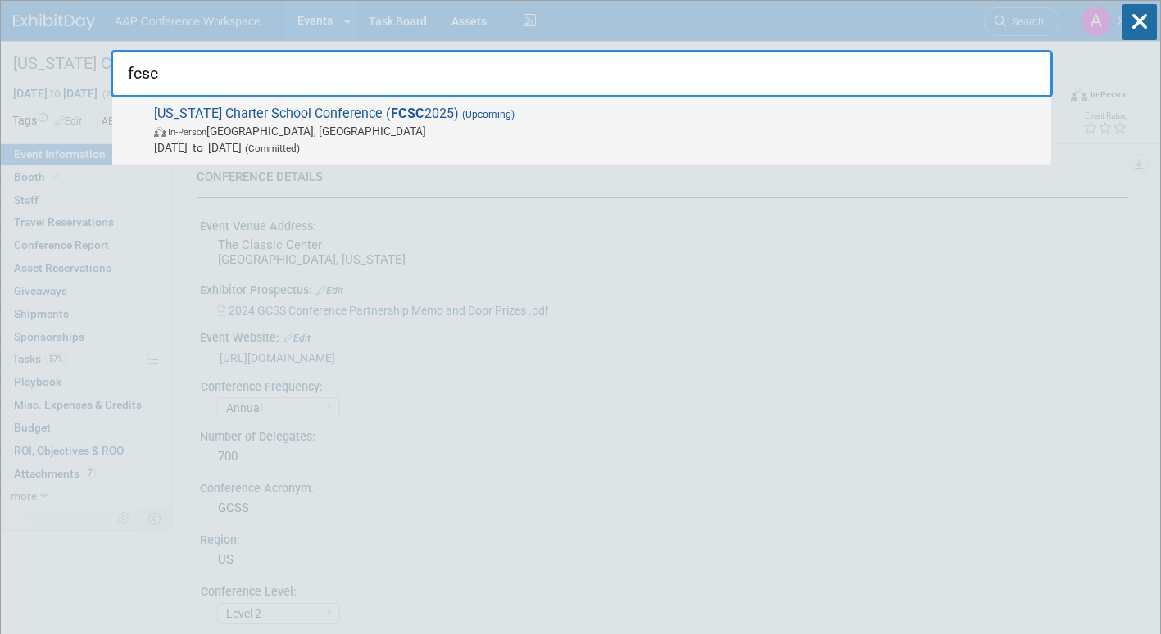
type input "fcsc"
click at [416, 139] on span "[DATE] to [DATE] (Committed)" at bounding box center [598, 147] width 889 height 16
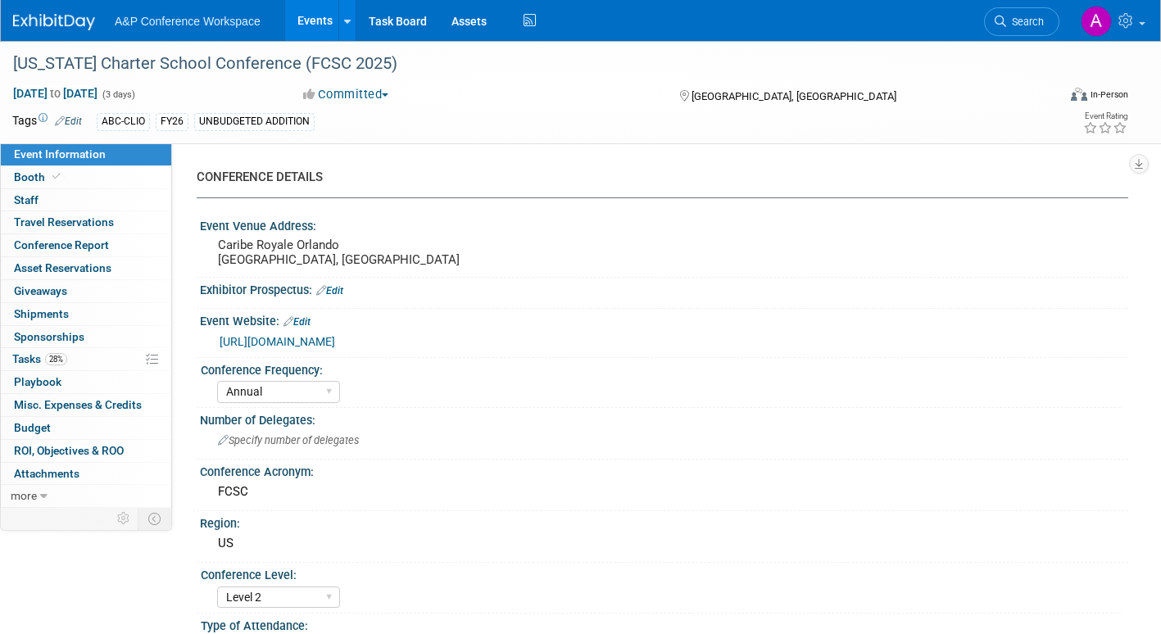
select select "Annual"
select select "Level 2"
select select "In-Person Booth"
select select "Schools"
select select "Bloomsbury Digital Resources"
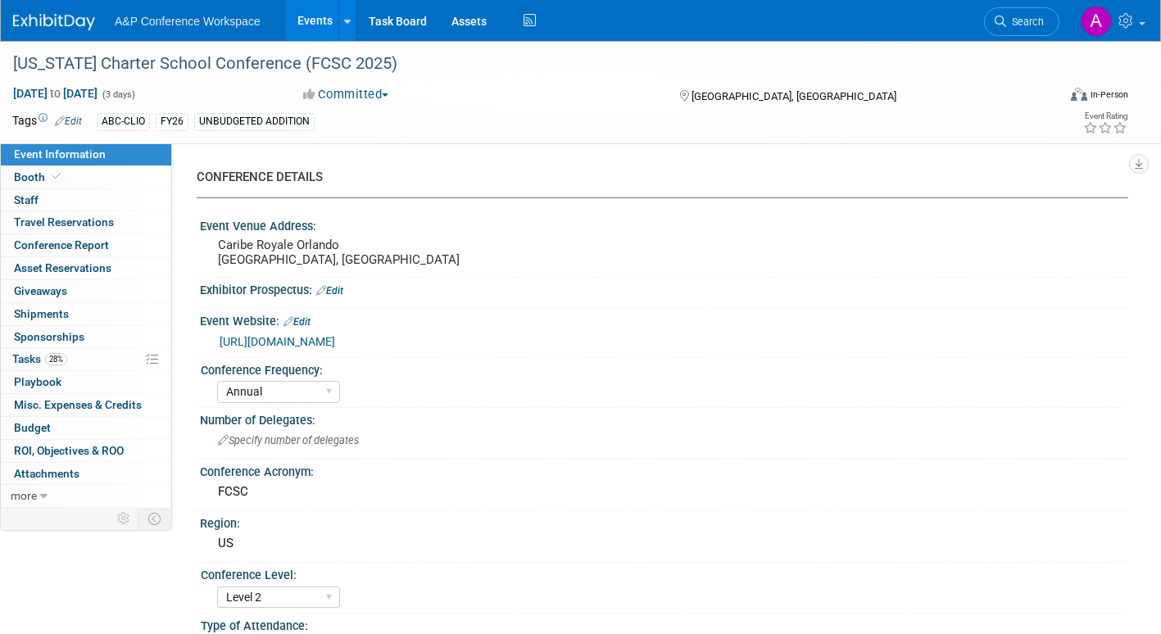
select select "[PERSON_NAME]"
select select "Brand/Subject Presence​"
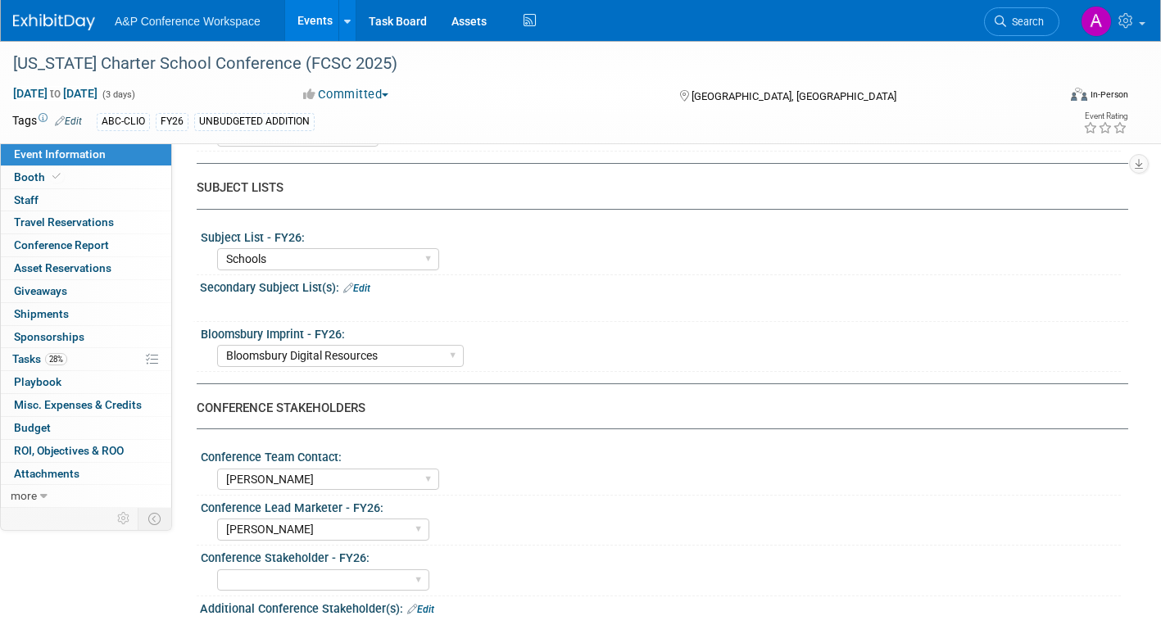
scroll to position [410, 0]
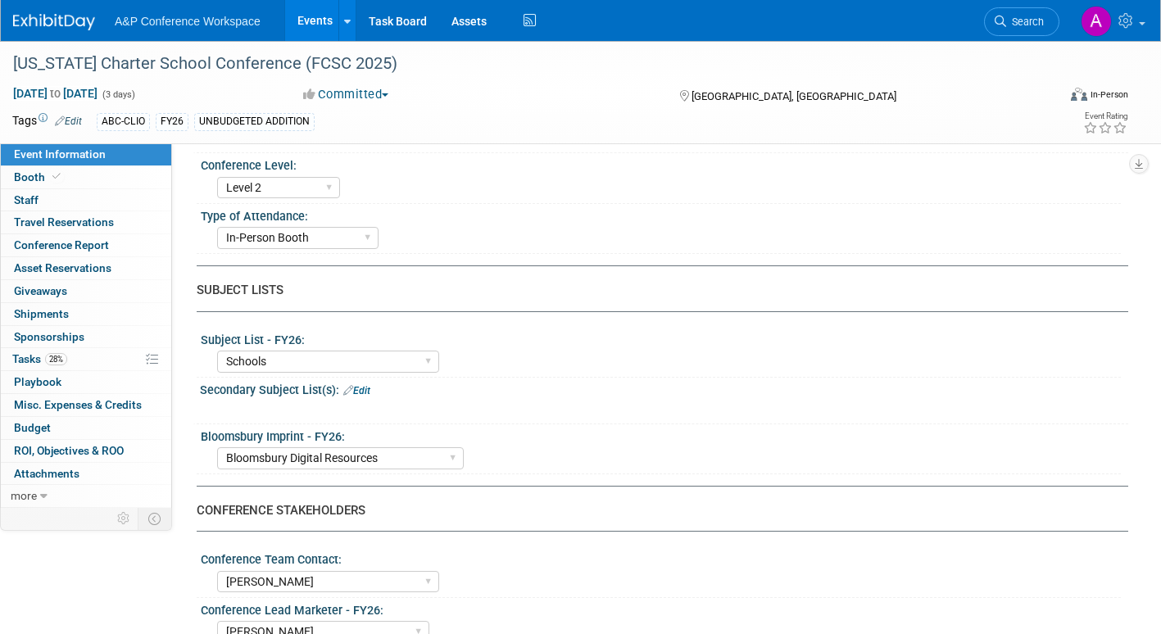
click at [1020, 24] on span "Search" at bounding box center [1025, 22] width 38 height 12
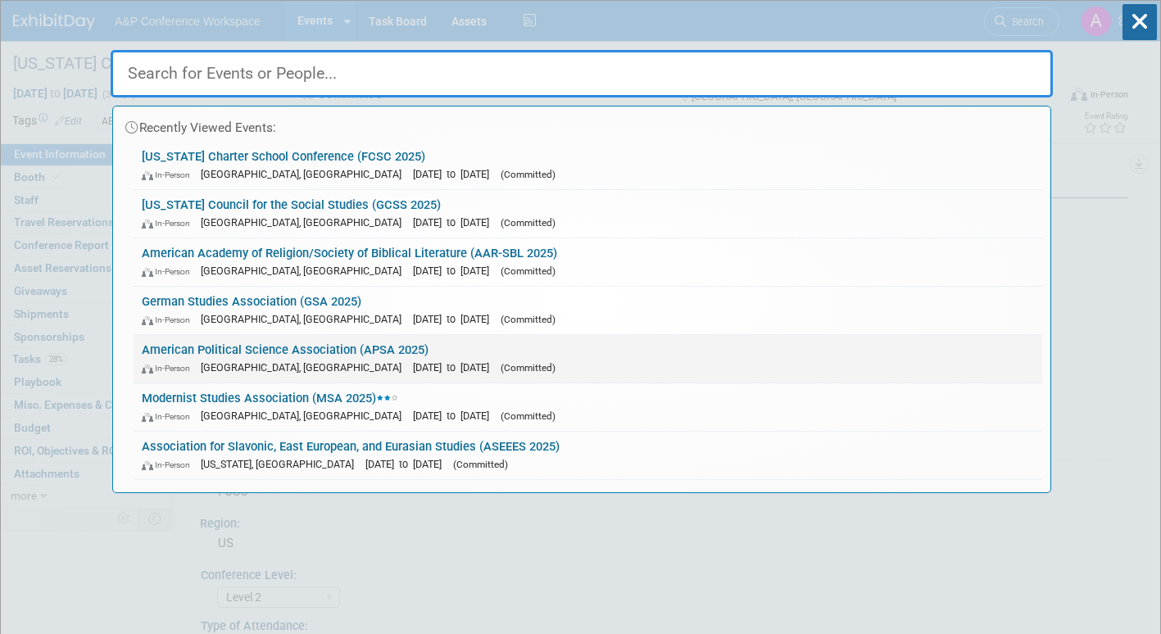
click at [500, 369] on span "(Committed)" at bounding box center [527, 367] width 55 height 11
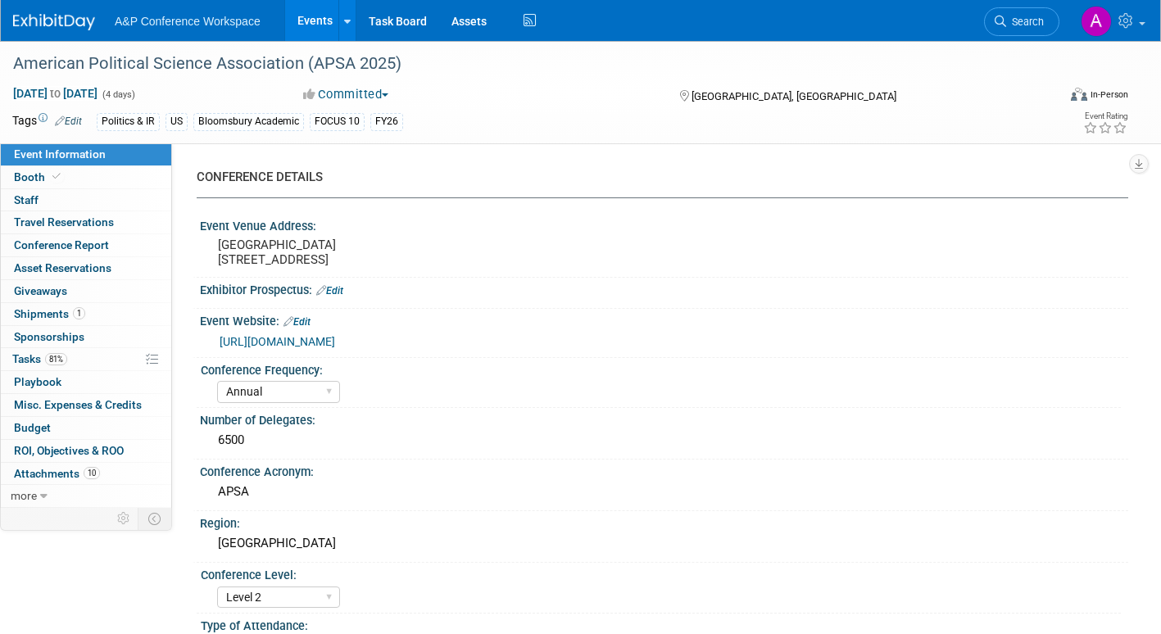
select select "Annual"
select select "Level 2"
select select "In-Person Booth"
select select "Politics & International Relations"
select select "Bloomsbury Academic"
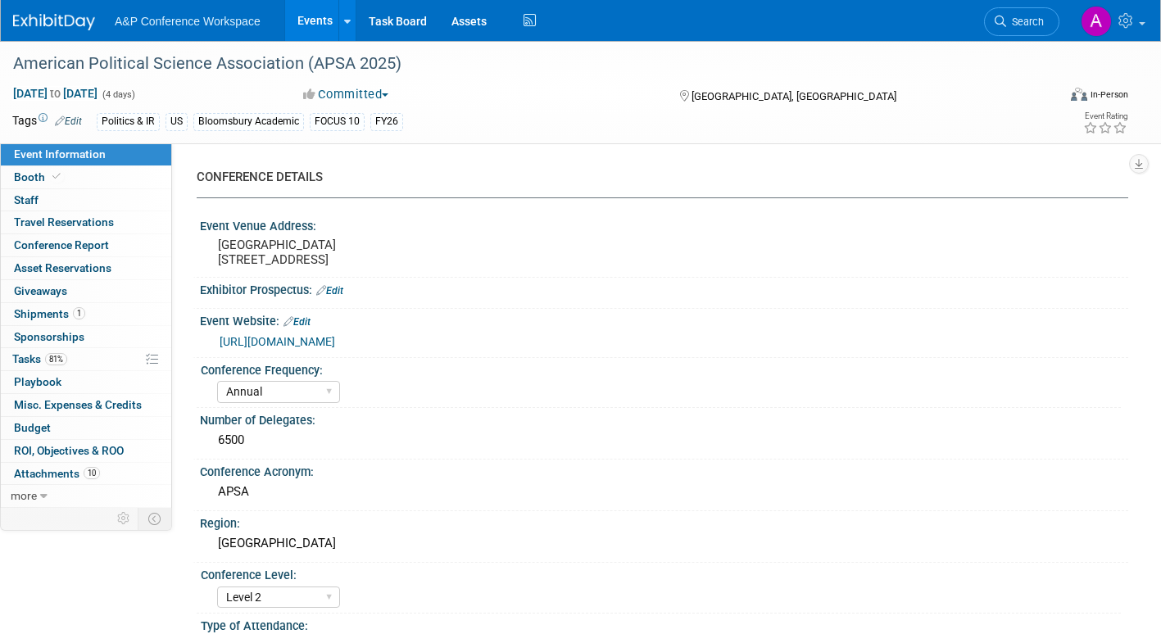
select select "[PERSON_NAME]"
select select "Networking/Commissioning"
click at [43, 309] on span "Shipments 1" at bounding box center [49, 313] width 71 height 13
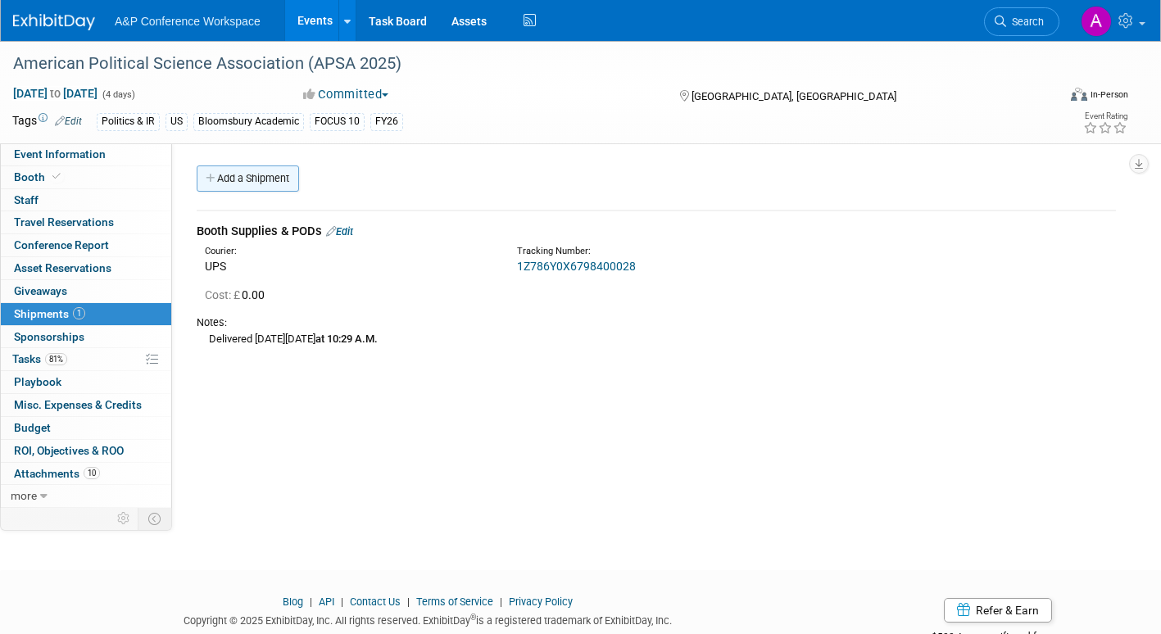
click at [268, 174] on link "Add a Shipment" at bounding box center [248, 178] width 102 height 26
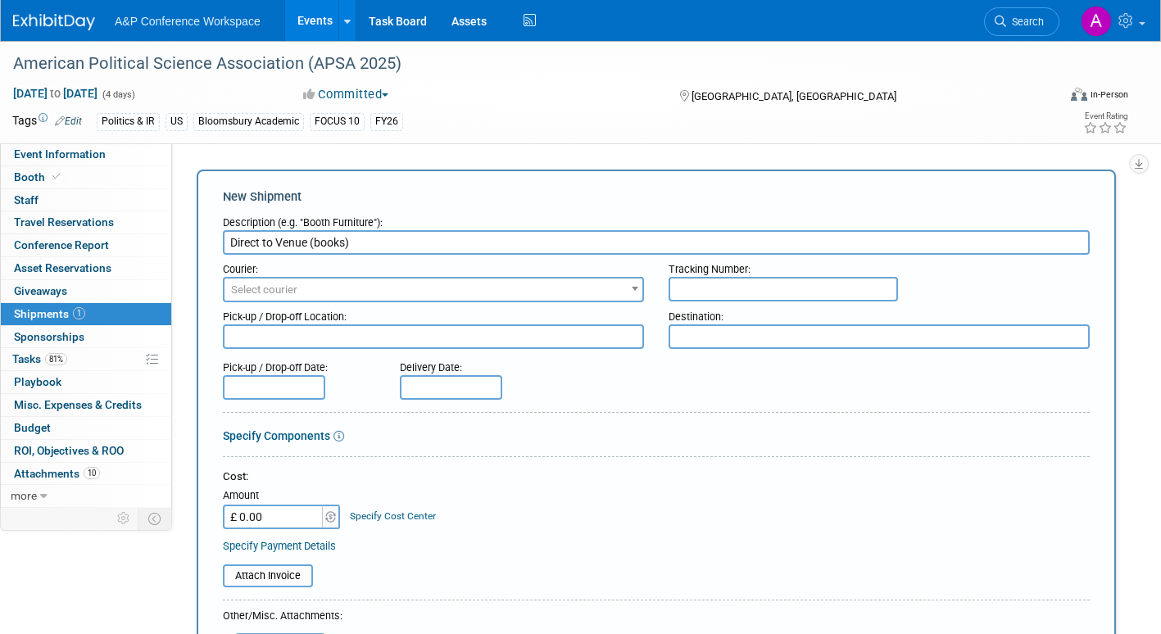
type input "Direct to Venue (books)"
click at [373, 287] on span "Select courier" at bounding box center [433, 289] width 418 height 23
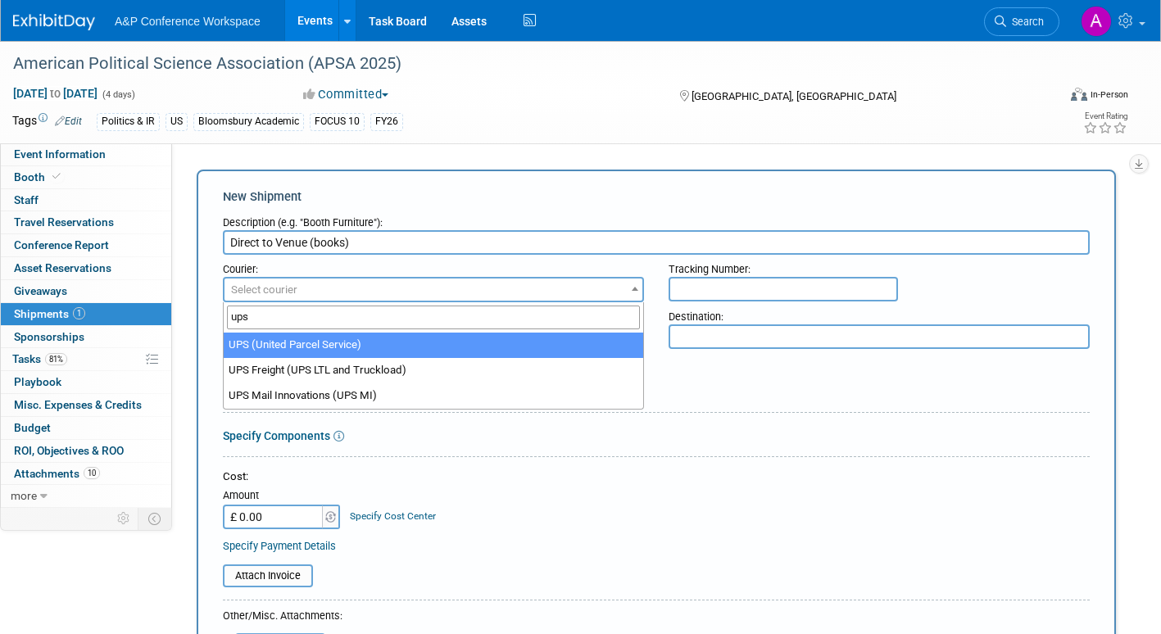
type input "ups"
select select "508"
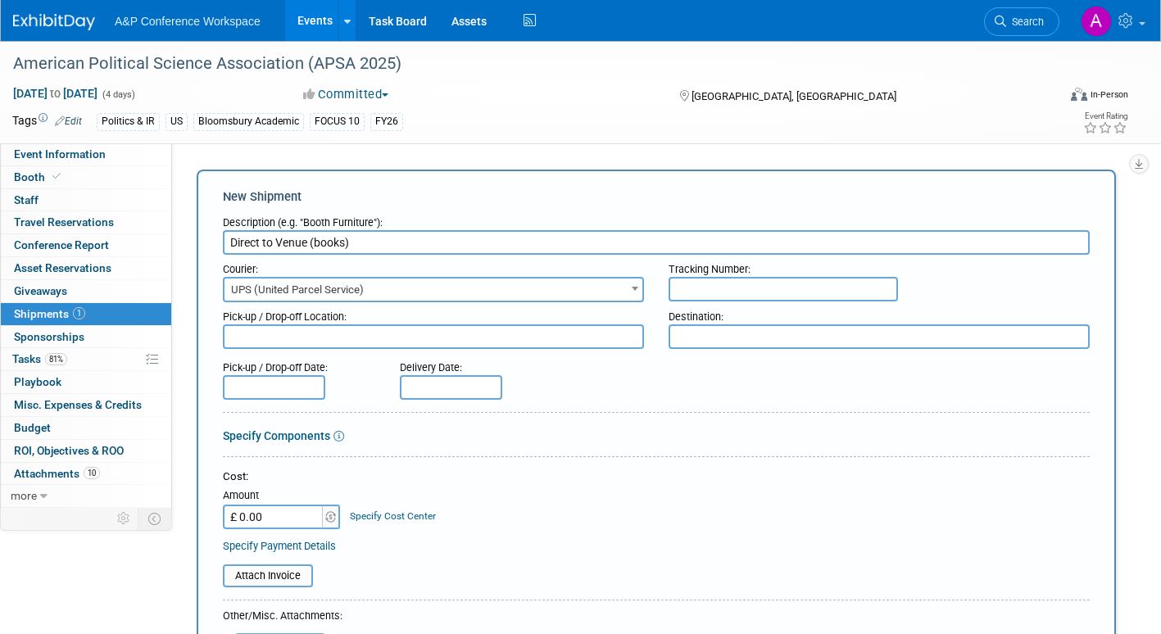
click at [726, 289] on input "text" at bounding box center [782, 289] width 229 height 25
paste input "1Z01R25X2000504965"
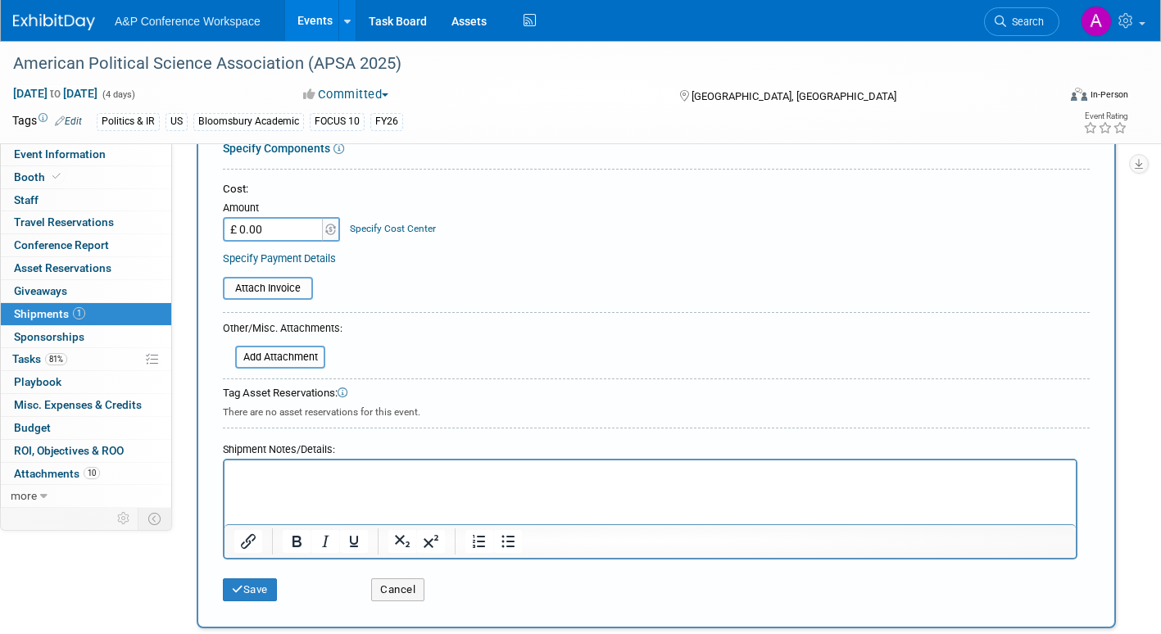
scroll to position [328, 0]
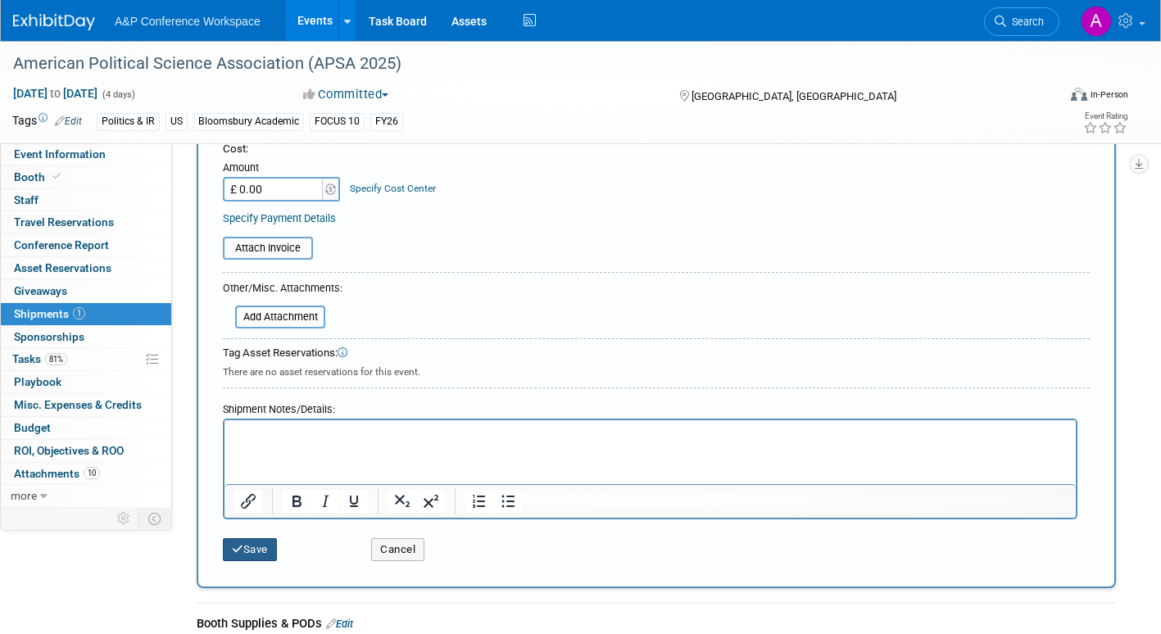
type input "1Z01R25X2000504965"
click at [259, 550] on button "Save" at bounding box center [250, 549] width 54 height 23
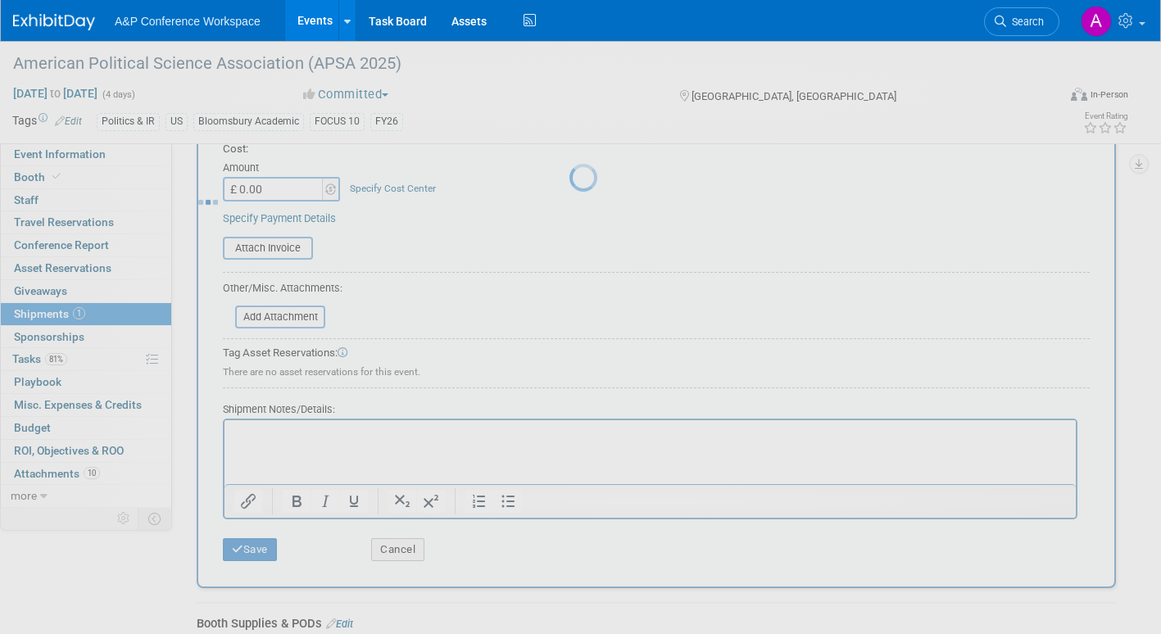
scroll to position [51, 0]
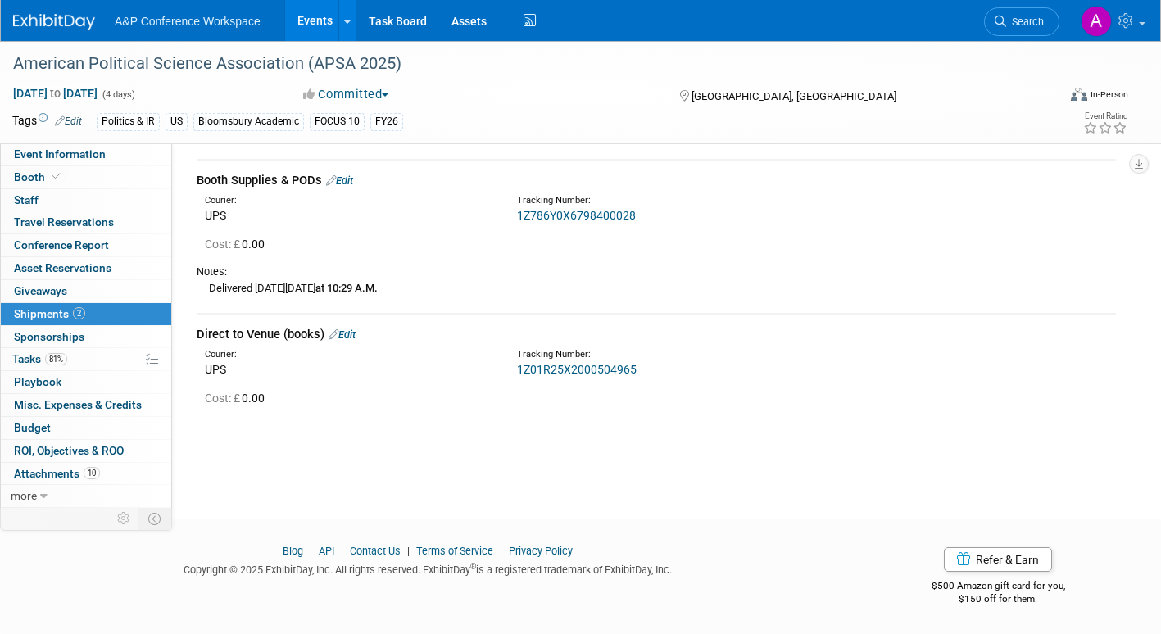
click at [582, 371] on link "1Z01R25X2000504965" at bounding box center [577, 369] width 120 height 13
click at [355, 333] on link "Edit" at bounding box center [341, 334] width 27 height 12
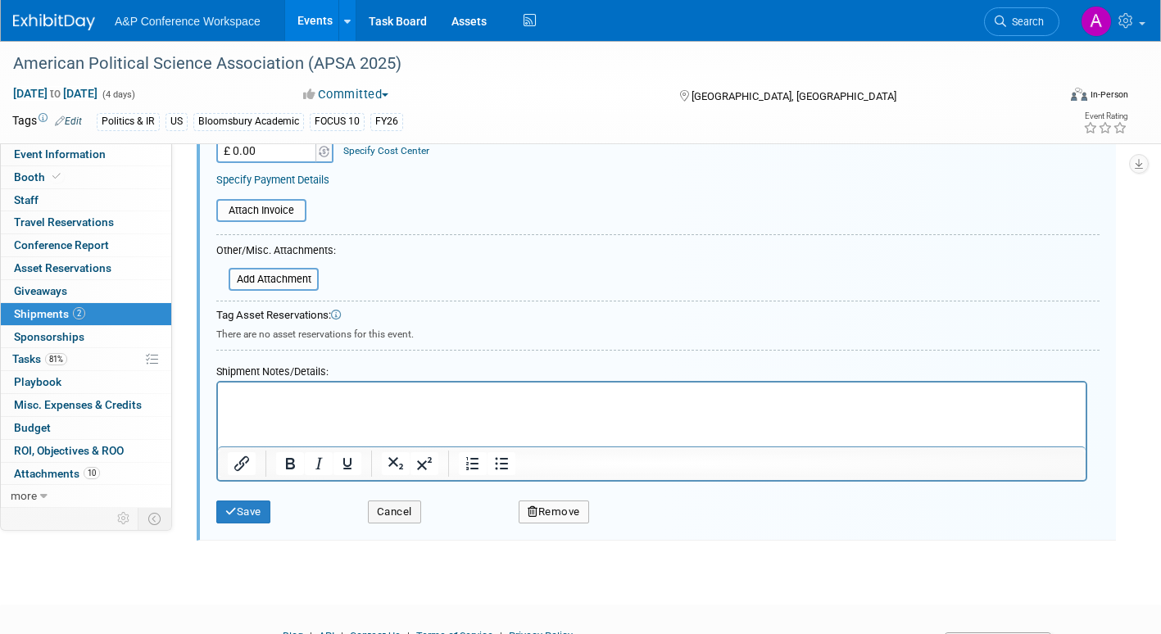
scroll to position [596, 0]
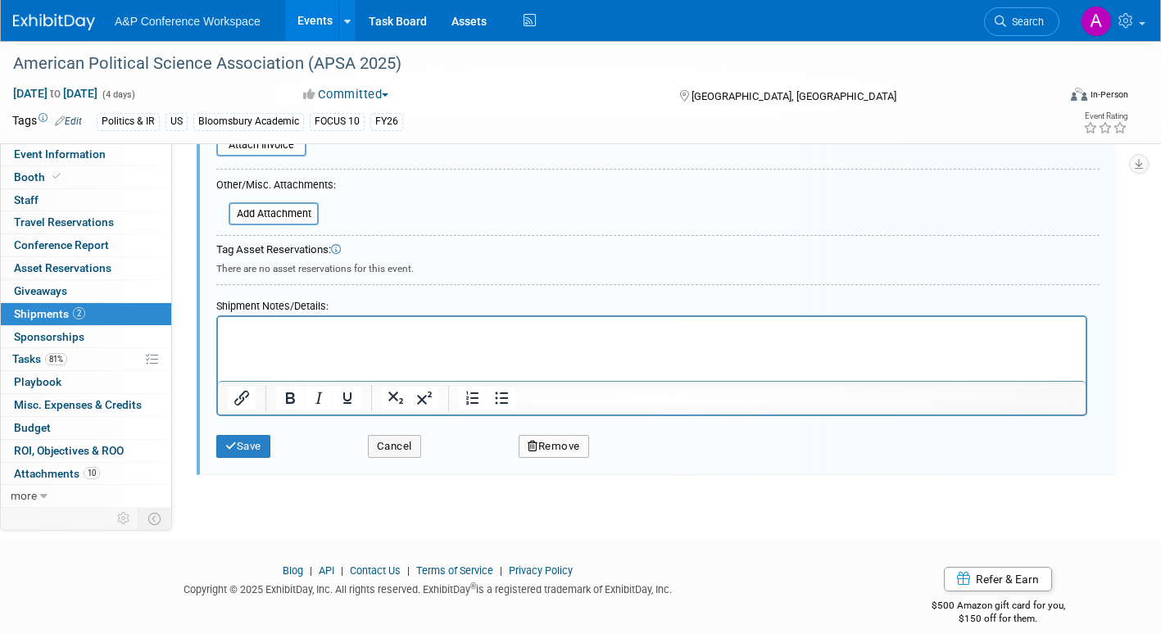
click at [265, 327] on p "Rich Text Area. Press ALT-0 for help." at bounding box center [652, 331] width 849 height 16
drag, startPoint x: 242, startPoint y: 446, endPoint x: 278, endPoint y: 441, distance: 37.1
click at [242, 446] on button "Save" at bounding box center [243, 446] width 54 height 23
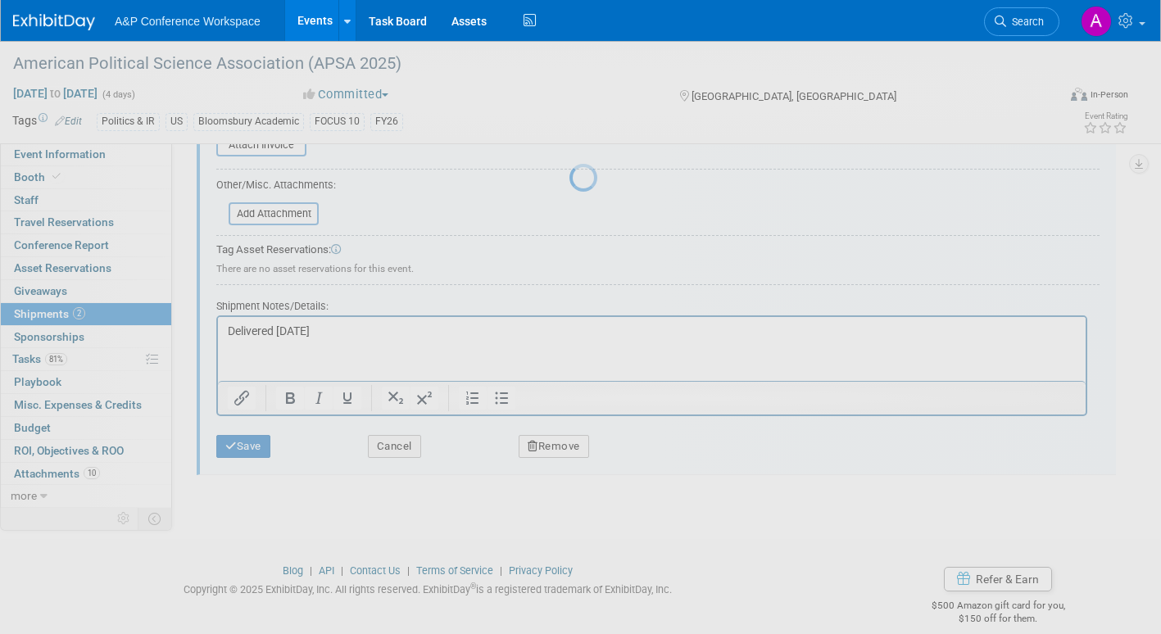
scroll to position [61, 0]
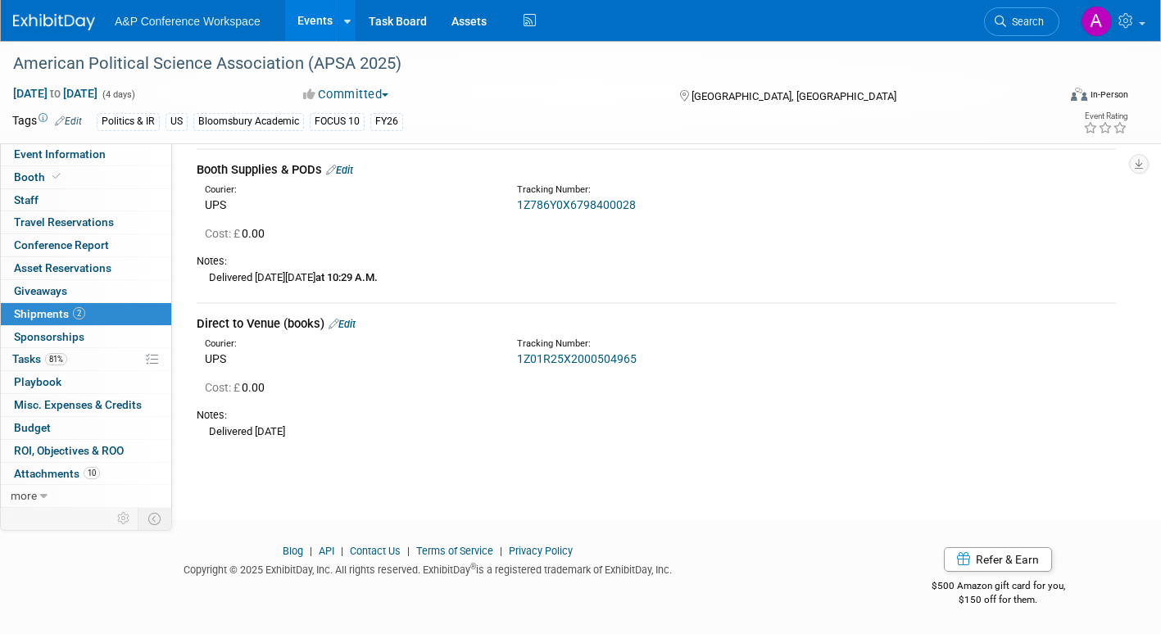
click at [592, 356] on link "1Z01R25X2000504965" at bounding box center [577, 358] width 120 height 13
click at [353, 322] on link "Edit" at bounding box center [341, 324] width 27 height 12
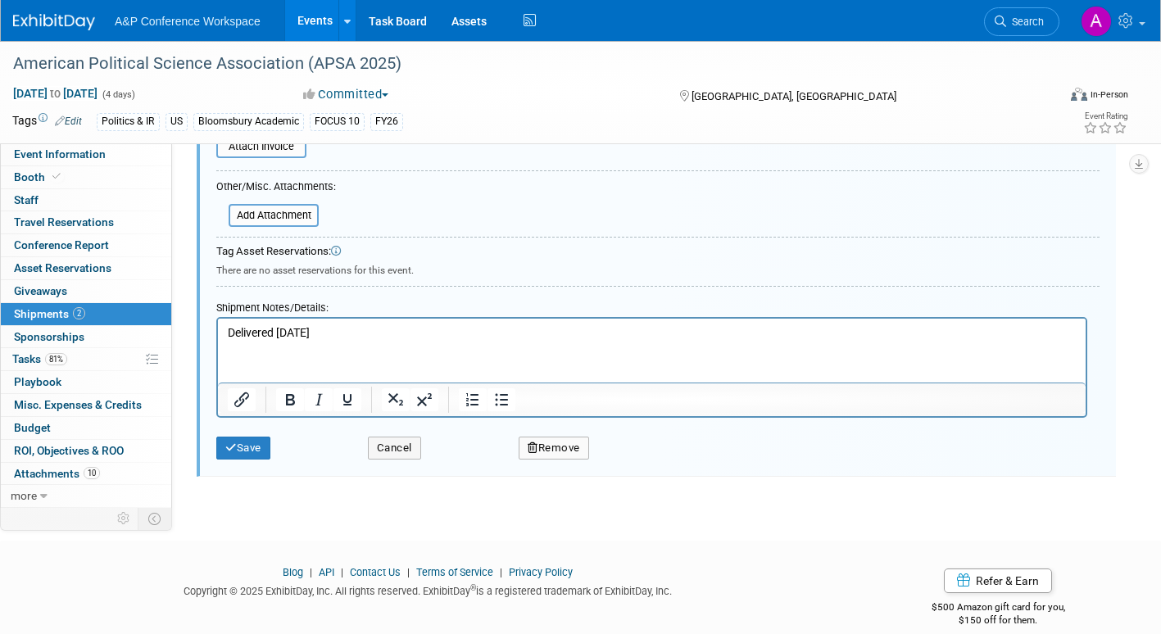
scroll to position [596, 0]
drag, startPoint x: 324, startPoint y: 328, endPoint x: 113, endPoint y: 337, distance: 211.5
click at [218, 337] on html "Delivered 8/29/25" at bounding box center [651, 327] width 867 height 23
click at [252, 446] on button "Save" at bounding box center [243, 446] width 54 height 23
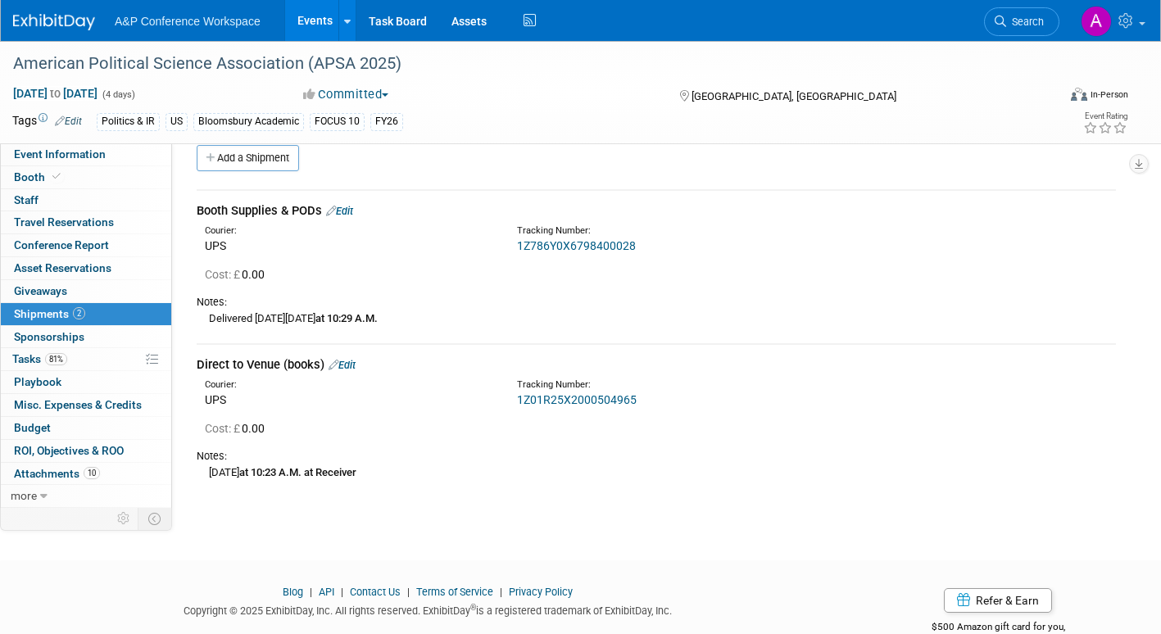
scroll to position [0, 0]
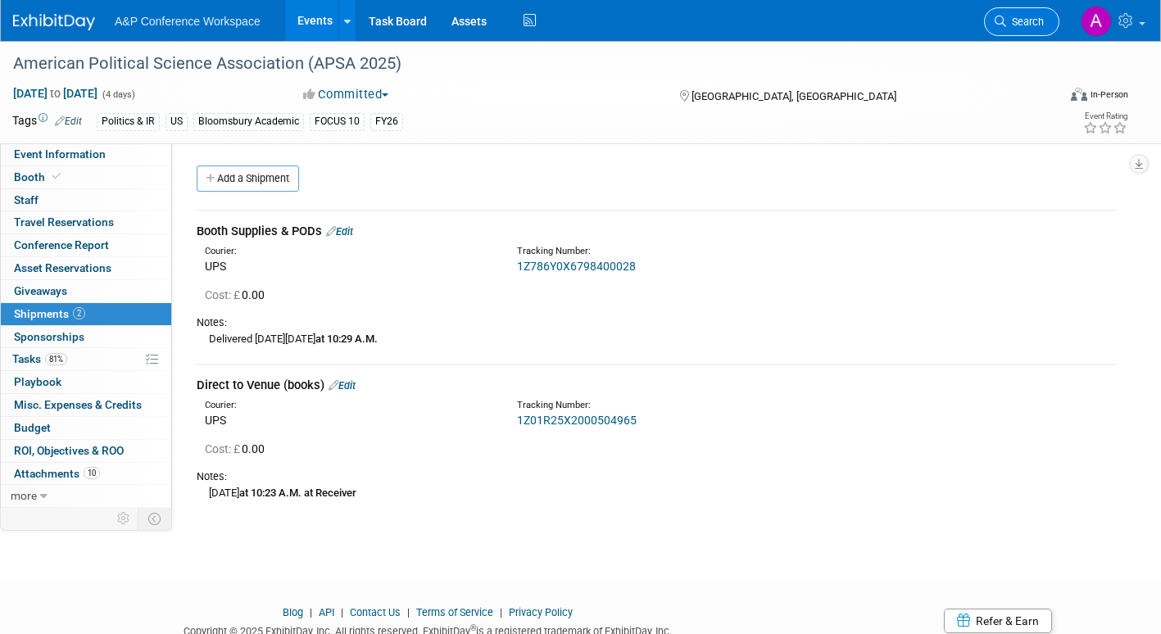
click at [1004, 20] on icon at bounding box center [999, 21] width 11 height 11
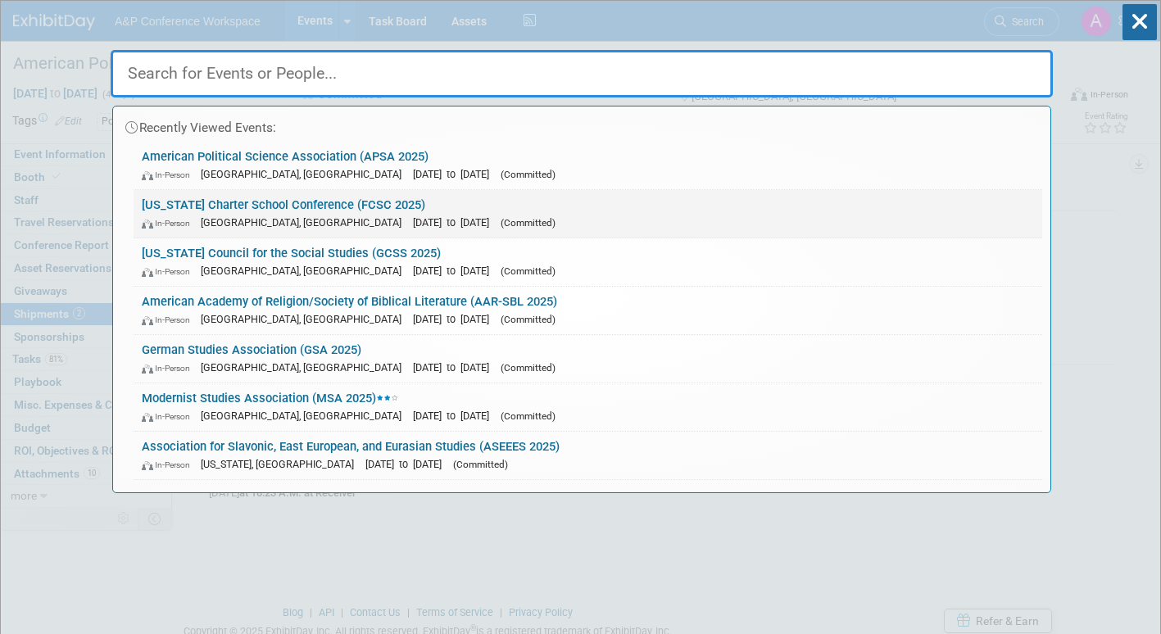
click at [336, 210] on link "Florida Charter School Conference (FCSC 2025) In-Person Orlando, FL Oct 14, 202…" at bounding box center [588, 214] width 908 height 48
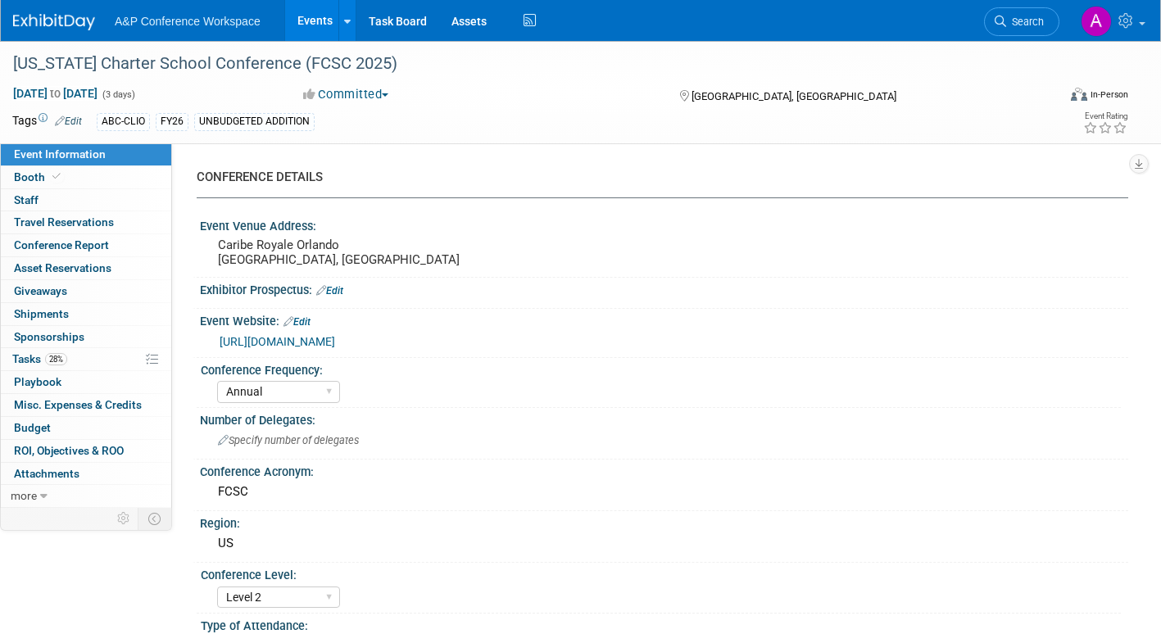
select select "Annual"
select select "Level 2"
select select "In-Person Booth"
select select "Schools"
select select "Bloomsbury Digital Resources"
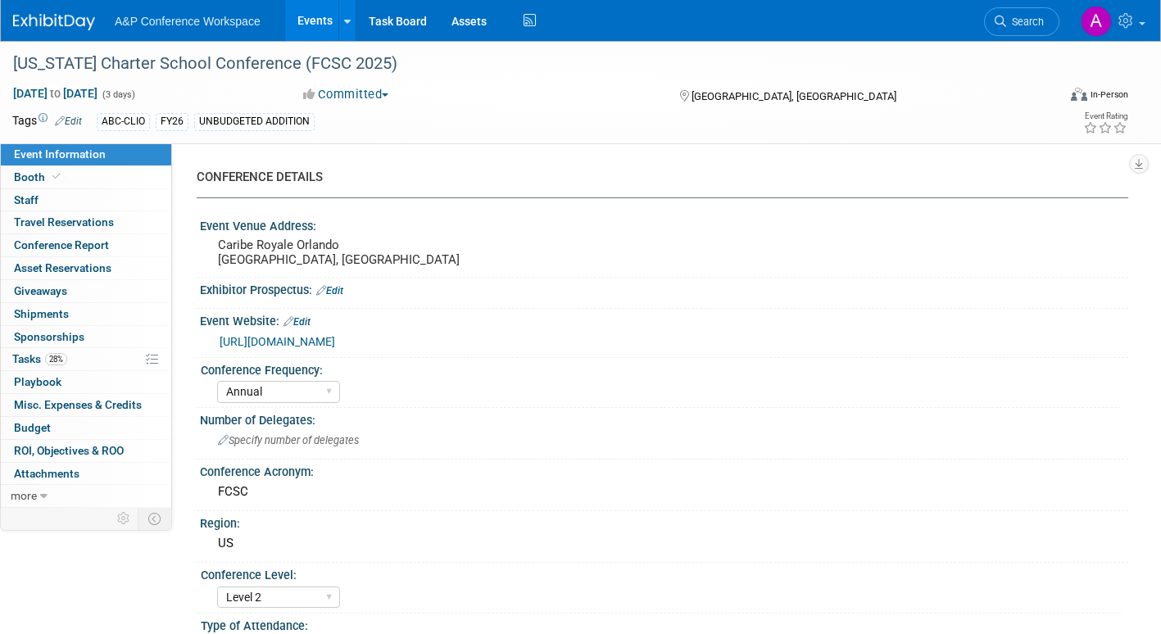
select select "[PERSON_NAME]"
select select "Brand/Subject Presence​"
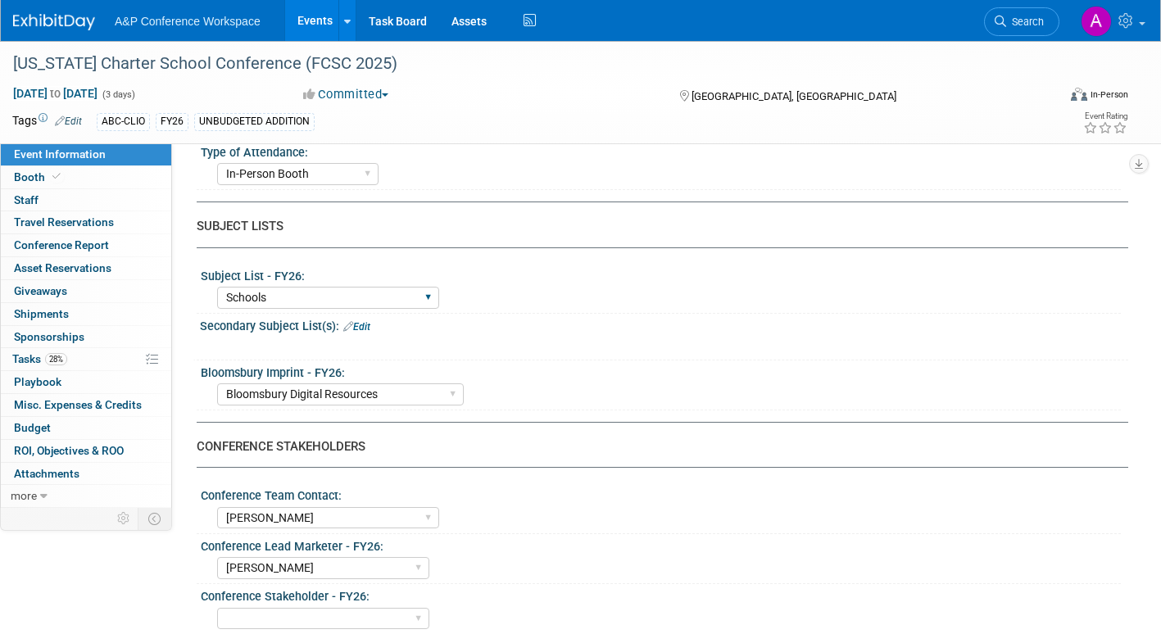
scroll to position [491, 0]
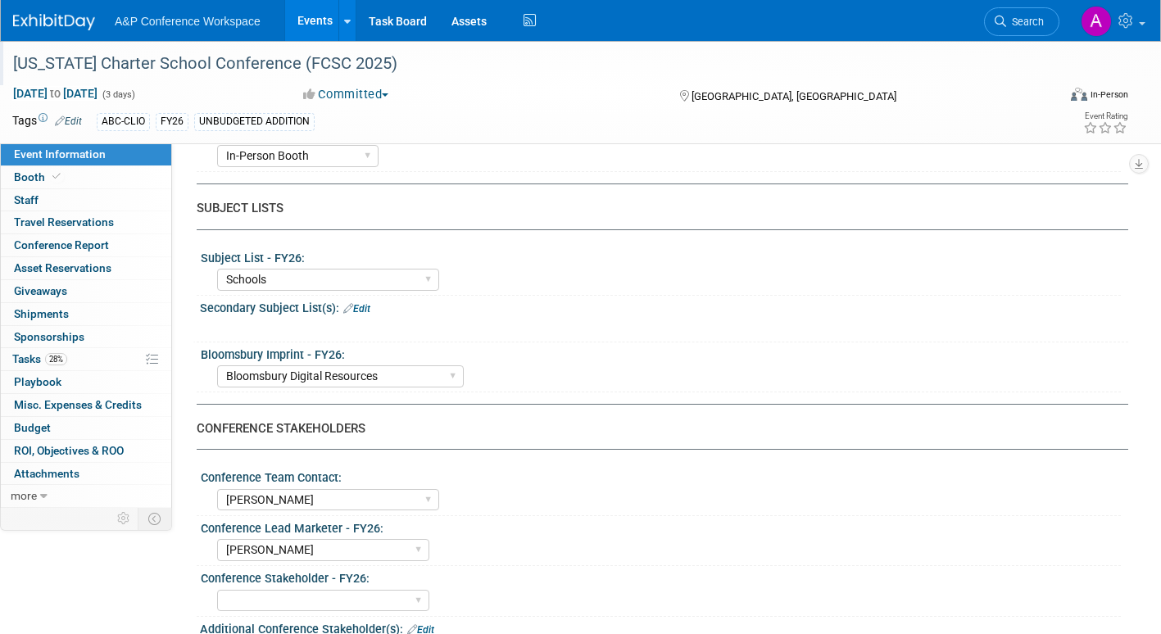
click at [350, 64] on div "[US_STATE] Charter School Conference (FCSC 2025)" at bounding box center [519, 63] width 1025 height 29
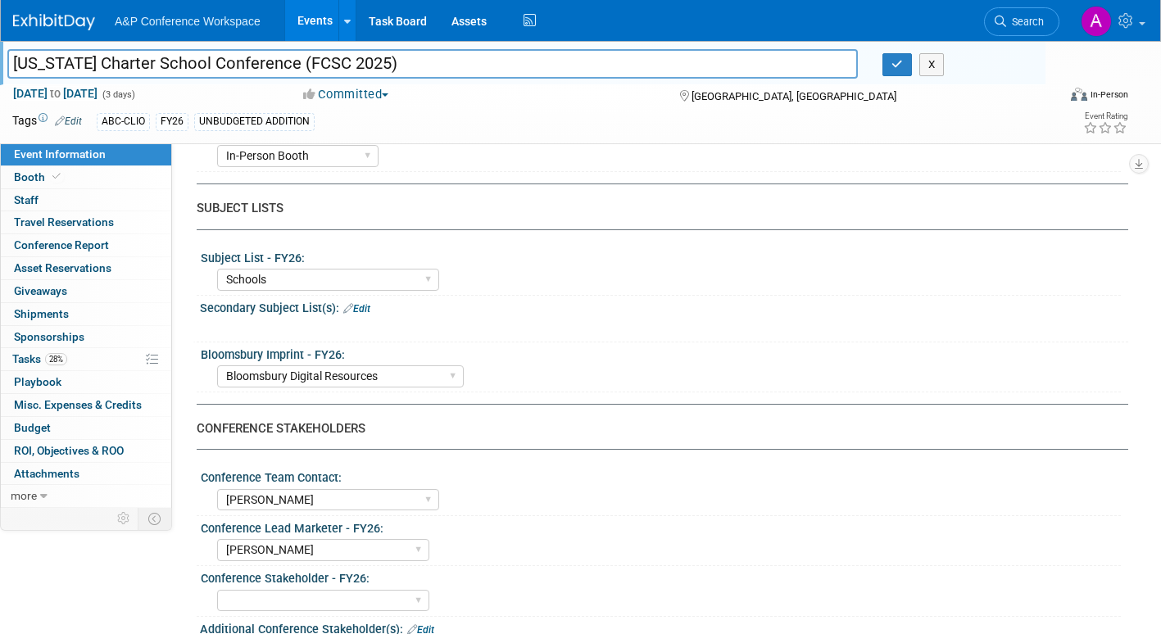
drag, startPoint x: 11, startPoint y: 58, endPoint x: 190, endPoint y: 65, distance: 178.7
click at [190, 65] on input "[US_STATE] Charter School Conference (FCSC 2025)" at bounding box center [432, 63] width 850 height 29
drag, startPoint x: 892, startPoint y: 67, endPoint x: 799, endPoint y: 79, distance: 93.3
click at [891, 66] on icon "button" at bounding box center [896, 64] width 11 height 11
